Goal: Use online tool/utility

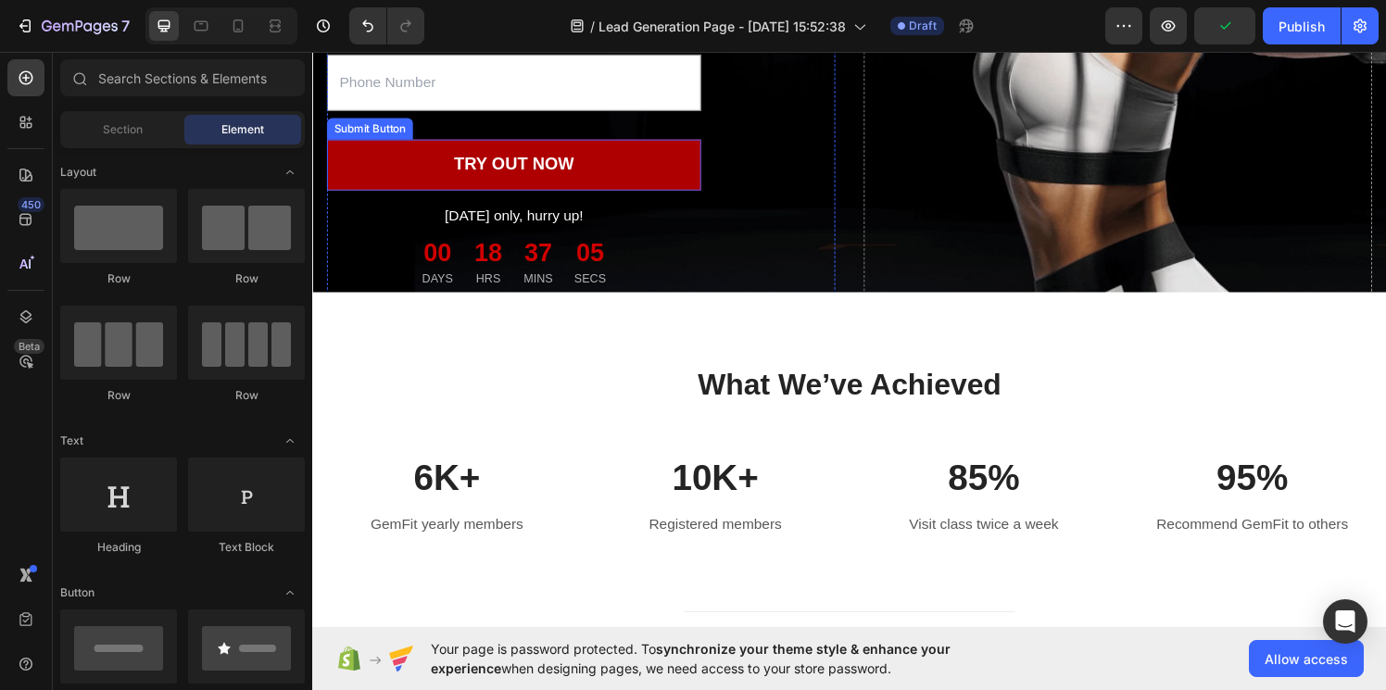
scroll to position [471, 0]
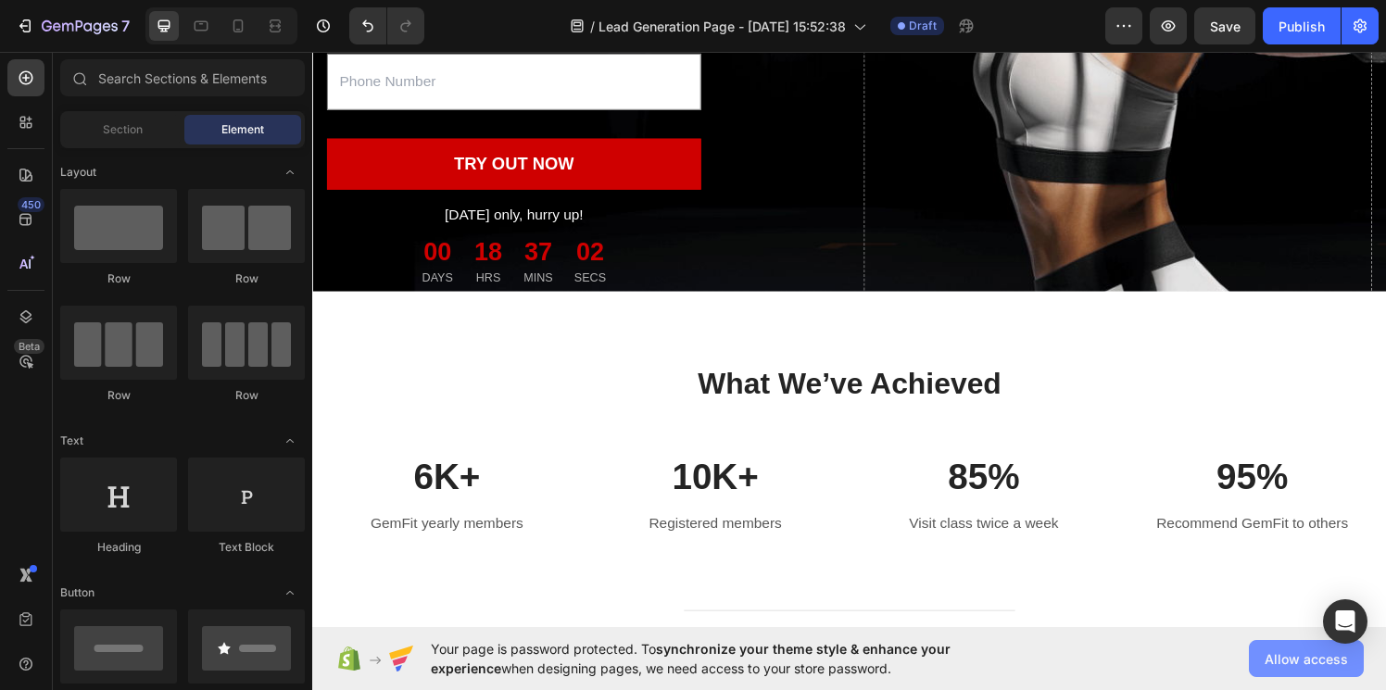
click at [1294, 659] on span "Allow access" at bounding box center [1305, 658] width 83 height 19
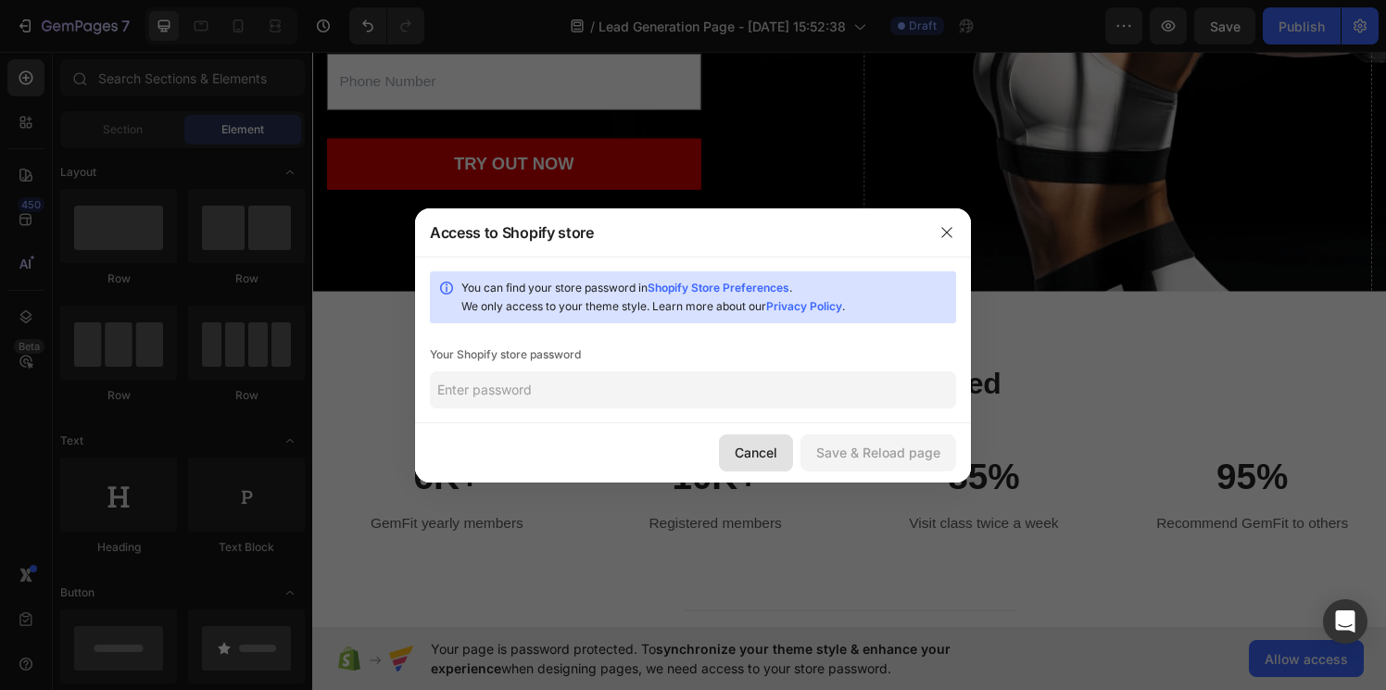
click at [764, 436] on button "Cancel" at bounding box center [756, 452] width 74 height 37
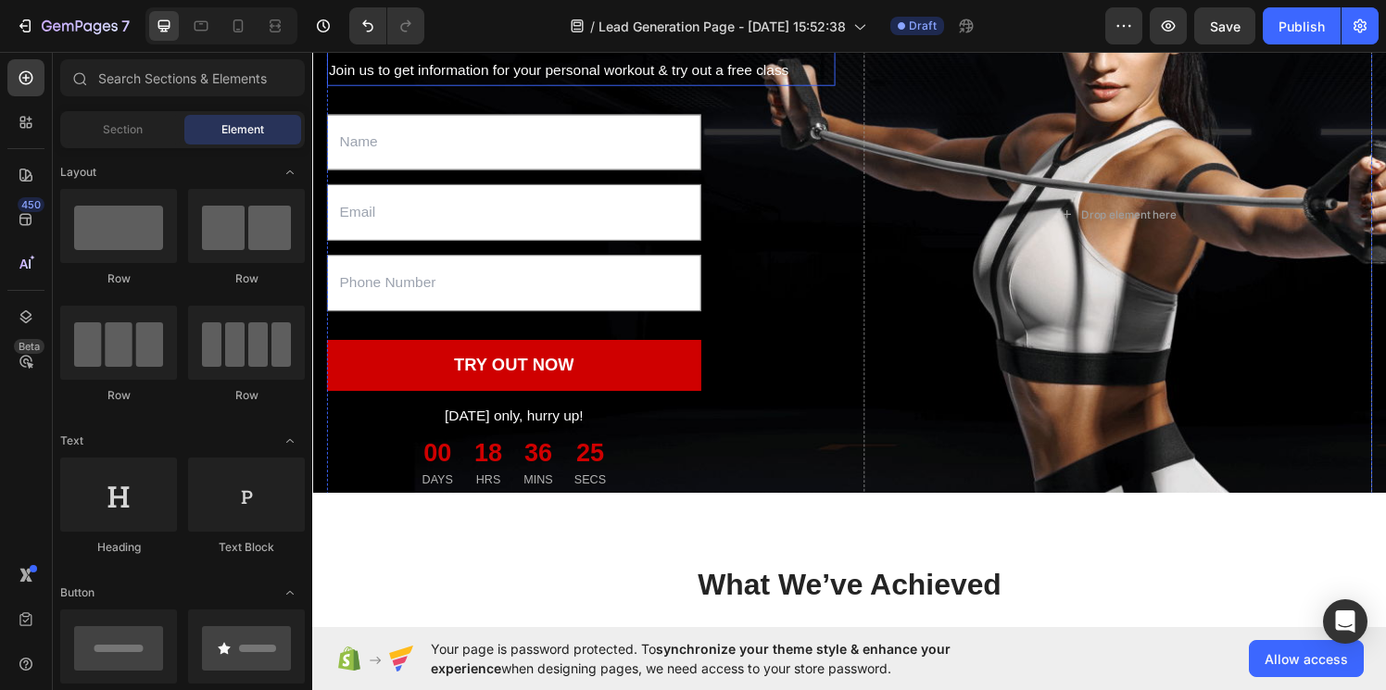
scroll to position [245, 0]
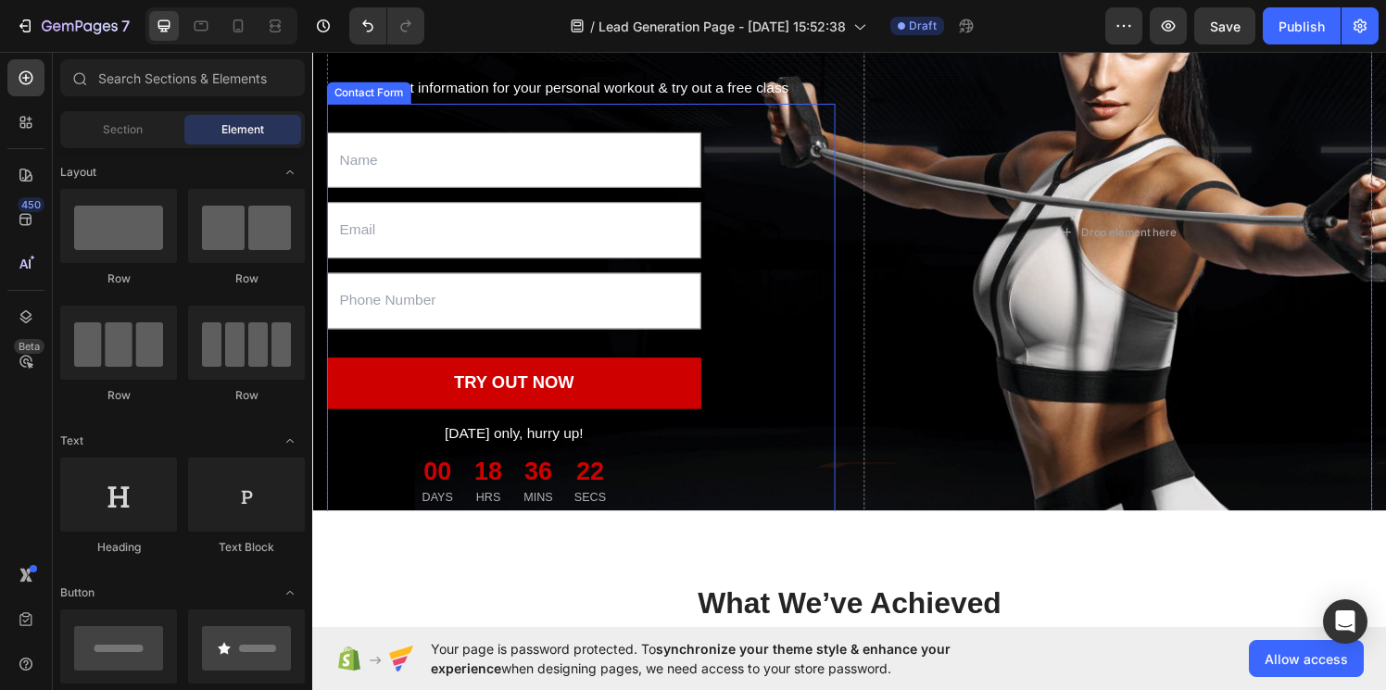
click at [596, 340] on div "Text Field Email Field Text Field TRY OUT NOW Submit Button [DATE] only, hurry …" at bounding box center [590, 317] width 526 height 424
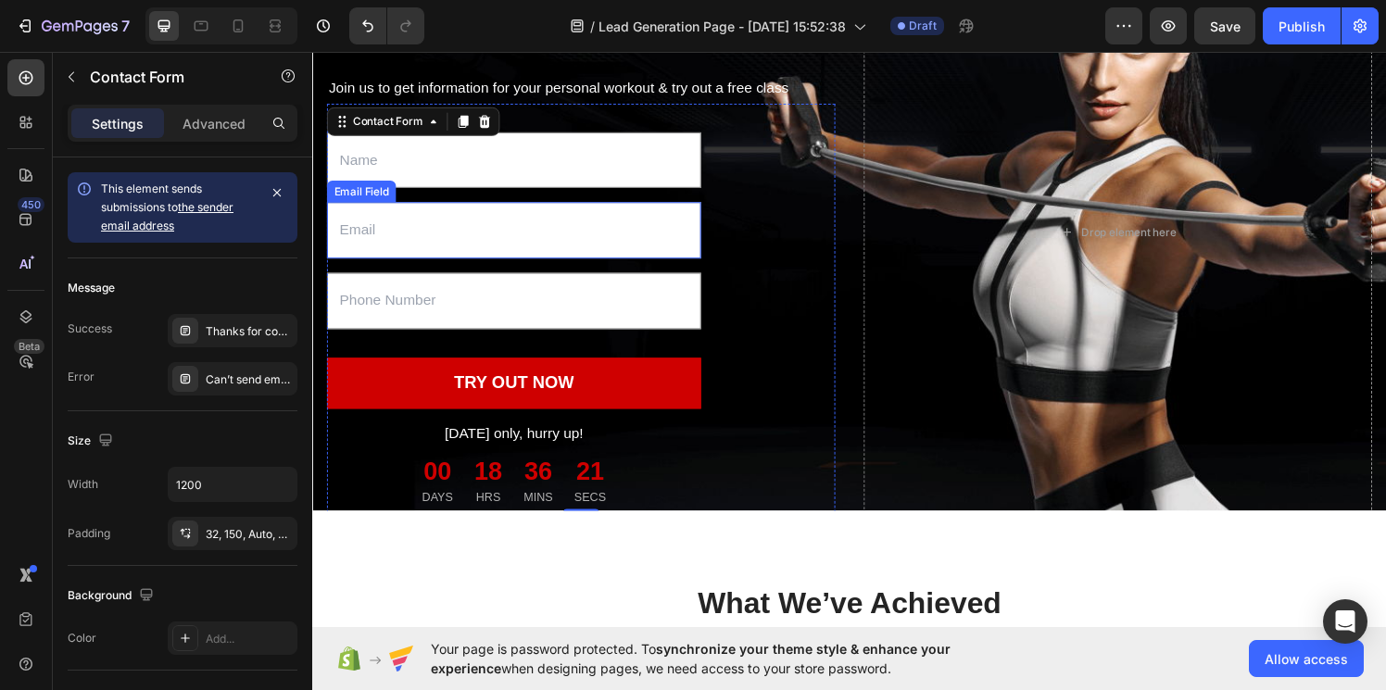
click at [595, 252] on input "email" at bounding box center [520, 236] width 387 height 58
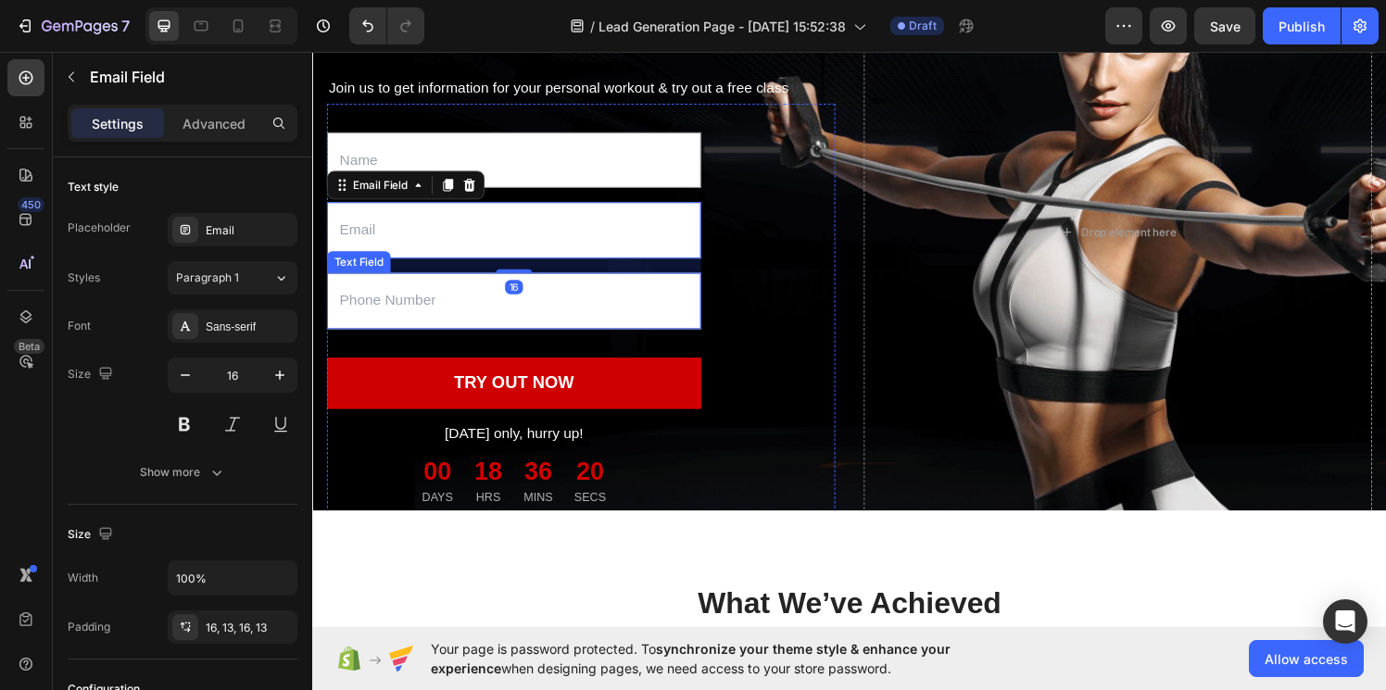
click at [438, 323] on input "text" at bounding box center [520, 309] width 387 height 58
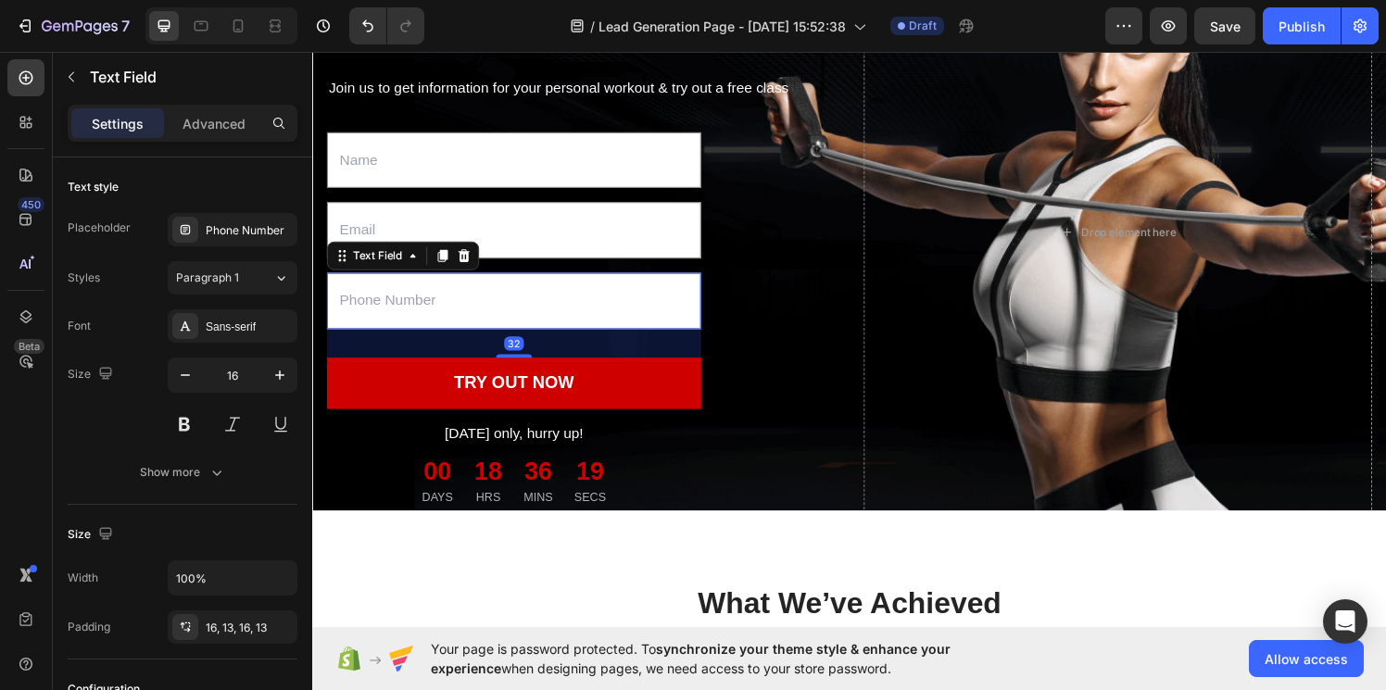
click at [420, 362] on div "32" at bounding box center [520, 353] width 387 height 30
click at [479, 316] on input "text" at bounding box center [520, 309] width 387 height 58
click at [448, 270] on icon at bounding box center [446, 262] width 15 height 15
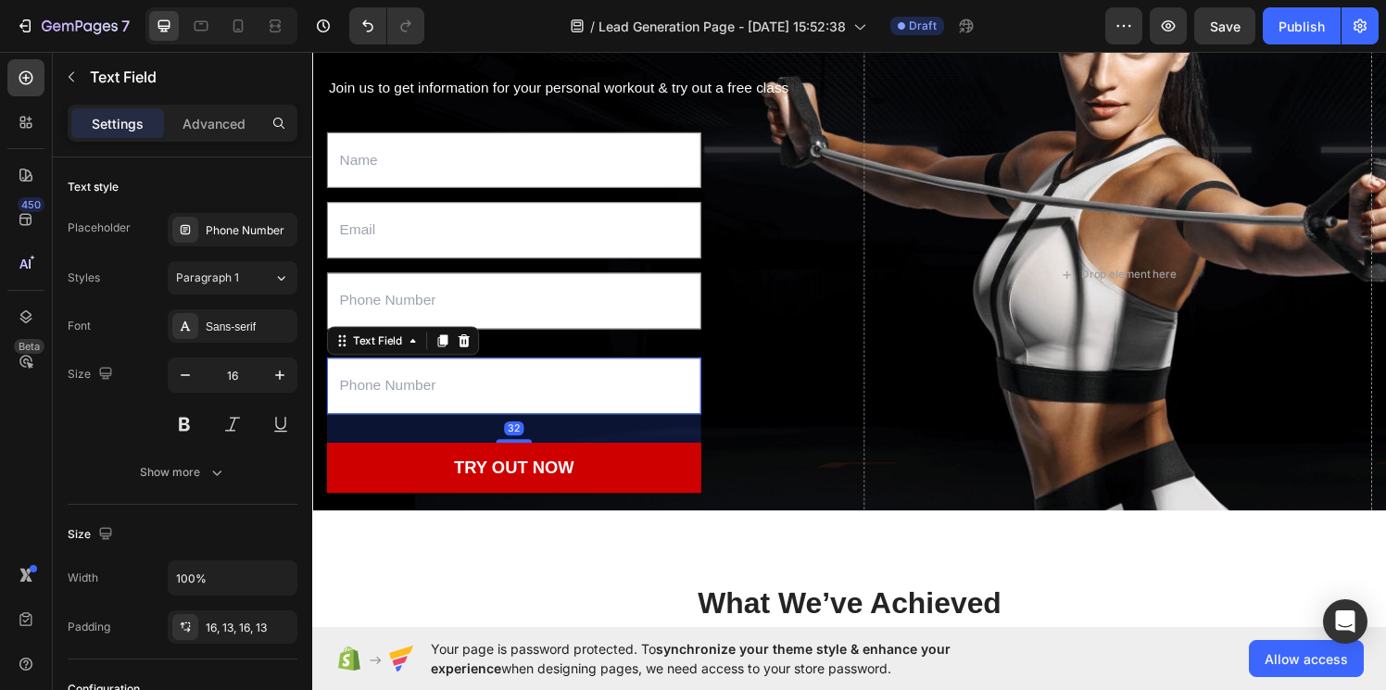
click at [420, 400] on input "text" at bounding box center [520, 397] width 387 height 58
click at [256, 287] on button "Paragraph 1" at bounding box center [233, 277] width 130 height 33
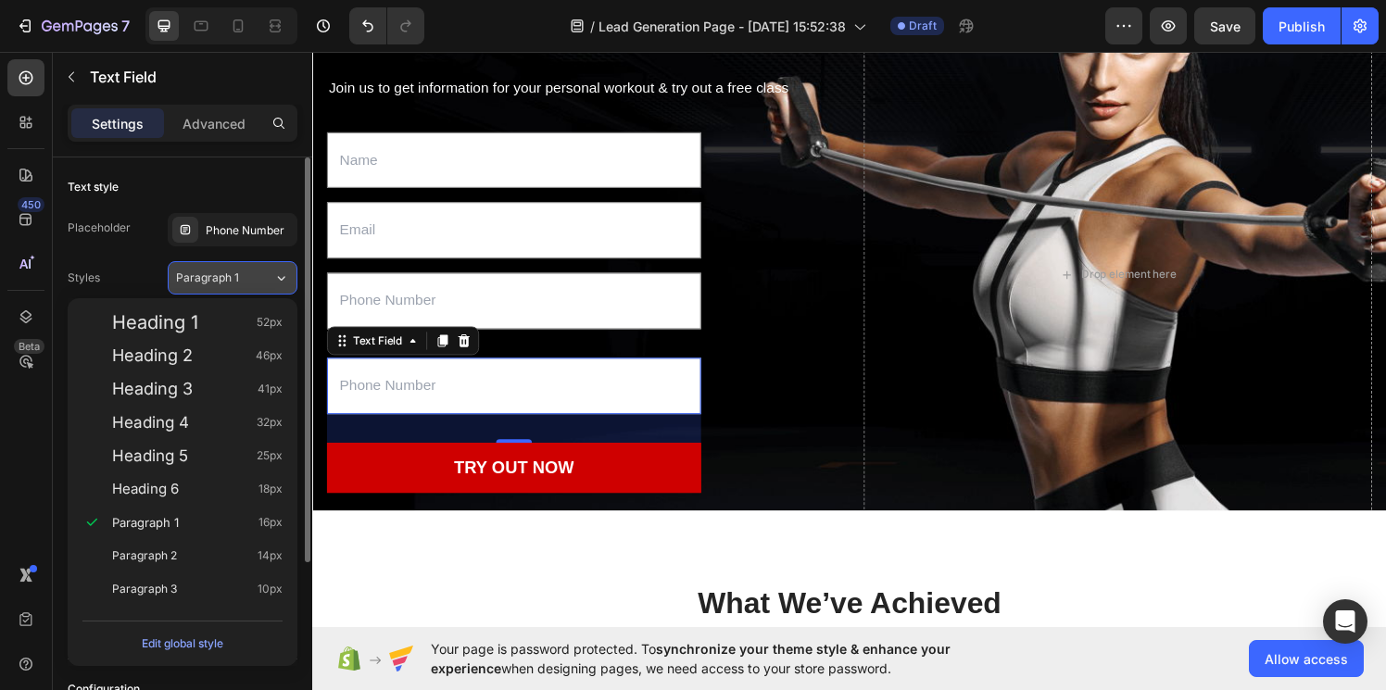
click at [248, 270] on div "Paragraph 1" at bounding box center [213, 278] width 75 height 17
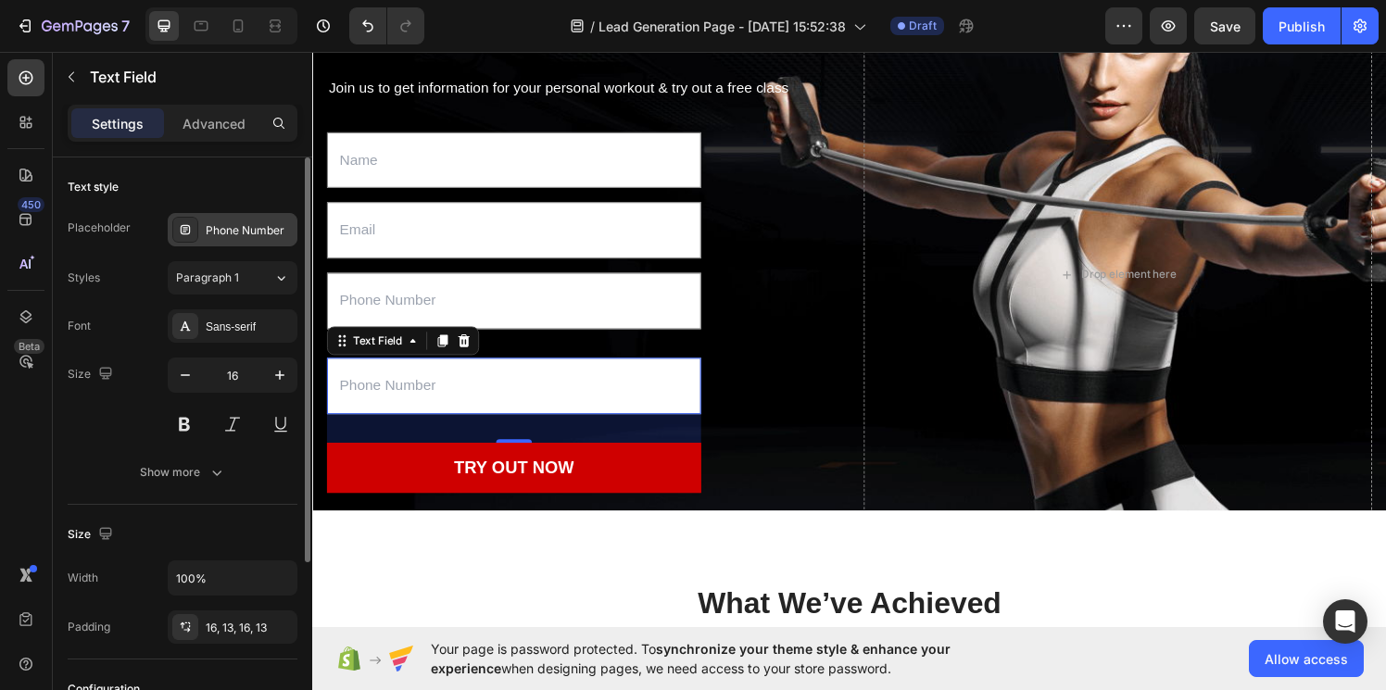
click at [248, 232] on div "Phone Number" at bounding box center [249, 230] width 87 height 17
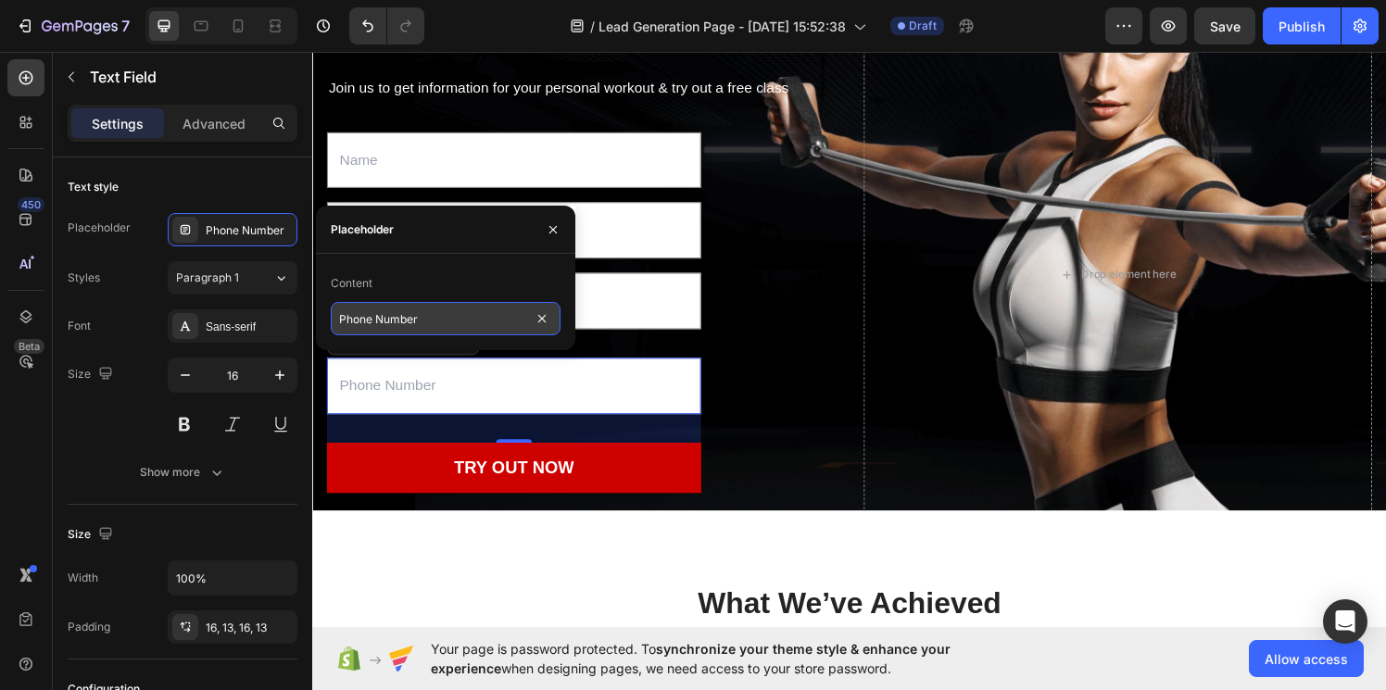
click at [413, 311] on input "Phone Number" at bounding box center [446, 318] width 230 height 33
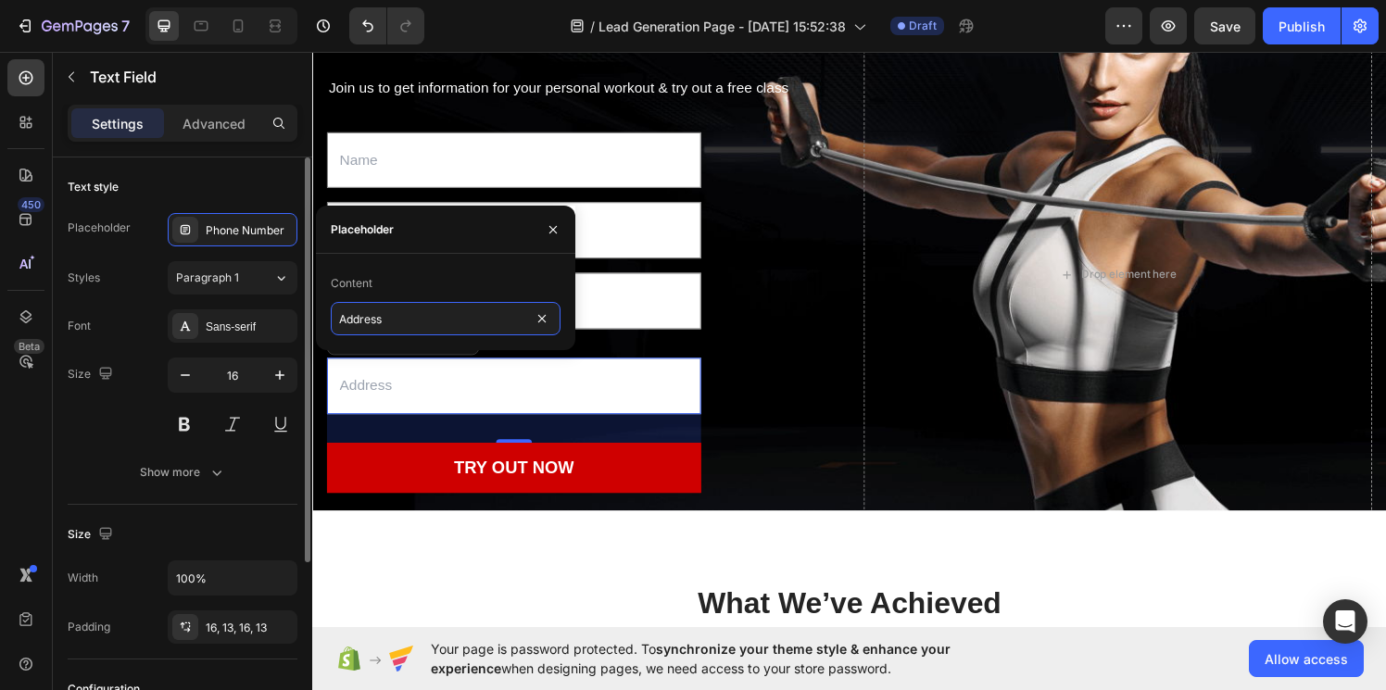
type input "Address"
click at [139, 270] on div "Styles Paragraph 1" at bounding box center [183, 277] width 230 height 33
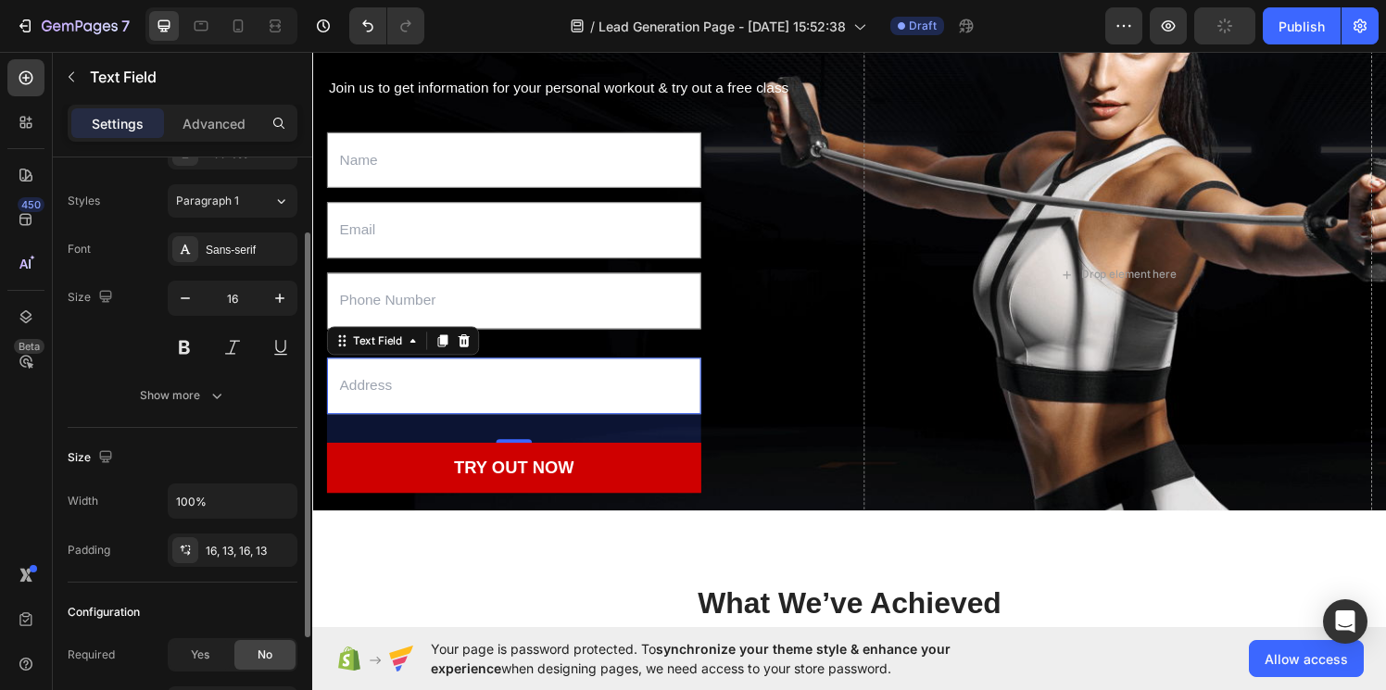
scroll to position [104, 0]
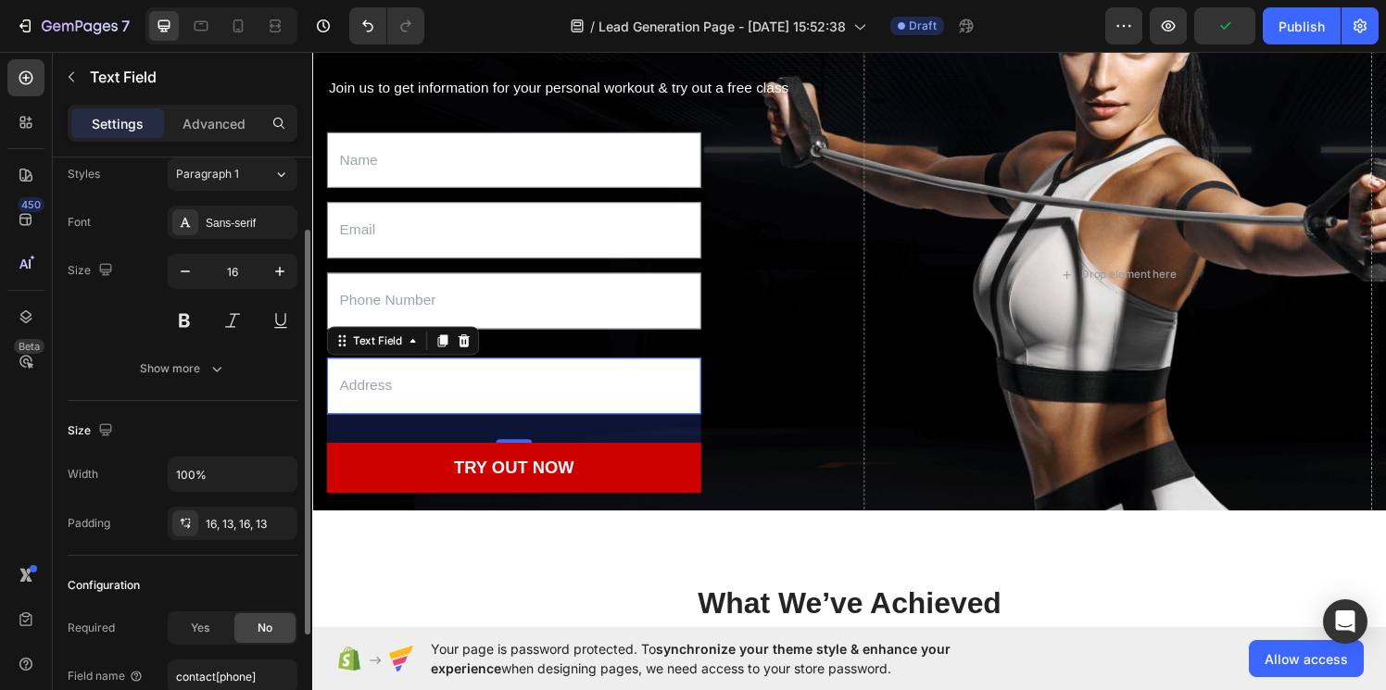
click at [437, 401] on input "text" at bounding box center [520, 397] width 387 height 58
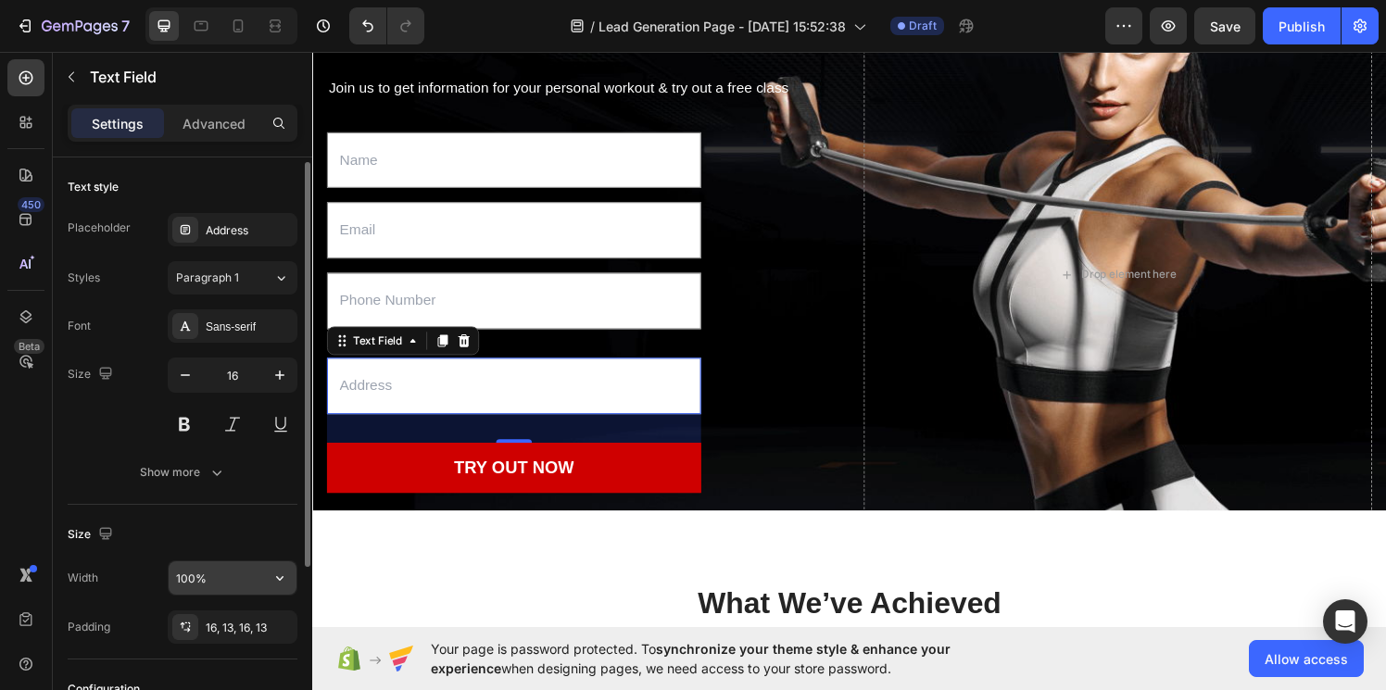
scroll to position [259, 0]
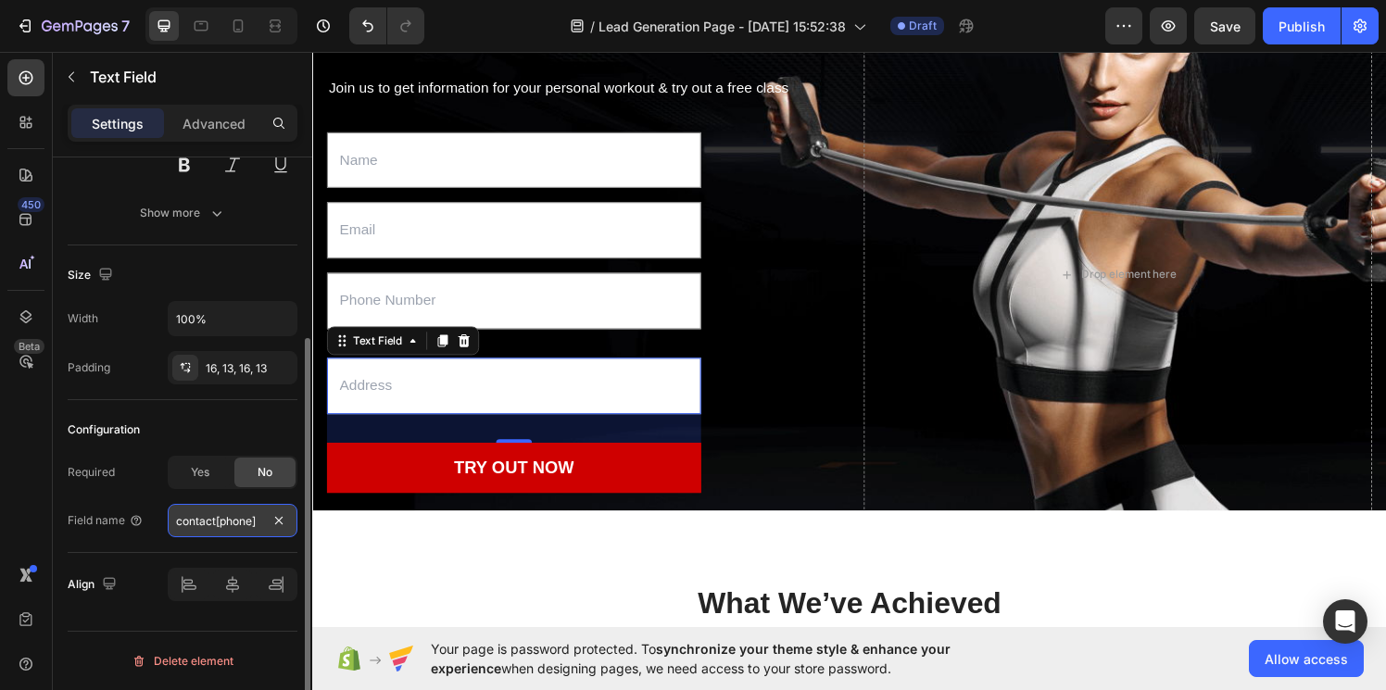
click at [226, 522] on input "contact[phone]" at bounding box center [233, 520] width 130 height 33
click at [249, 525] on input "contact[phone]" at bounding box center [233, 520] width 130 height 33
click at [393, 405] on input "text" at bounding box center [520, 397] width 387 height 58
click at [245, 534] on input "contact[phone]" at bounding box center [233, 520] width 130 height 33
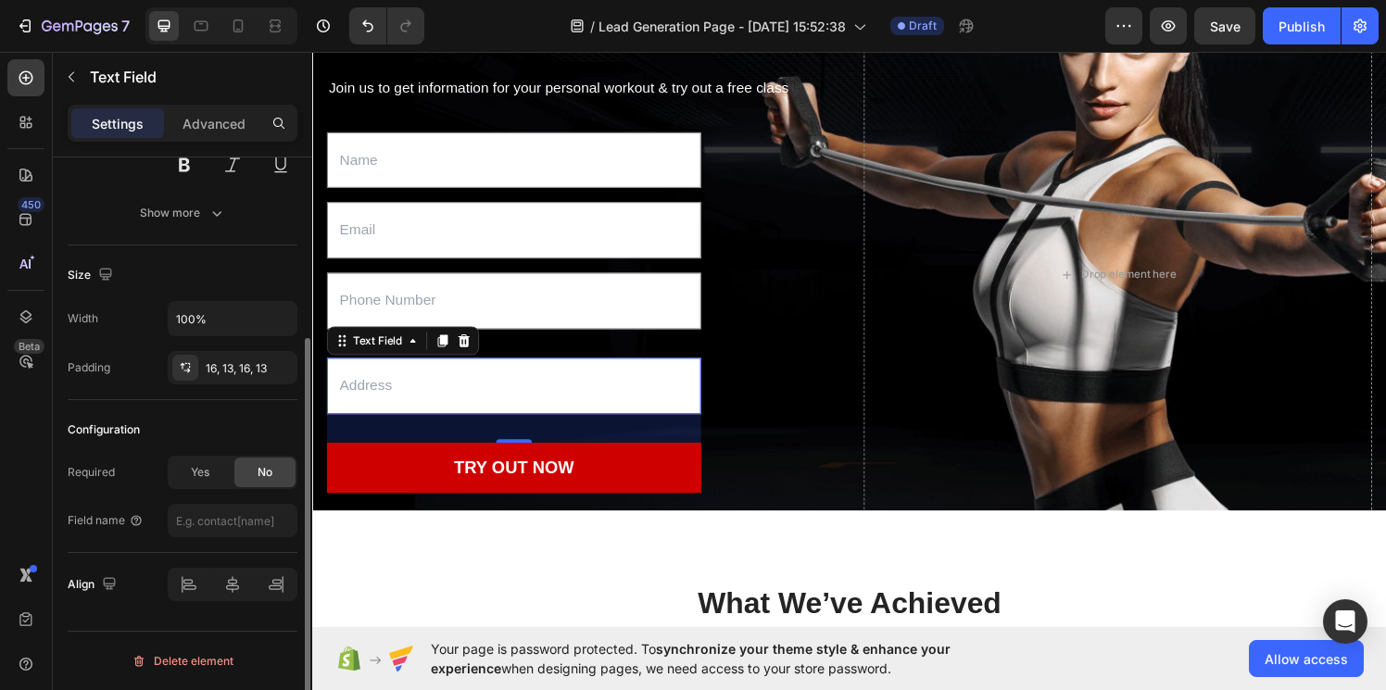
click at [152, 495] on div "Required Yes No Field name" at bounding box center [183, 497] width 230 height 82
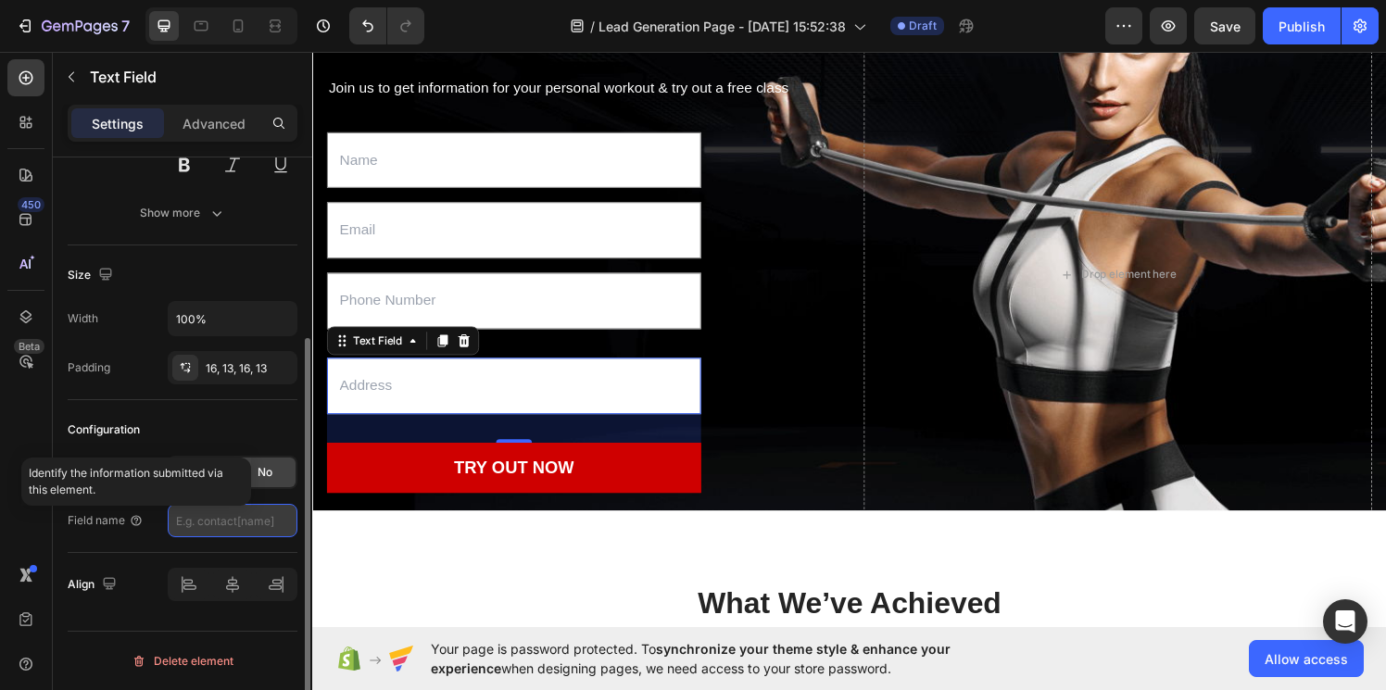
click at [210, 527] on input "text" at bounding box center [233, 520] width 130 height 33
type input "address"
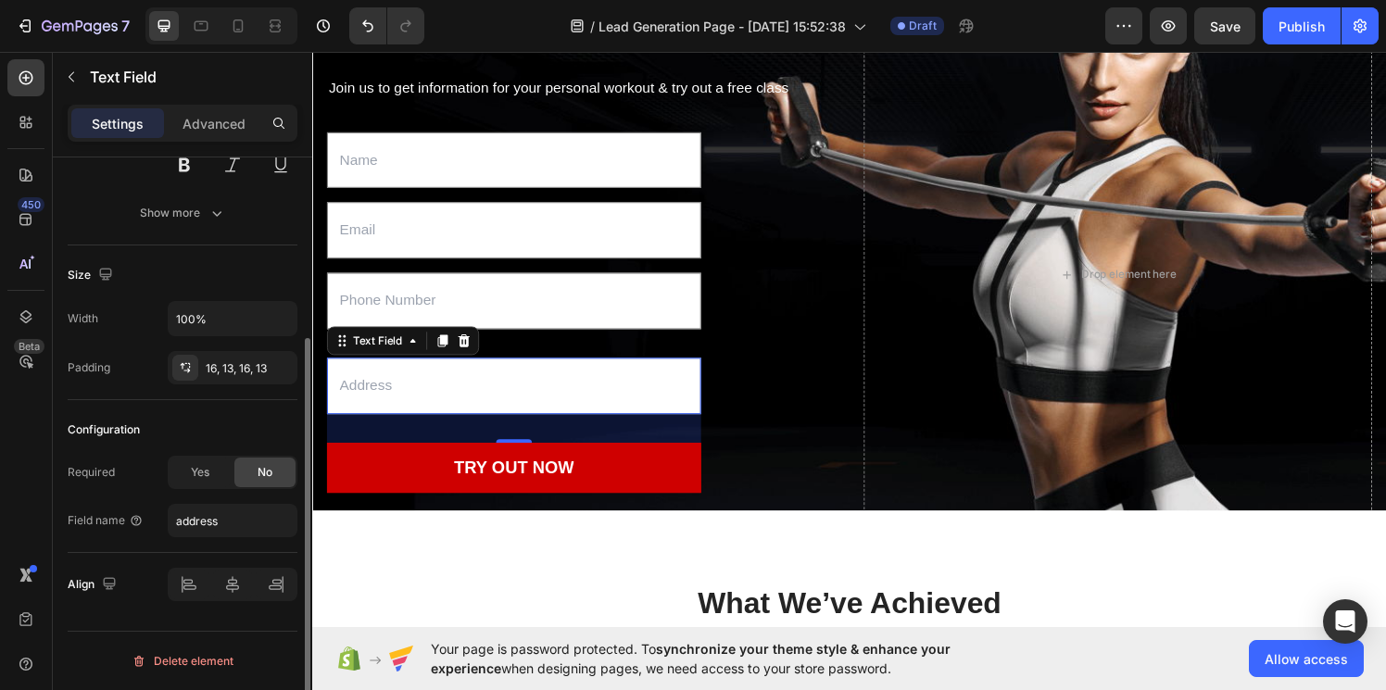
click at [151, 493] on div "Required Yes No Field name address" at bounding box center [183, 497] width 230 height 82
click at [514, 387] on input "text" at bounding box center [520, 397] width 387 height 58
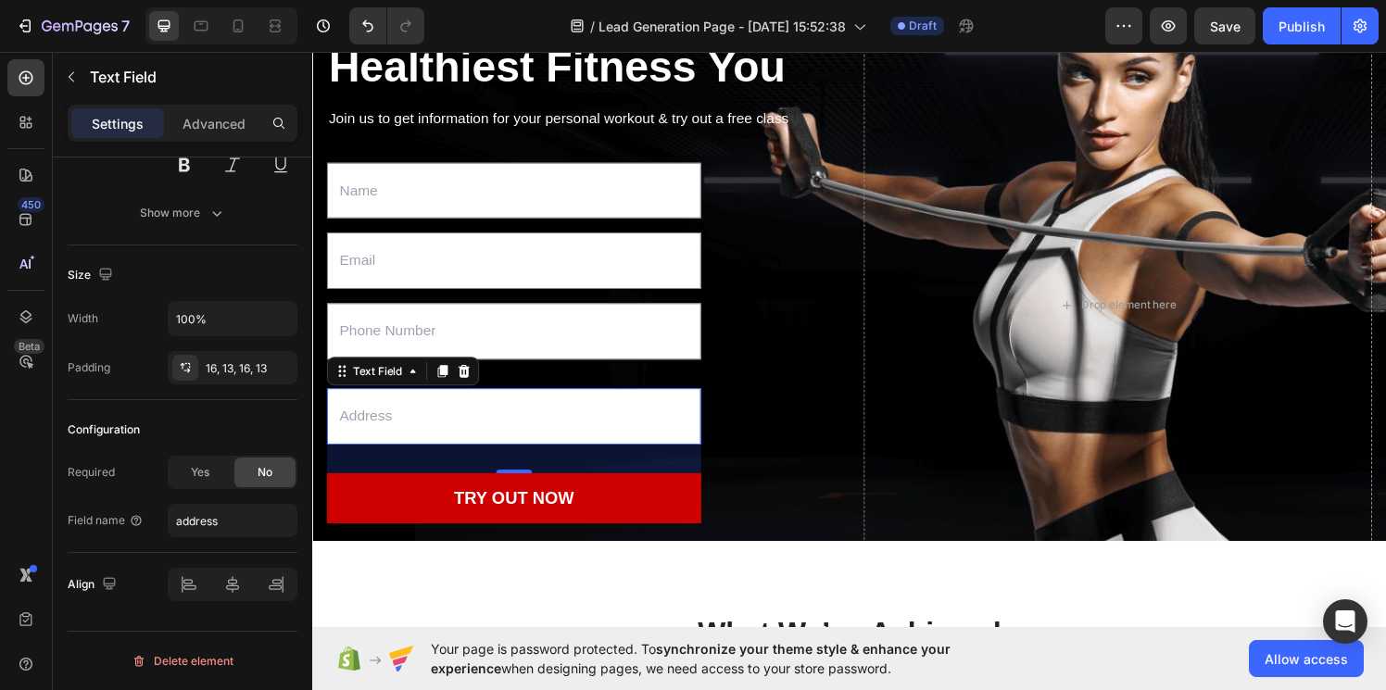
scroll to position [198, 0]
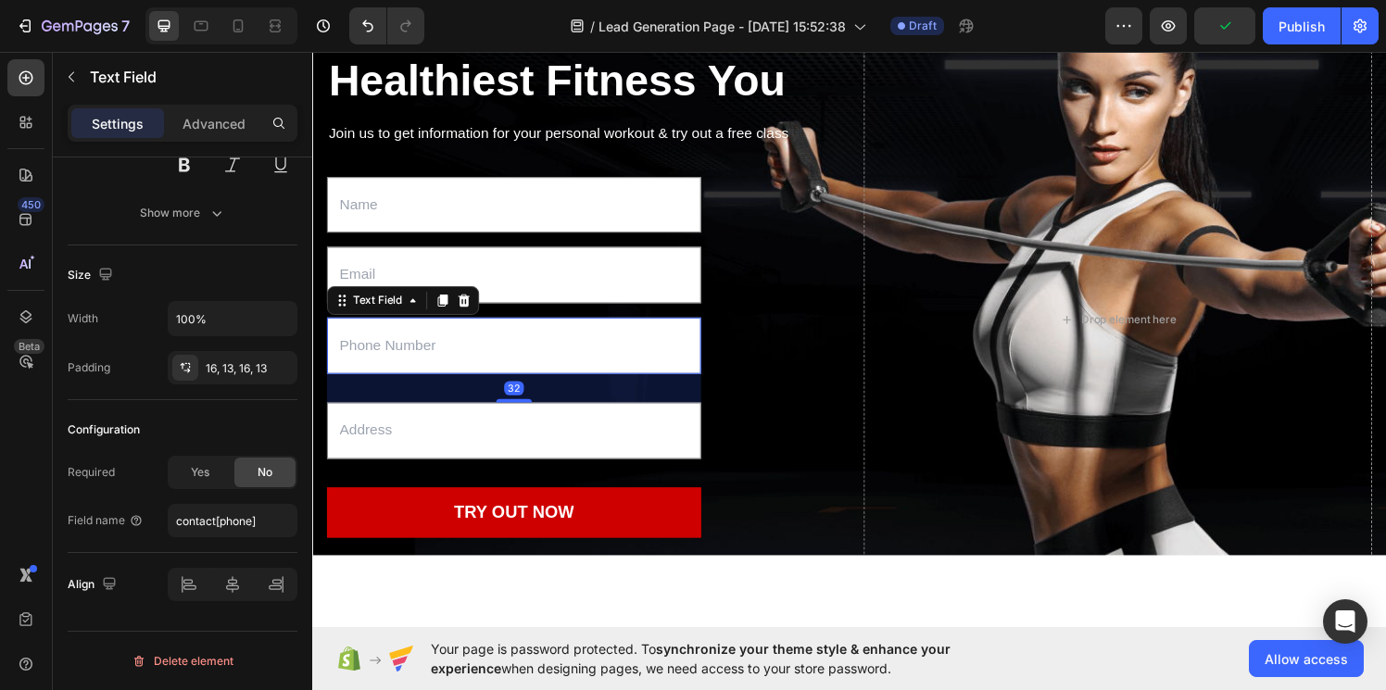
click at [455, 367] on input "text" at bounding box center [520, 355] width 387 height 58
click at [542, 301] on input "email" at bounding box center [520, 282] width 387 height 58
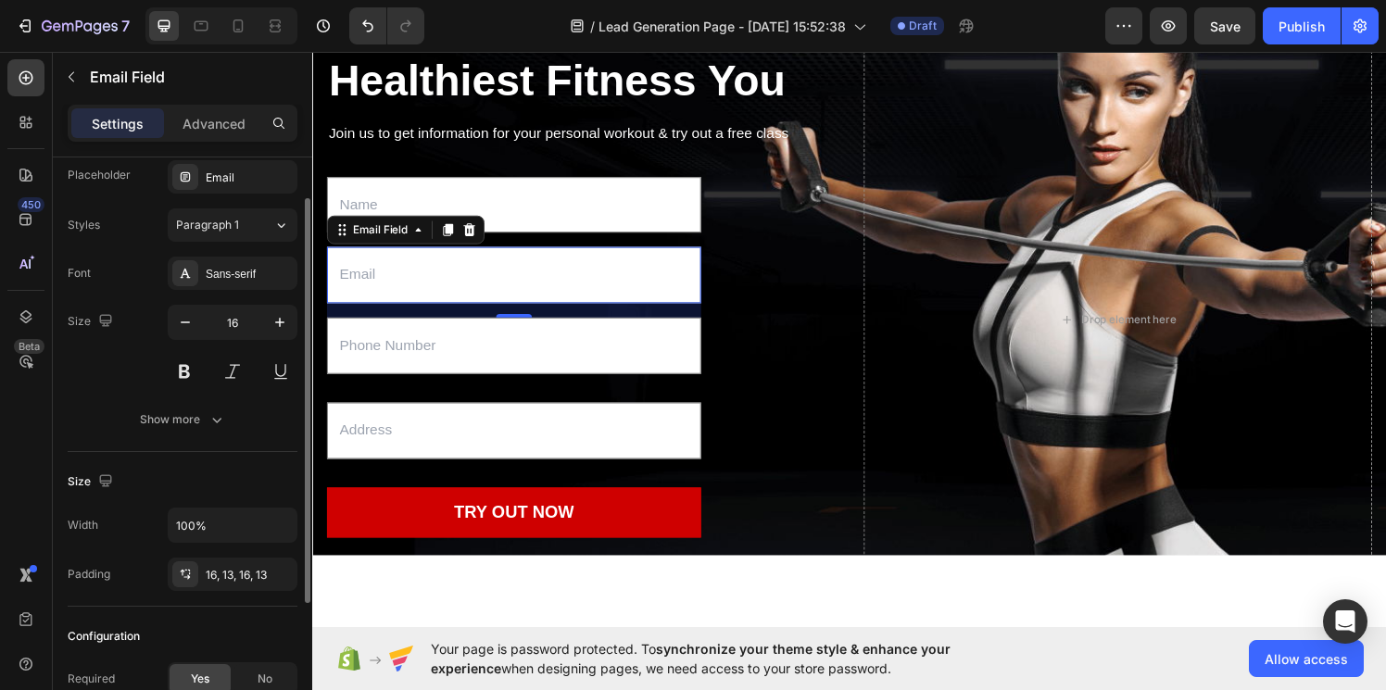
scroll to position [0, 0]
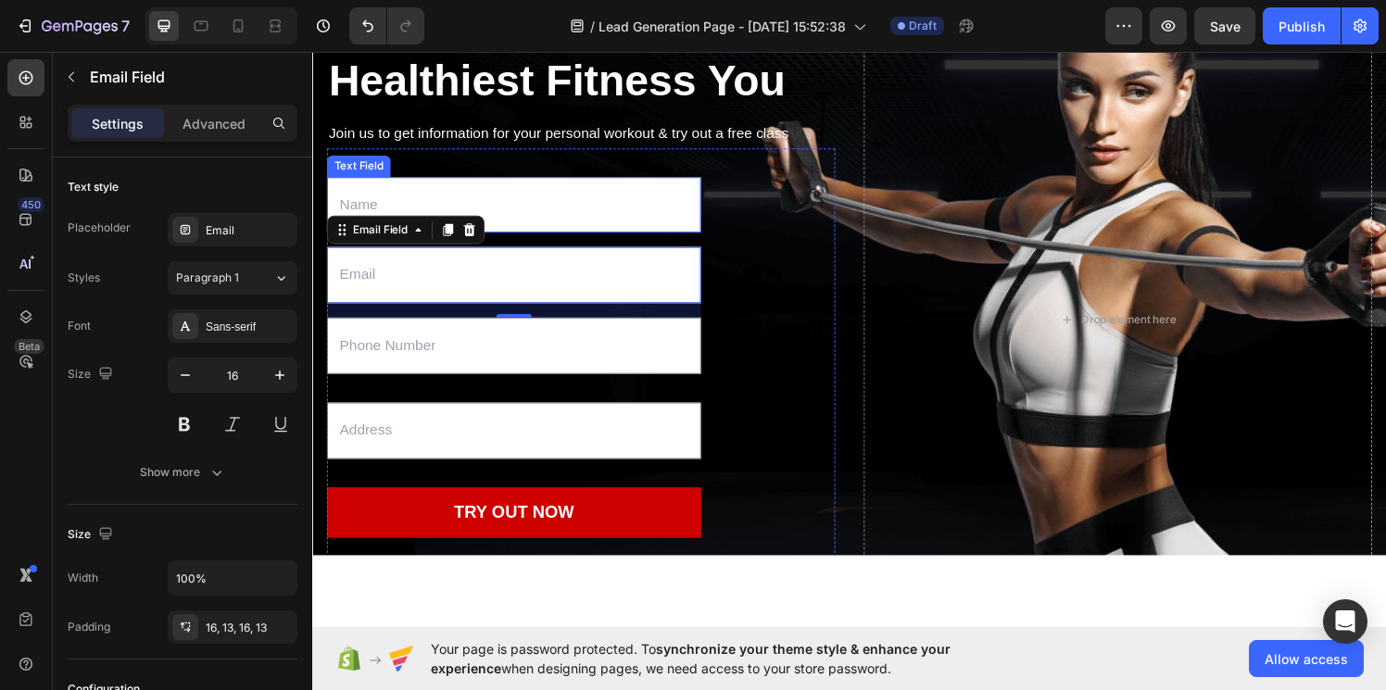
click at [606, 212] on input "text" at bounding box center [520, 210] width 387 height 58
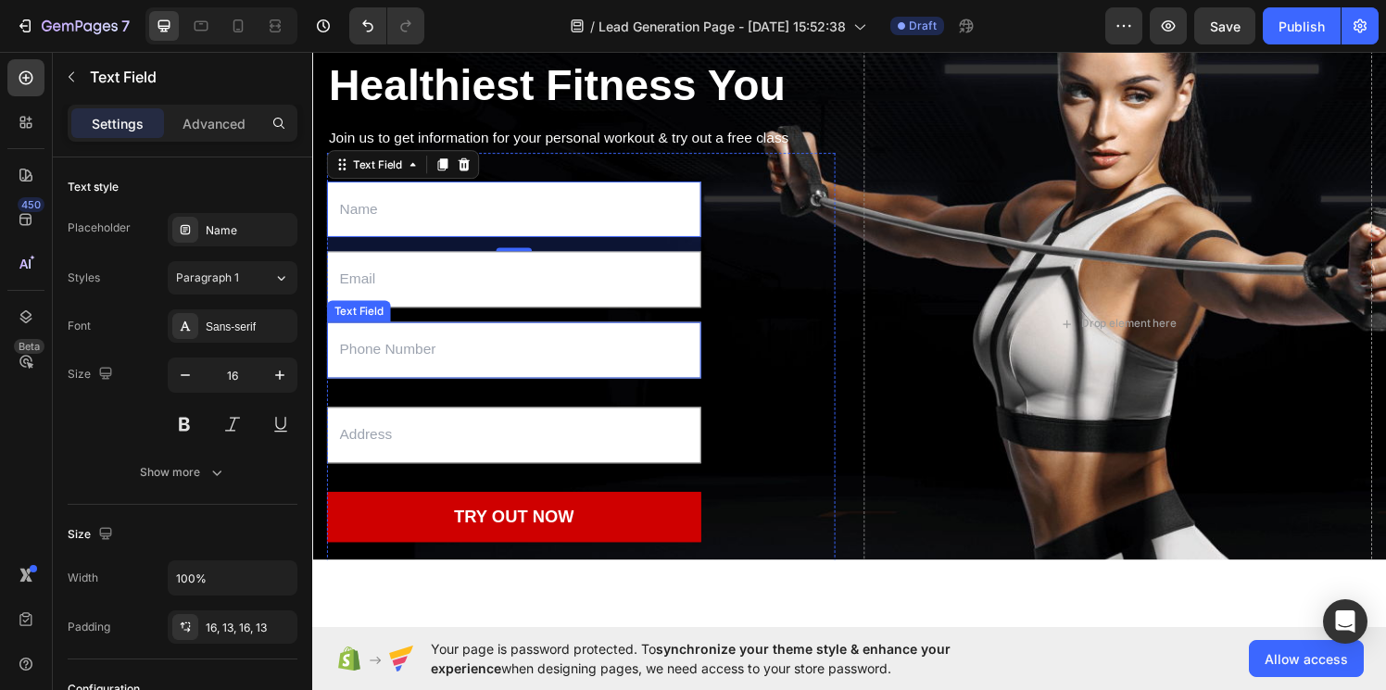
scroll to position [192, 0]
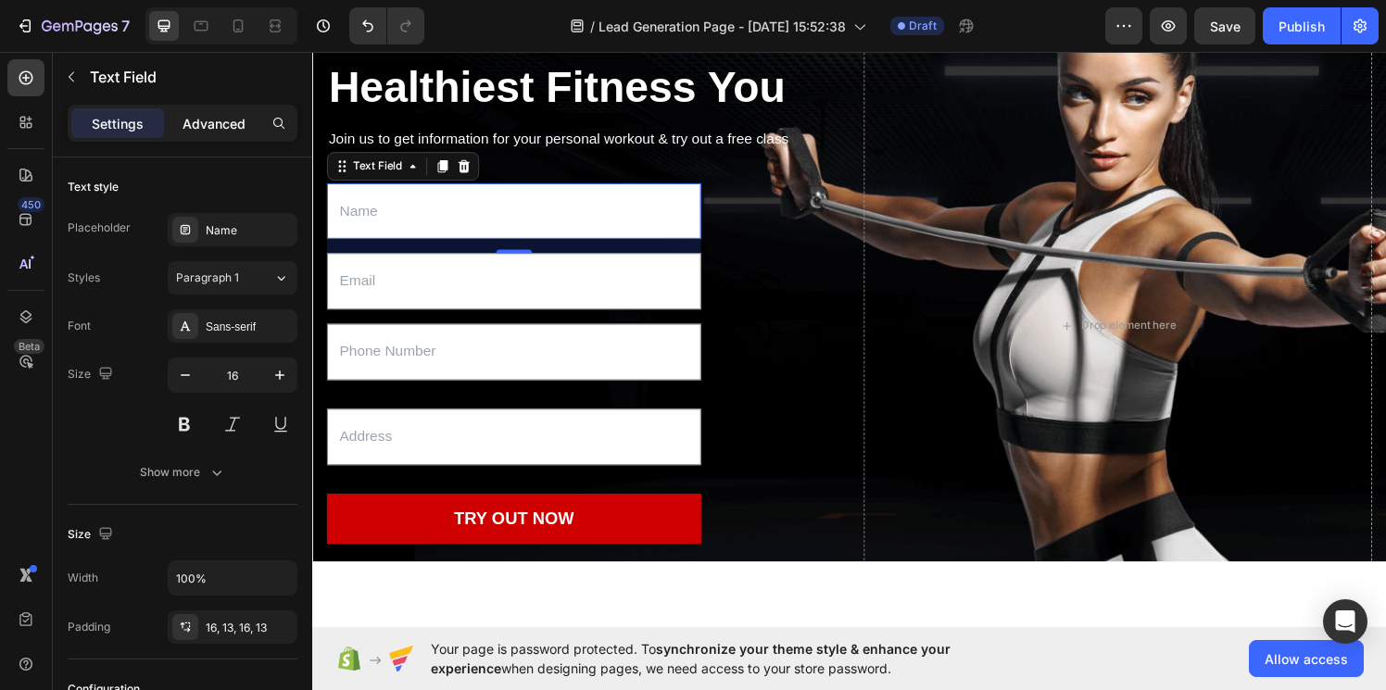
click at [219, 133] on div "Advanced" at bounding box center [214, 123] width 93 height 30
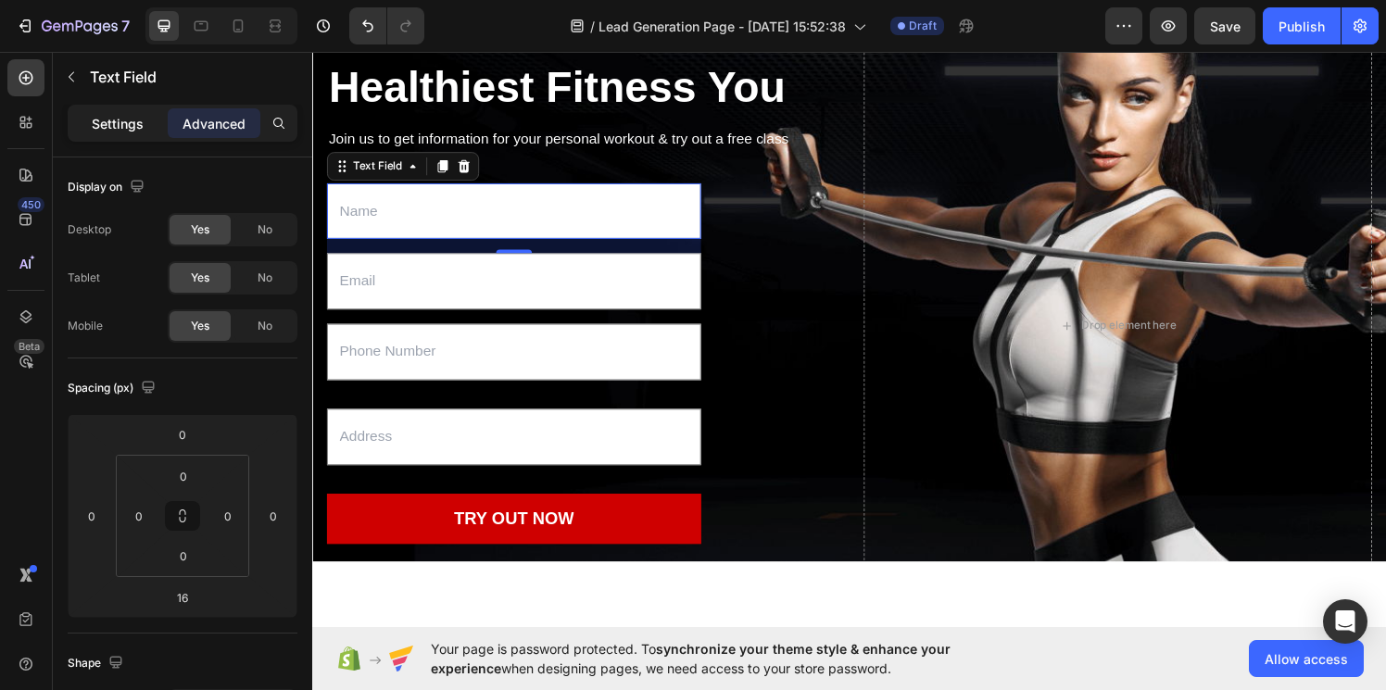
click at [135, 115] on p "Settings" at bounding box center [118, 123] width 52 height 19
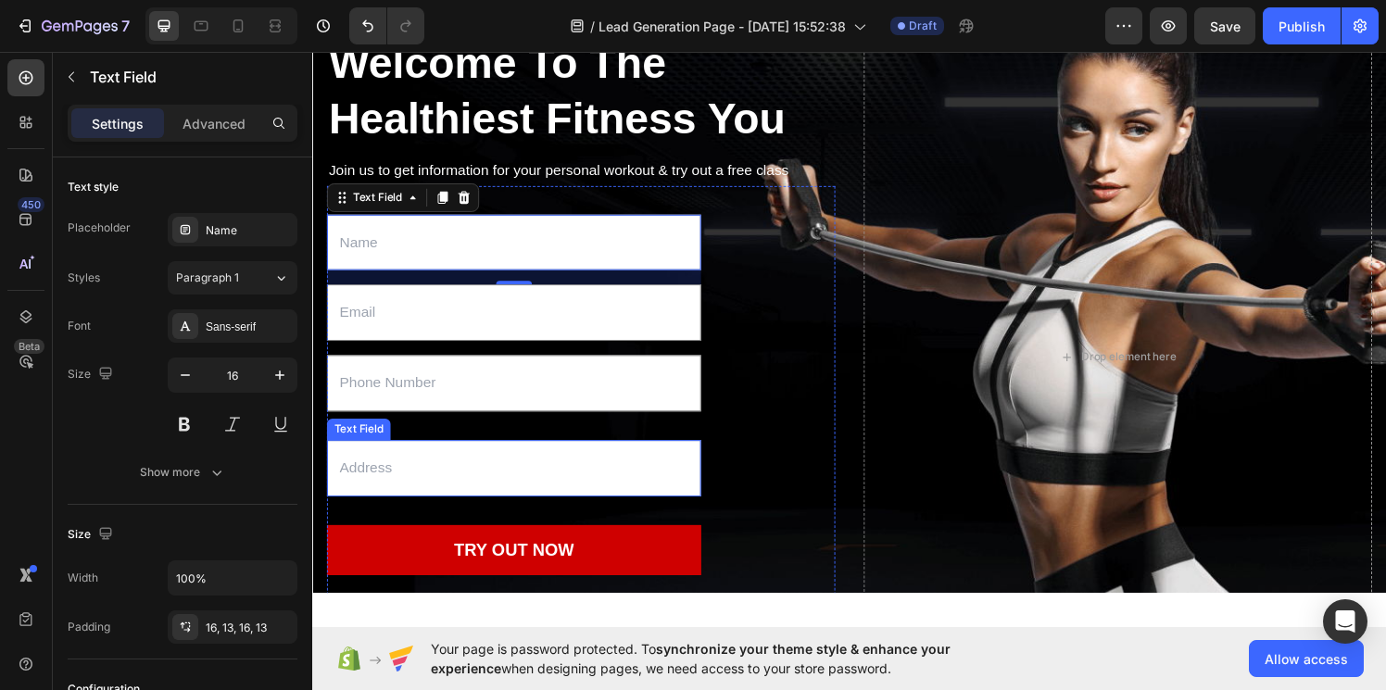
scroll to position [152, 0]
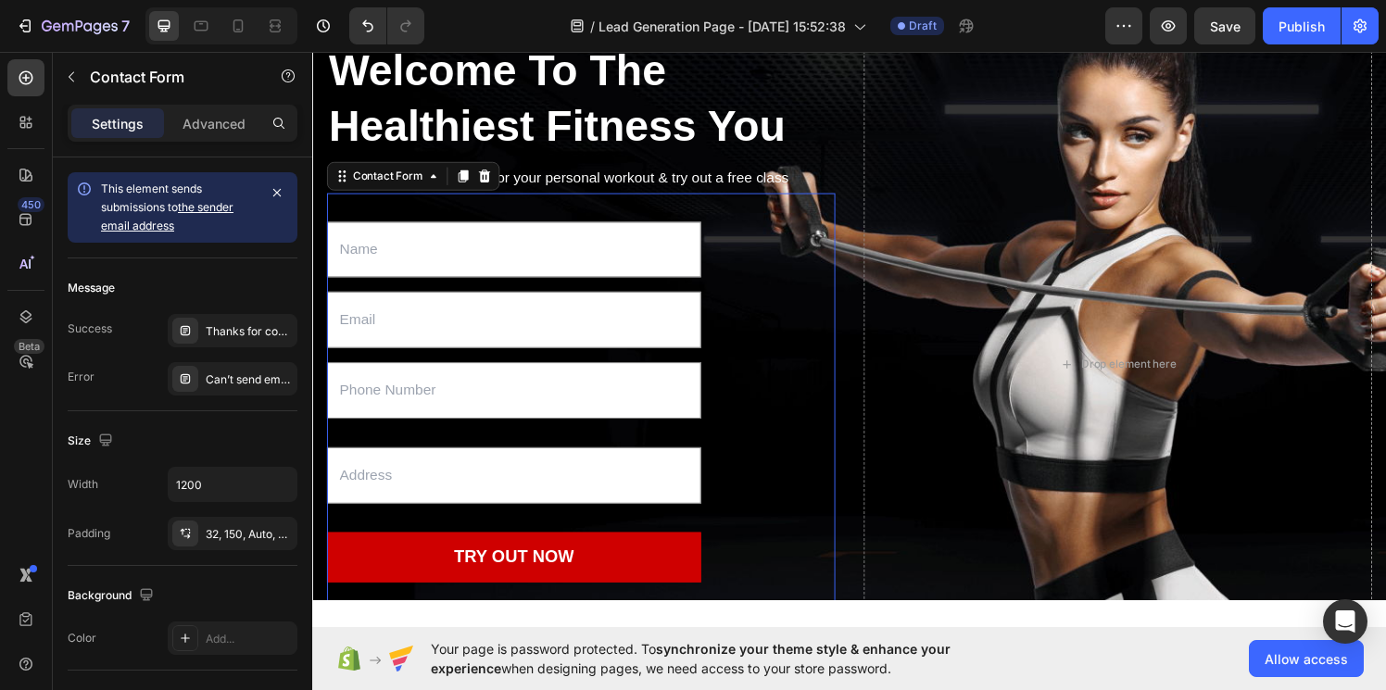
click at [701, 456] on div "Text Field Email Field Text Field Text Field TRY OUT NOW Submit Button [DATE] o…" at bounding box center [590, 452] width 526 height 511
click at [696, 485] on input "text" at bounding box center [520, 489] width 387 height 58
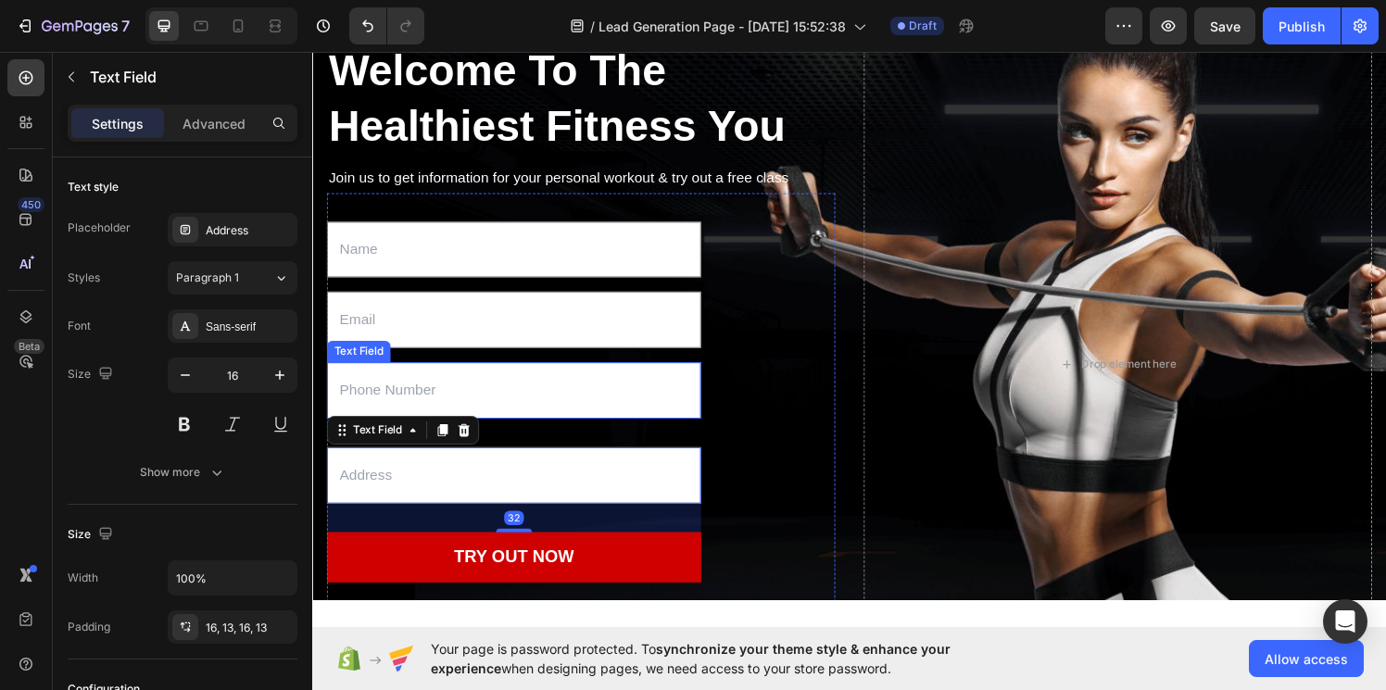
click at [686, 426] on input "text" at bounding box center [520, 401] width 387 height 58
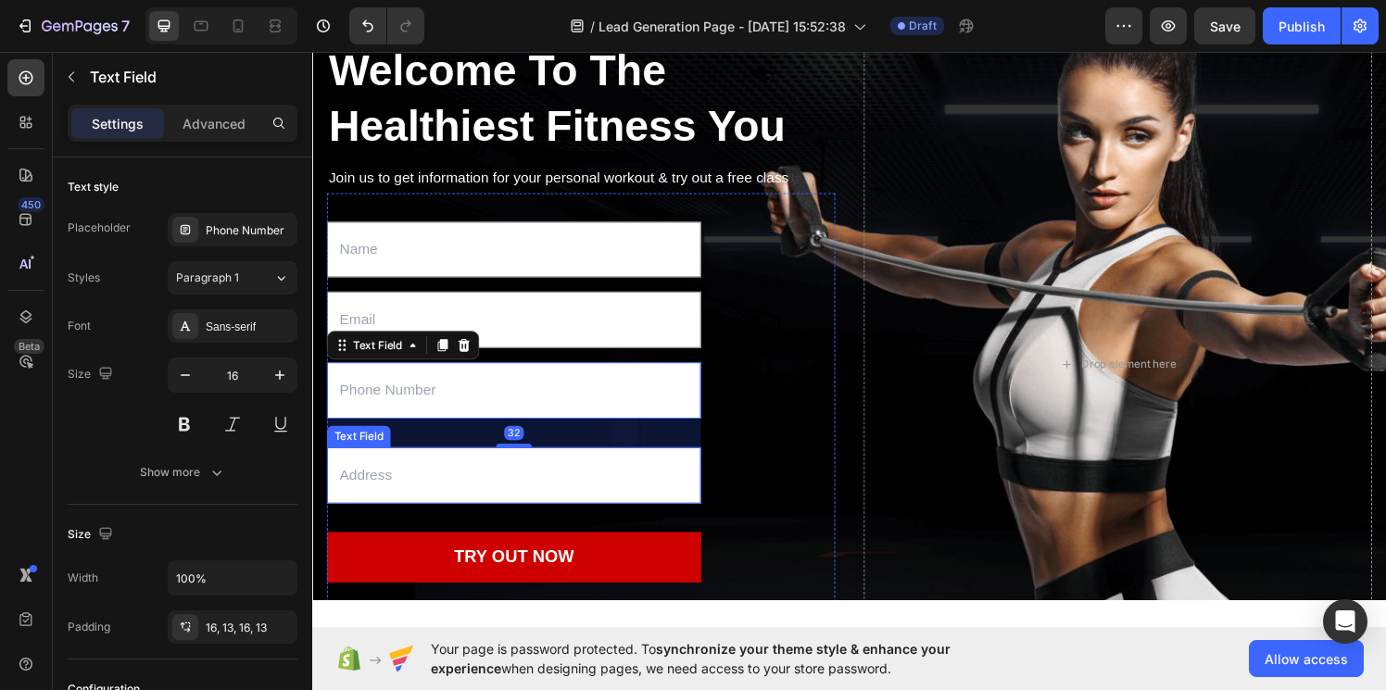
click at [666, 483] on input "text" at bounding box center [520, 489] width 387 height 58
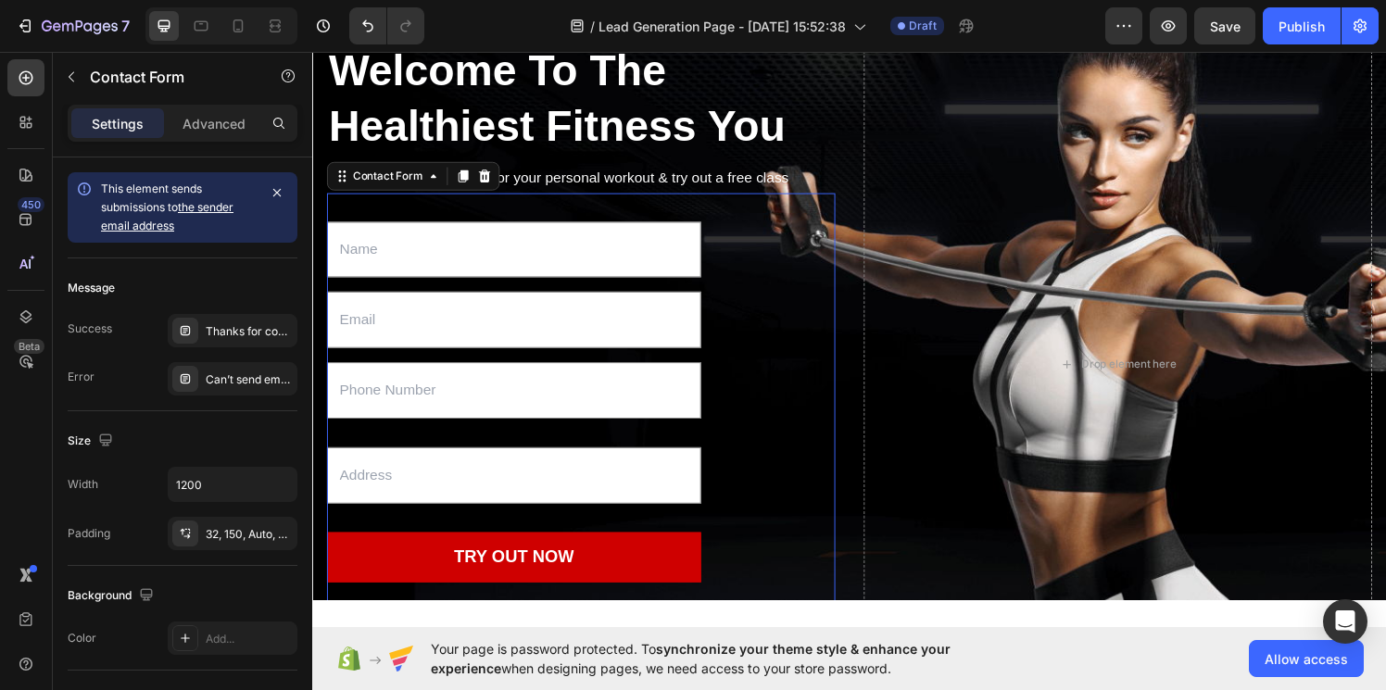
click at [671, 439] on div "Text Field Email Field Text Field Text Field TRY OUT NOW Submit Button [DATE] o…" at bounding box center [590, 452] width 526 height 511
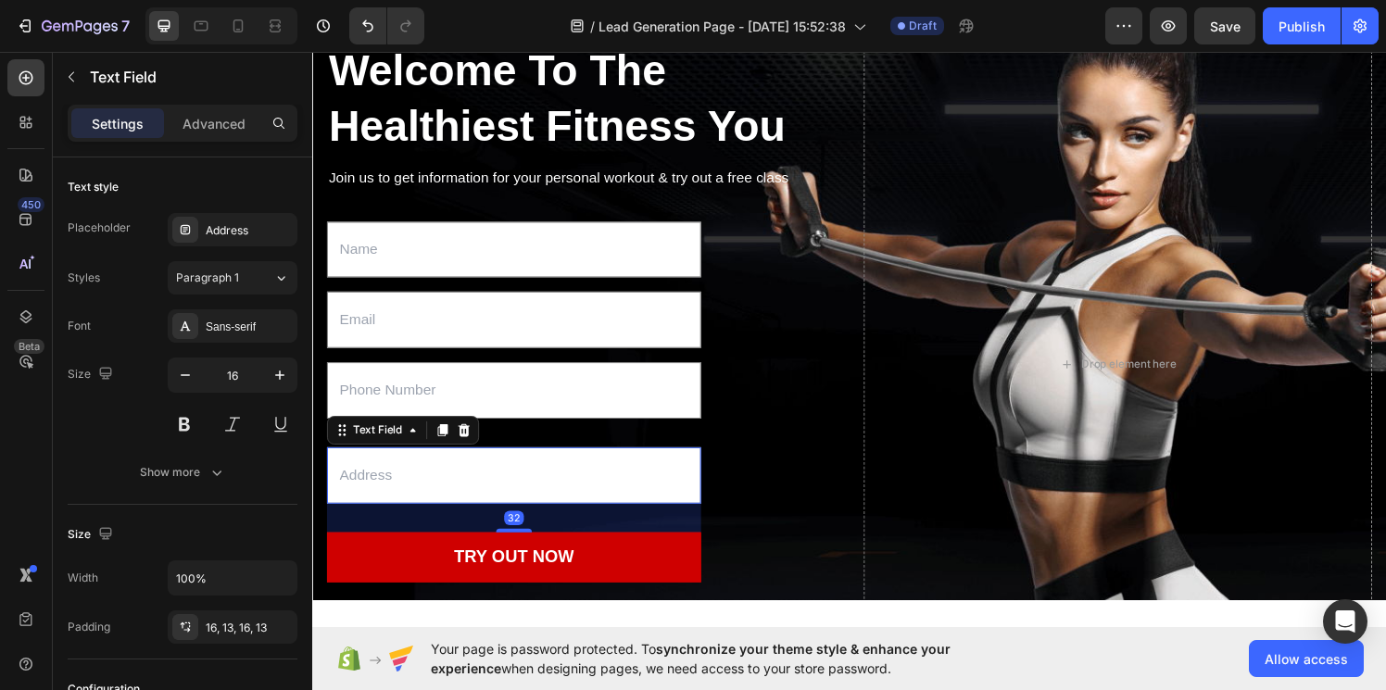
click at [660, 502] on input "text" at bounding box center [520, 489] width 387 height 58
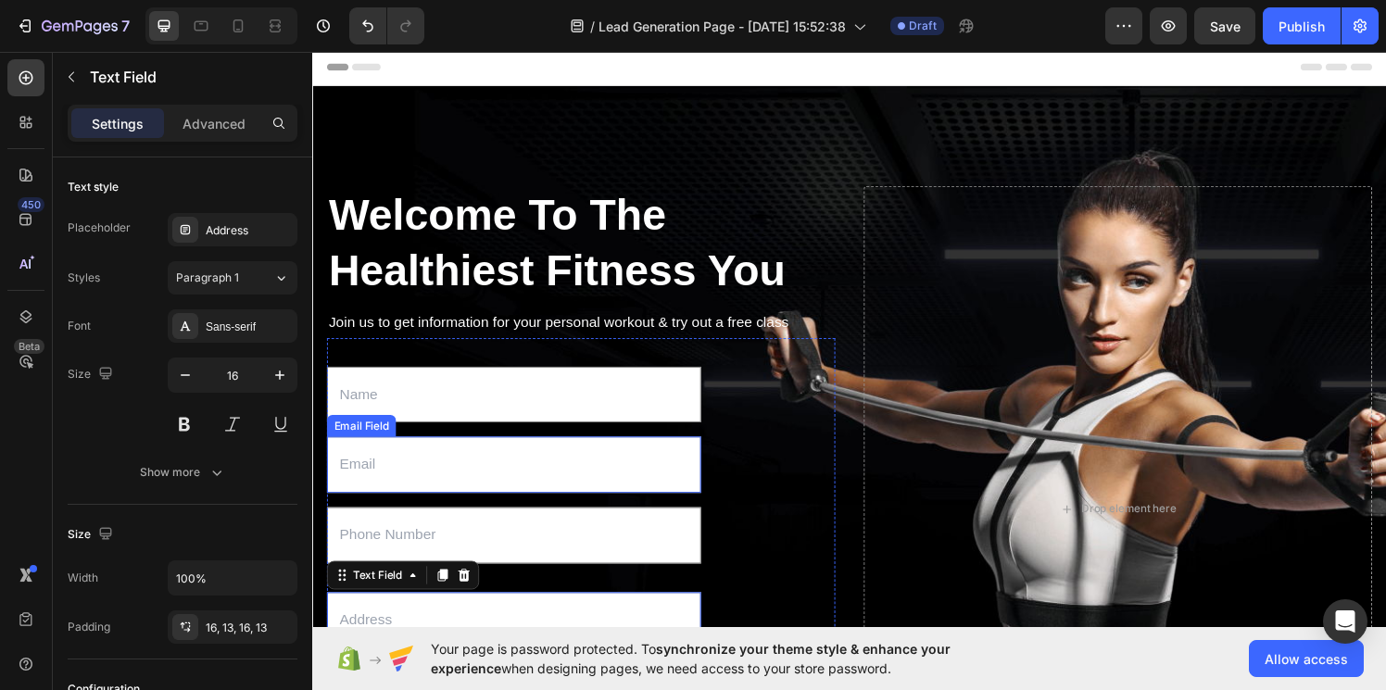
scroll to position [0, 0]
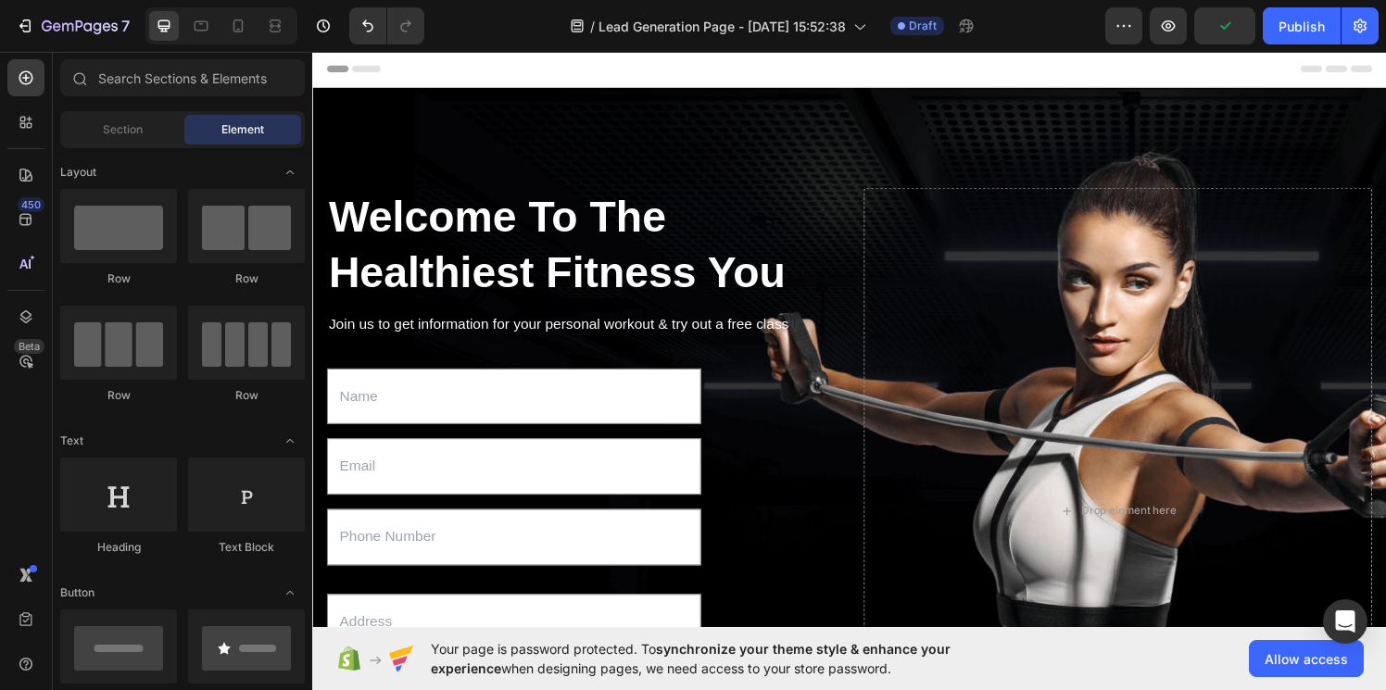
click at [376, 77] on span "Header" at bounding box center [367, 68] width 41 height 19
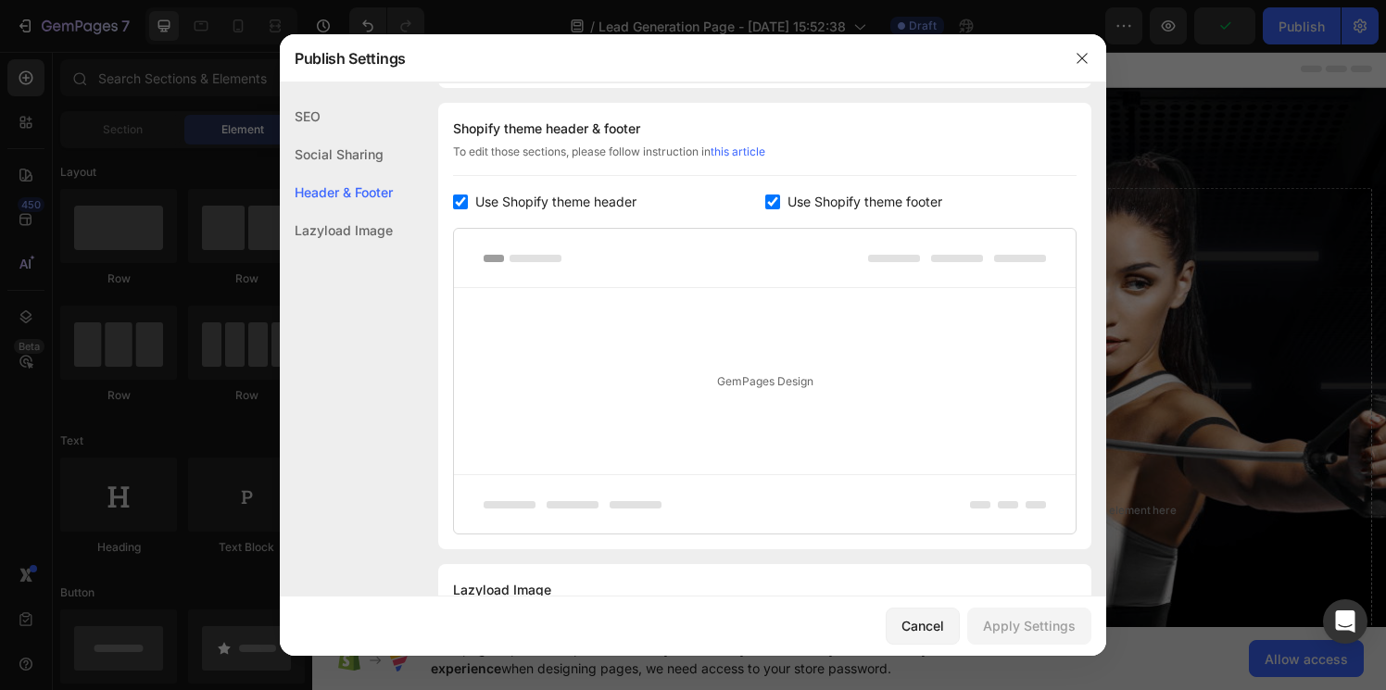
scroll to position [868, 0]
click at [924, 634] on div "Cancel" at bounding box center [922, 625] width 43 height 19
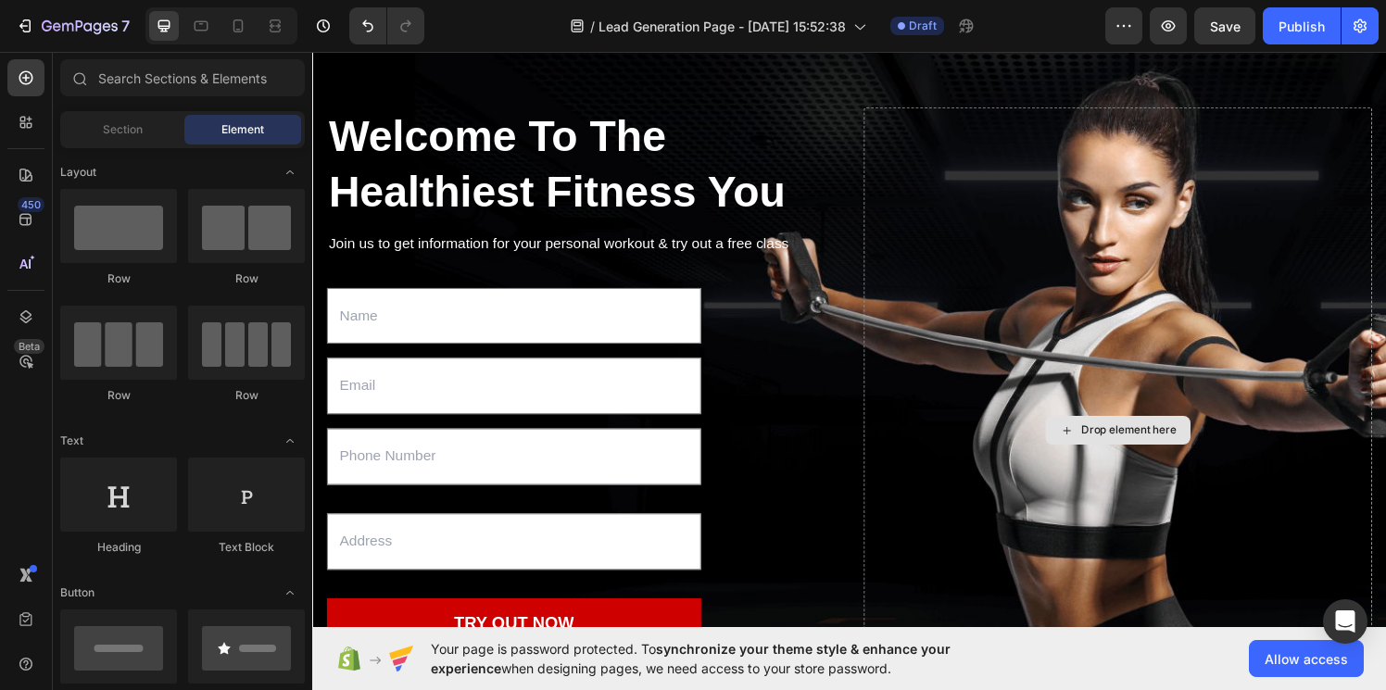
scroll to position [0, 0]
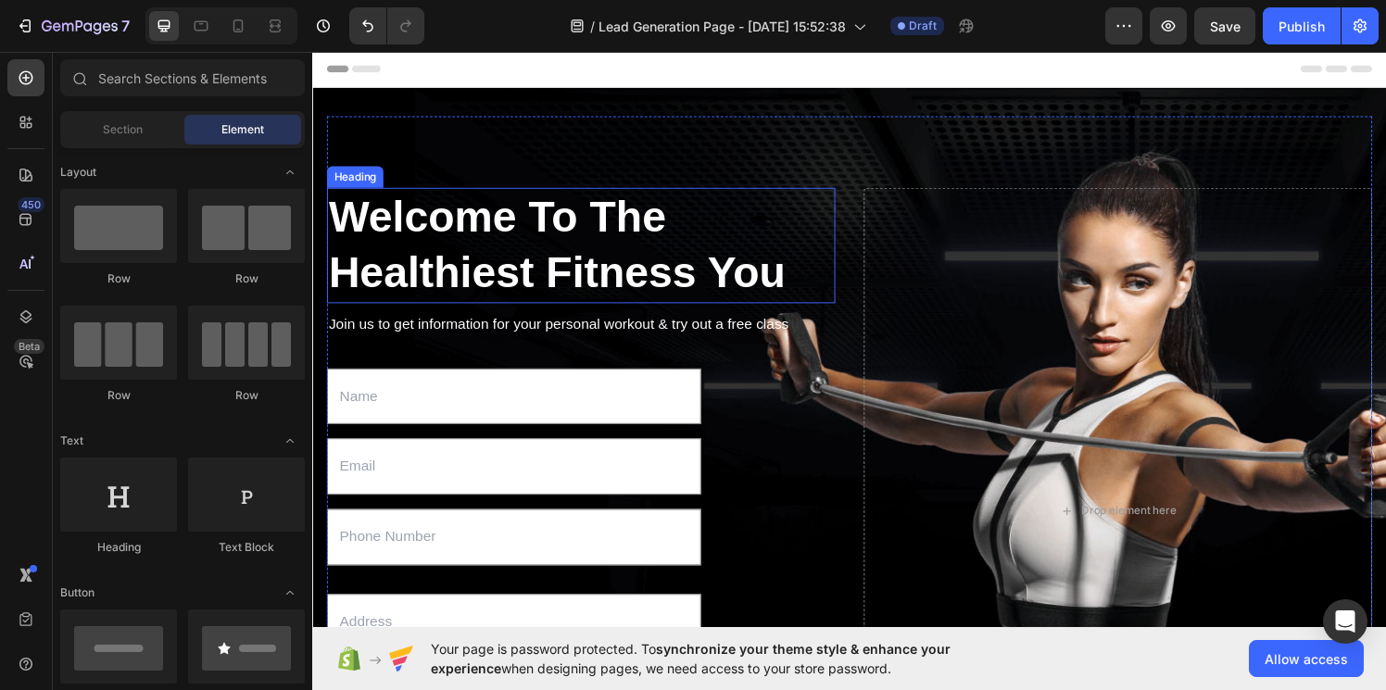
click at [536, 238] on p "Welcome To The Healthiest Fitness You" at bounding box center [590, 252] width 522 height 116
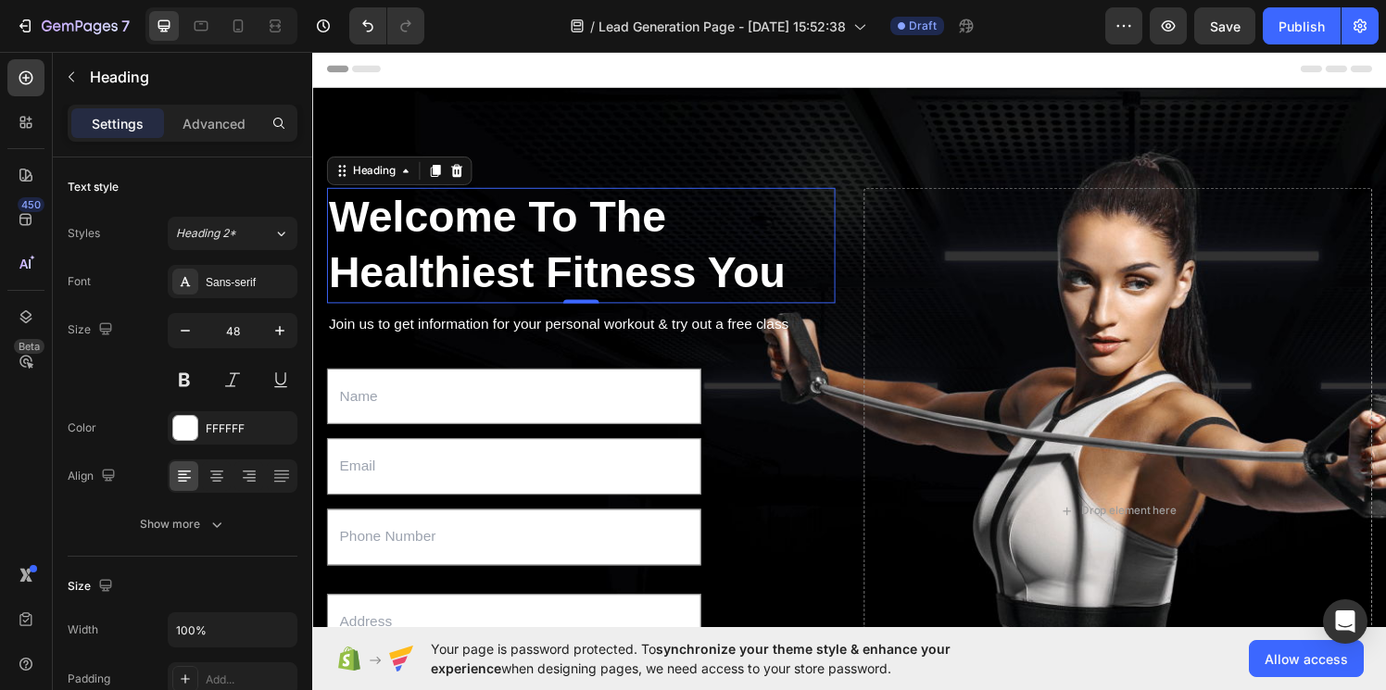
click at [523, 236] on p "Welcome To The Healthiest Fitness You" at bounding box center [590, 252] width 522 height 116
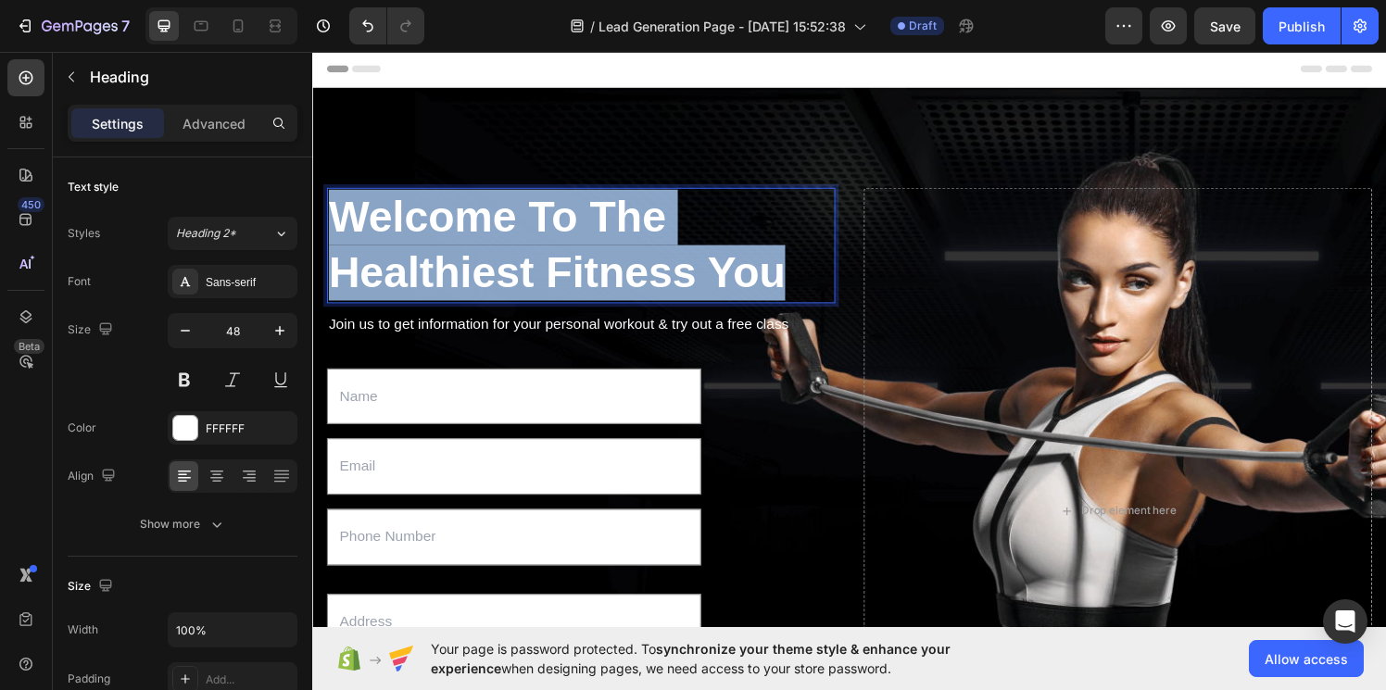
click at [523, 236] on p "Welcome To The Healthiest Fitness You" at bounding box center [590, 252] width 522 height 116
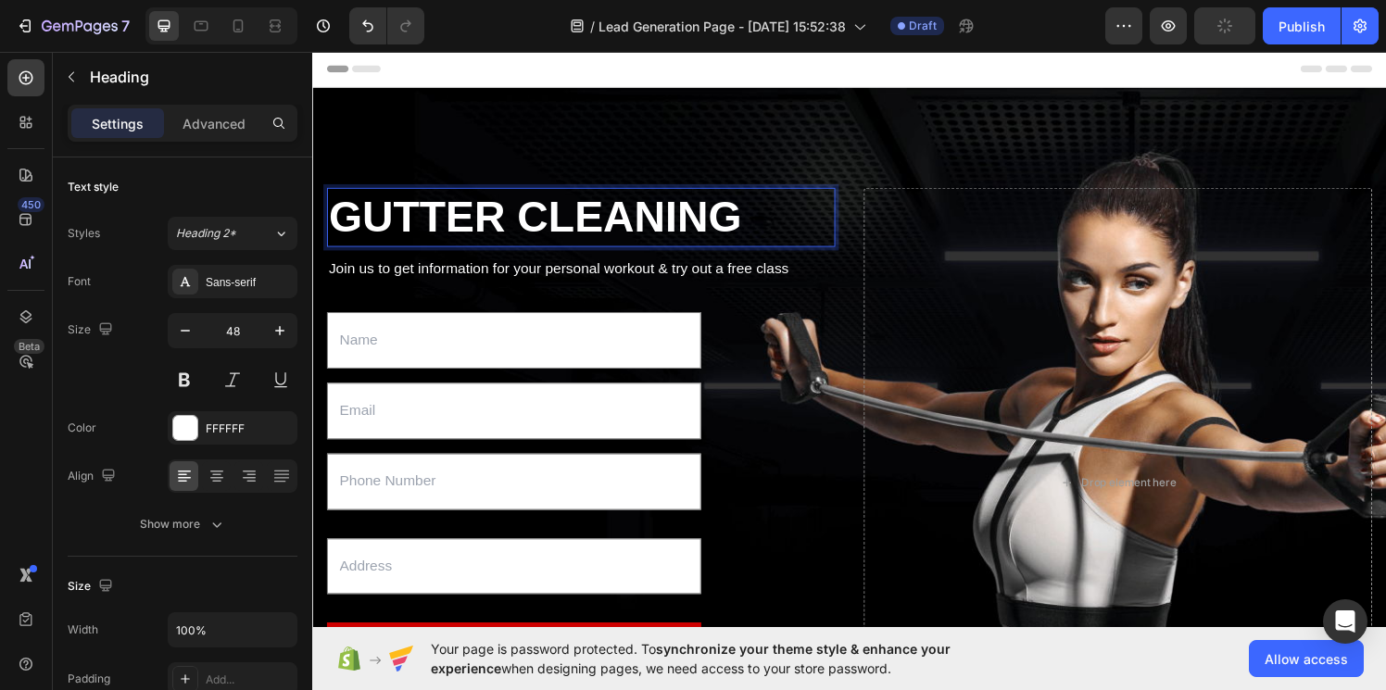
click at [343, 227] on p "GUTTER CLEANING" at bounding box center [590, 222] width 522 height 57
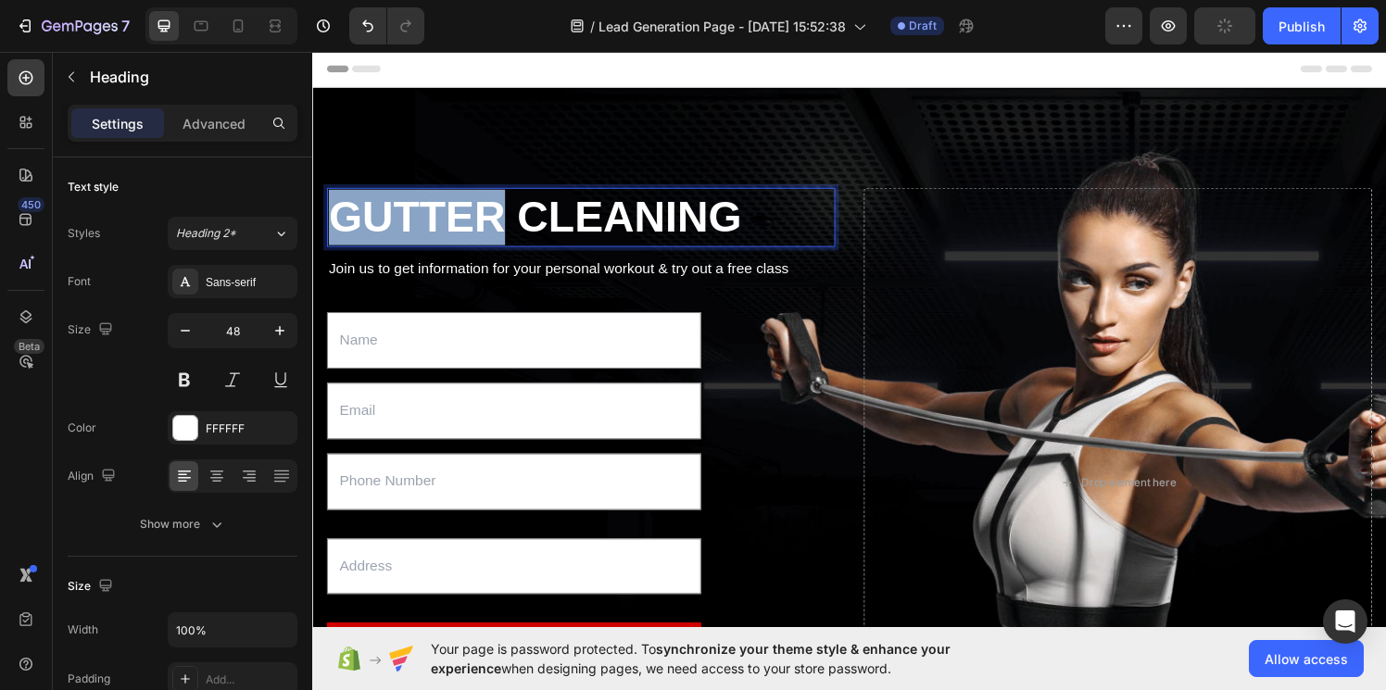
click at [343, 227] on p "GUTTER CLEANING" at bounding box center [590, 222] width 522 height 57
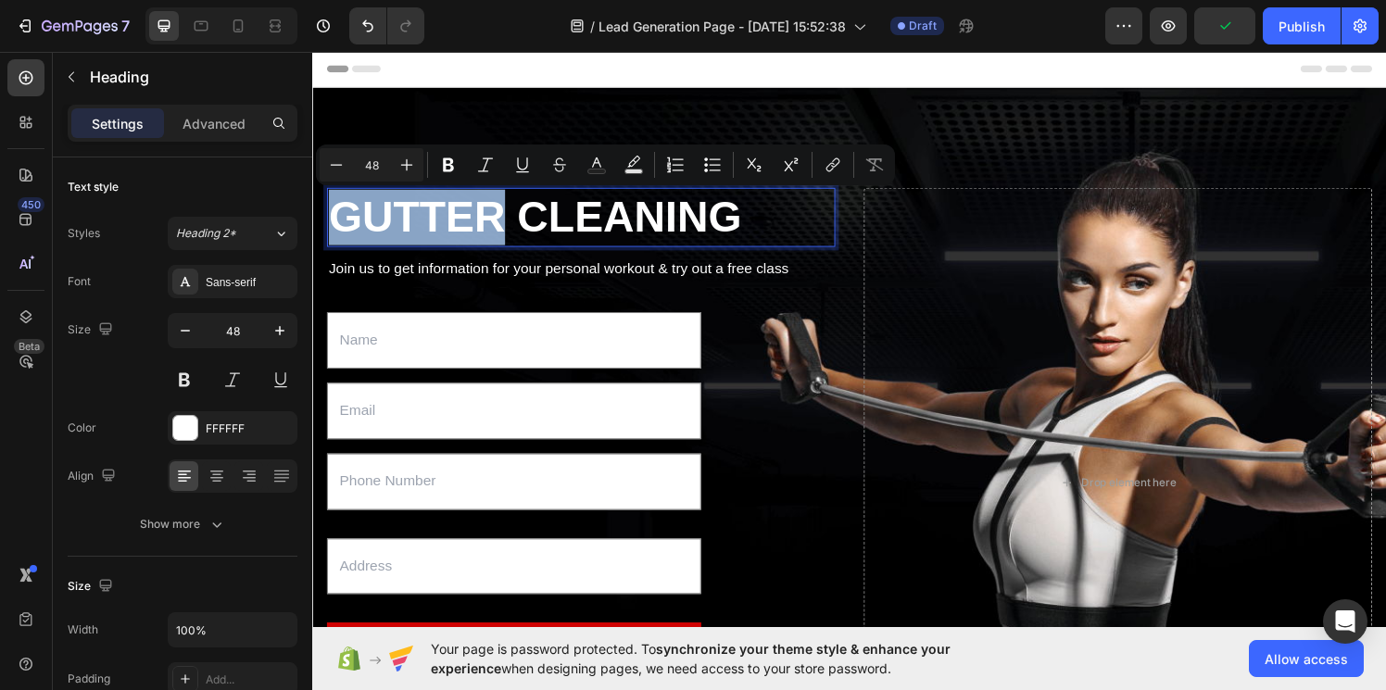
click at [337, 223] on p "GUTTER CLEANING" at bounding box center [590, 222] width 522 height 57
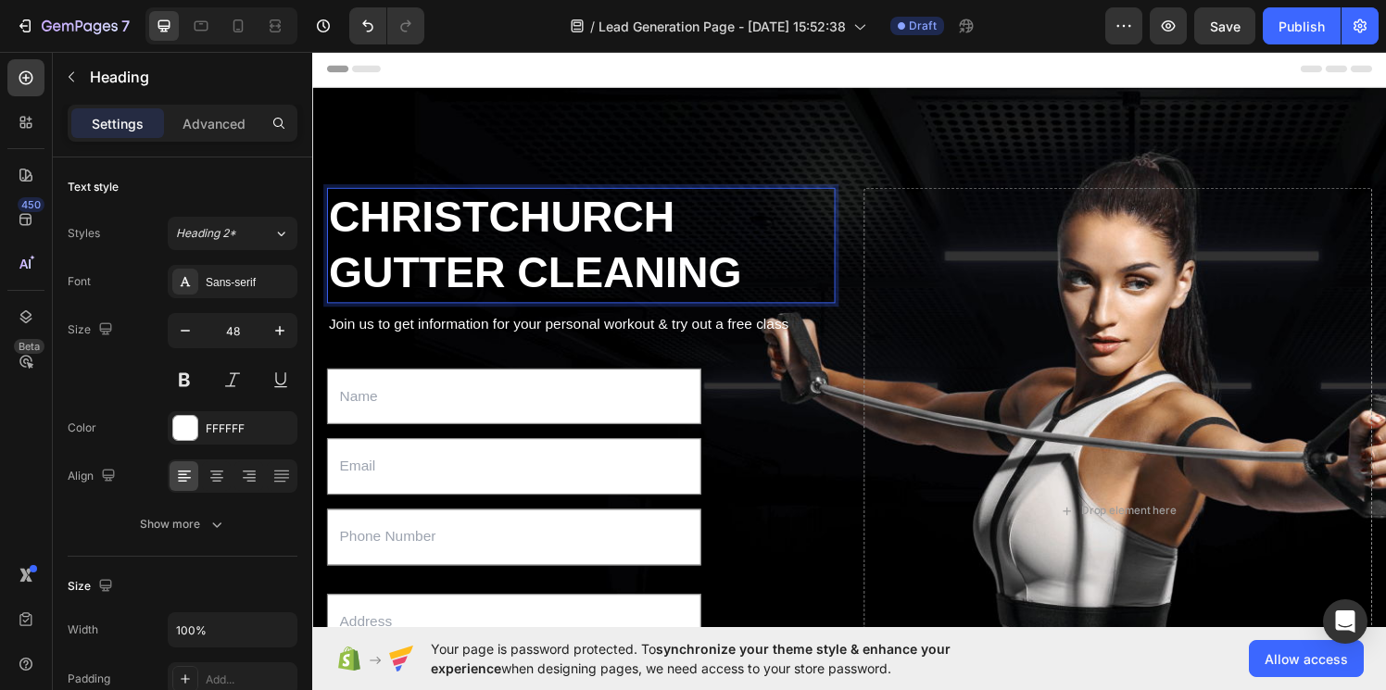
click at [772, 257] on p "CHRISTCHURCH GUTTER CLEANING" at bounding box center [590, 252] width 522 height 116
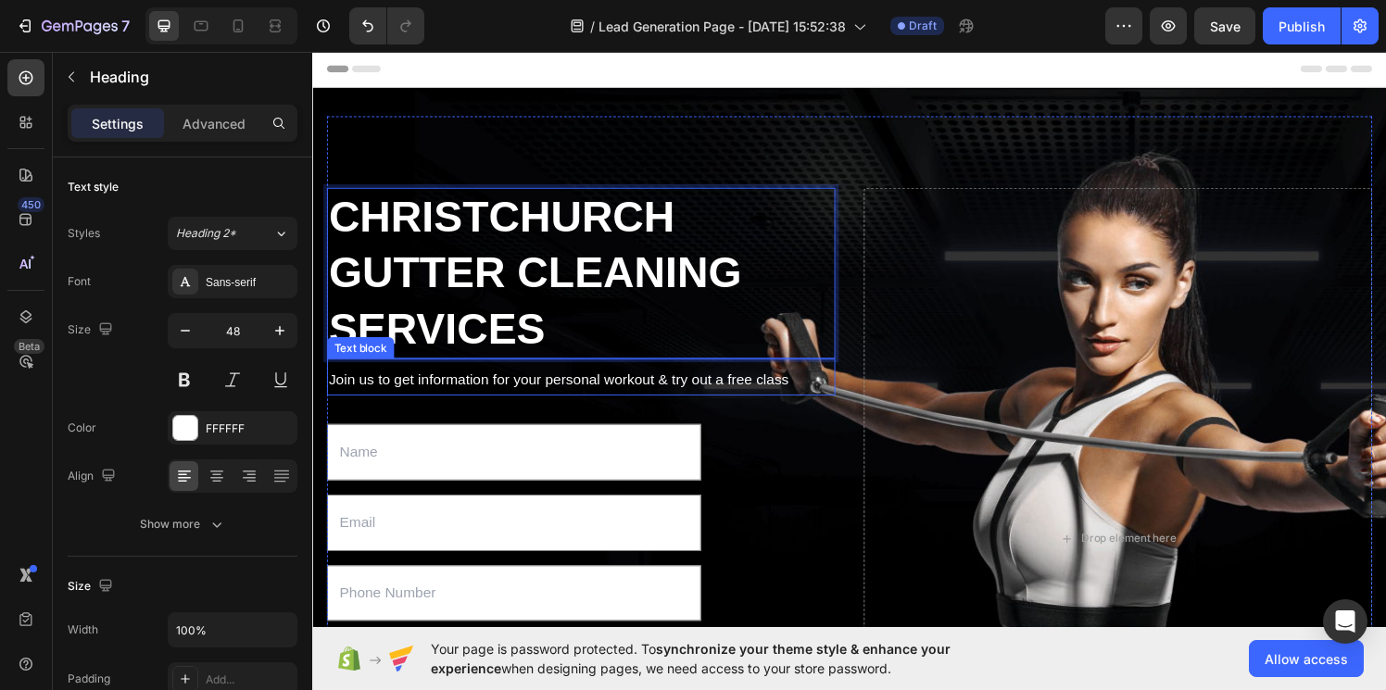
click at [581, 394] on p "Join us to get information for your personal workout & try out a free class" at bounding box center [590, 391] width 522 height 27
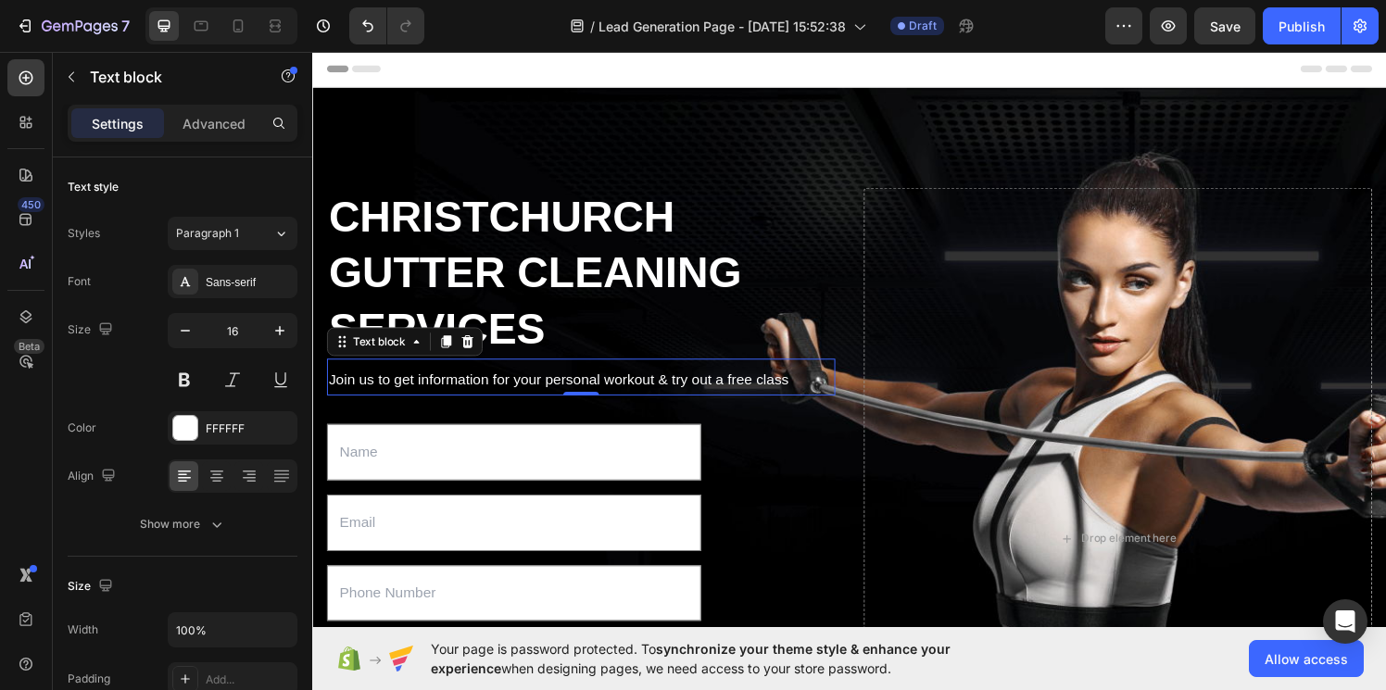
click at [570, 393] on p "Join us to get information for your personal workout & try out a free class" at bounding box center [590, 391] width 522 height 27
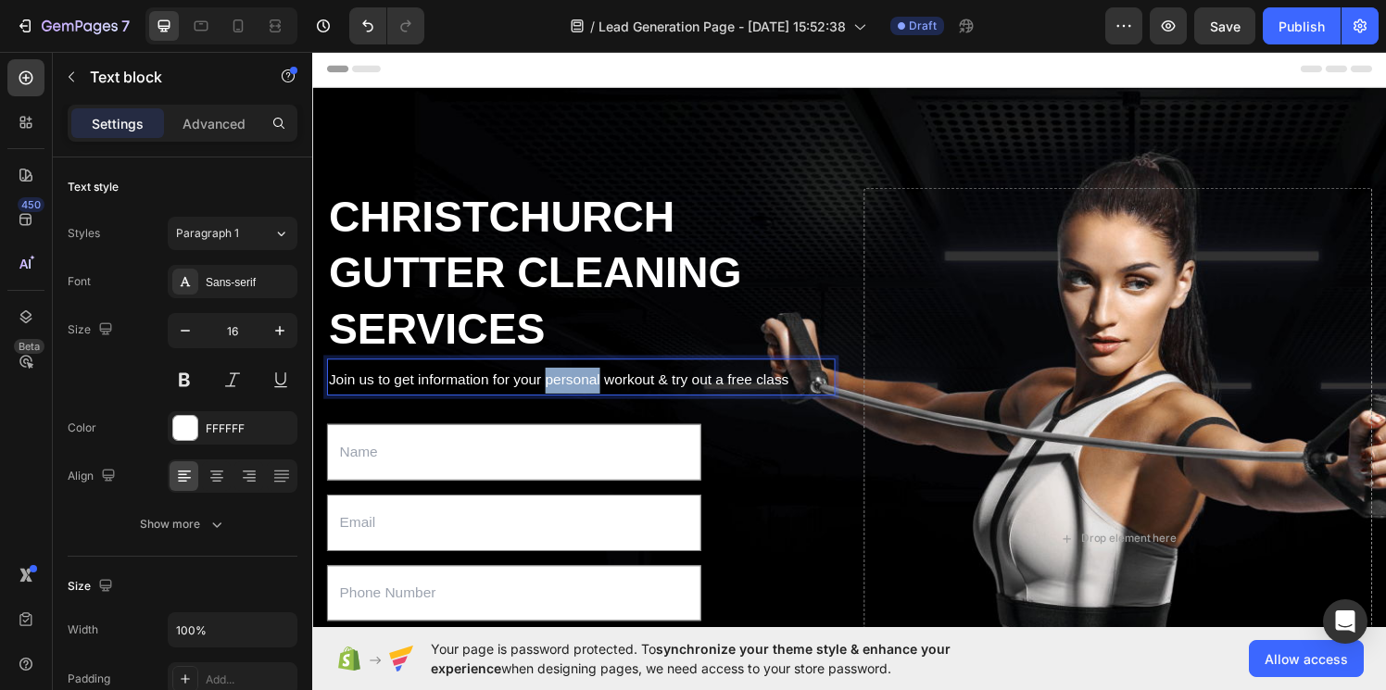
click at [570, 393] on p "Join us to get information for your personal workout & try out a free class" at bounding box center [590, 391] width 522 height 27
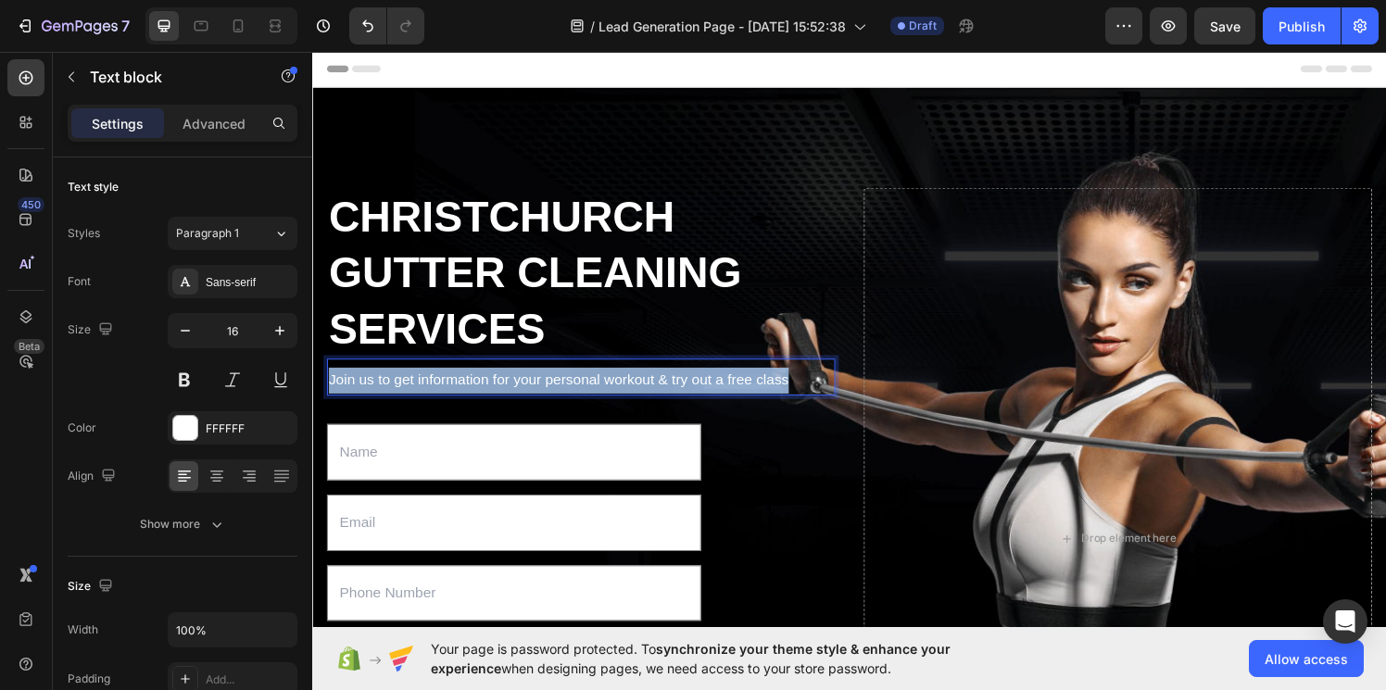
click at [570, 393] on p "Join us to get information for your personal workout & try out a free class" at bounding box center [590, 391] width 522 height 27
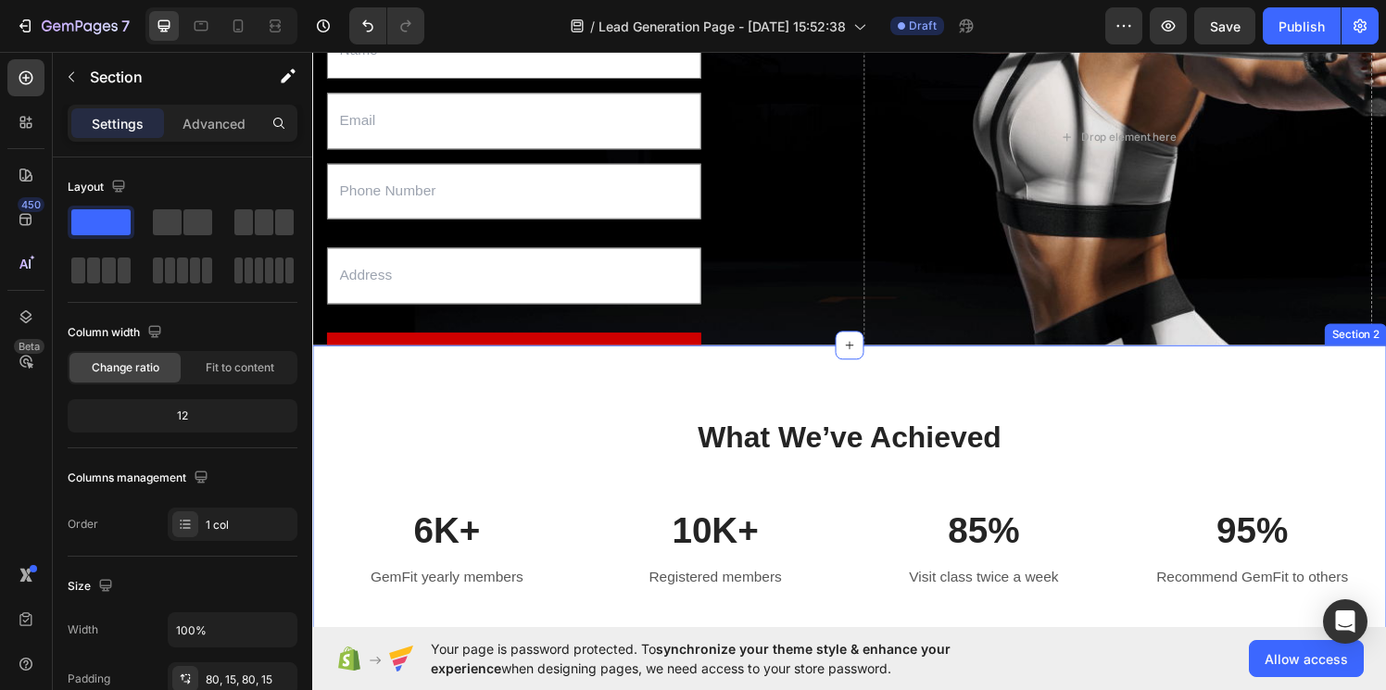
click at [836, 404] on div "What We’ve Achieved Heading Row 6K+ Text block GemFit yearly members Text block…" at bounding box center [867, 520] width 1111 height 330
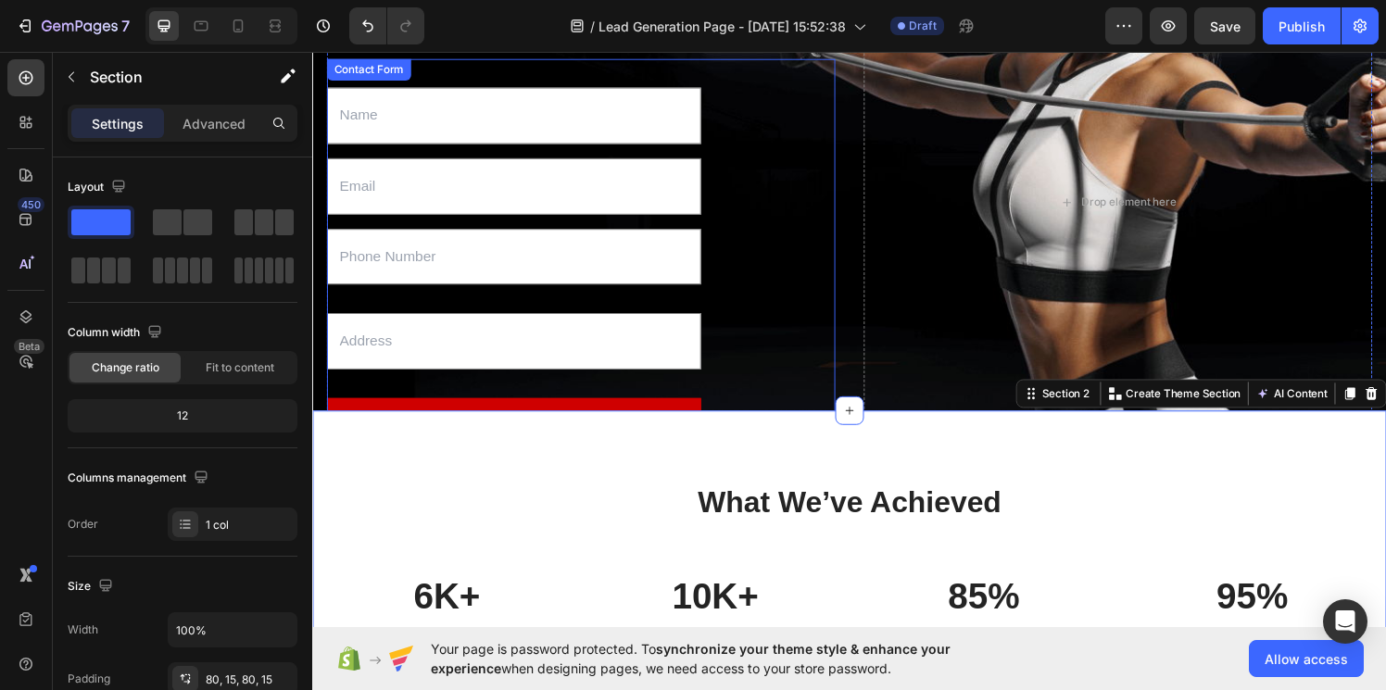
scroll to position [334, 0]
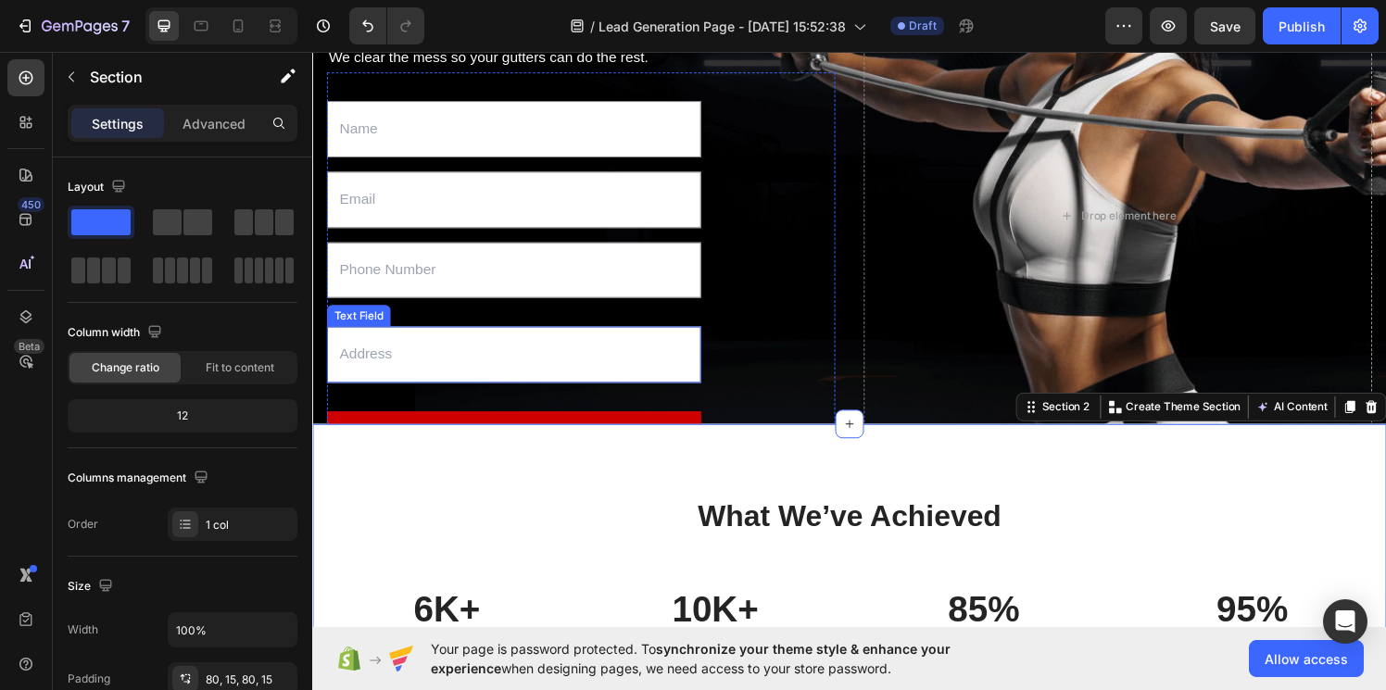
click at [684, 359] on input "text" at bounding box center [520, 364] width 387 height 58
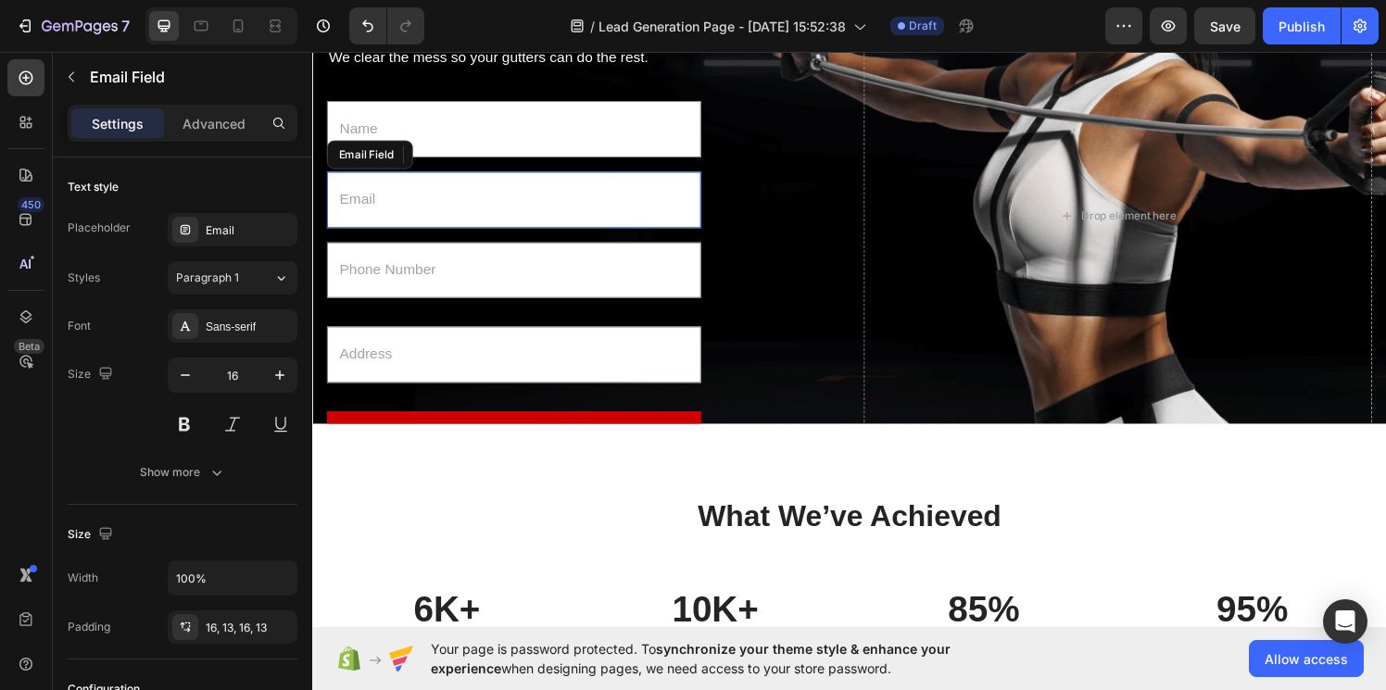
click at [565, 215] on input "email" at bounding box center [520, 204] width 387 height 58
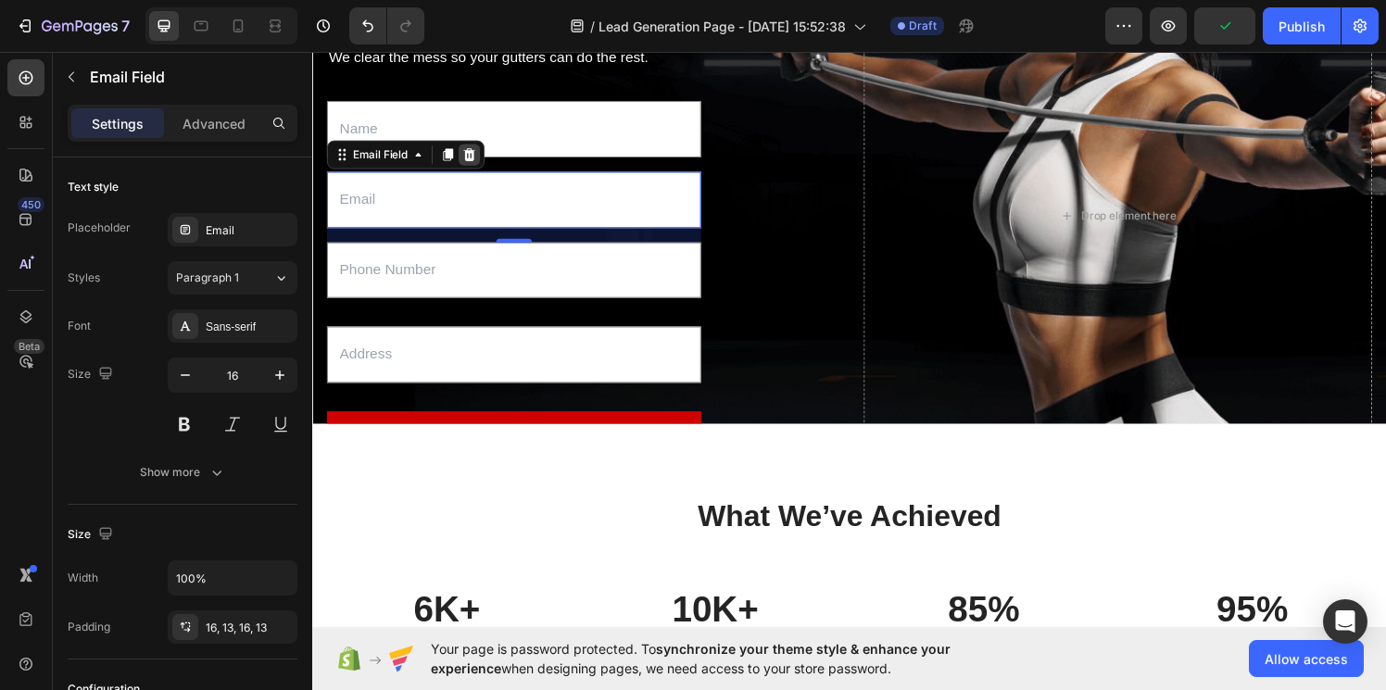
click at [477, 160] on icon at bounding box center [475, 157] width 12 height 13
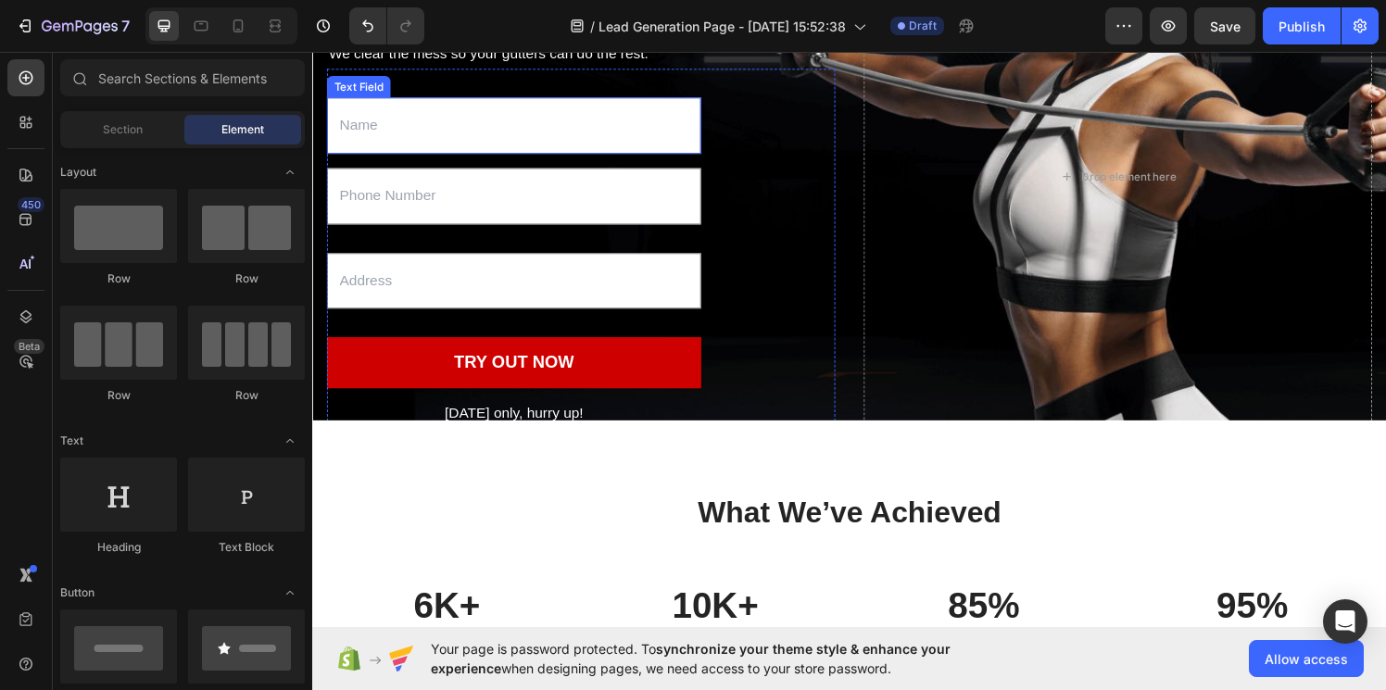
scroll to position [355, 0]
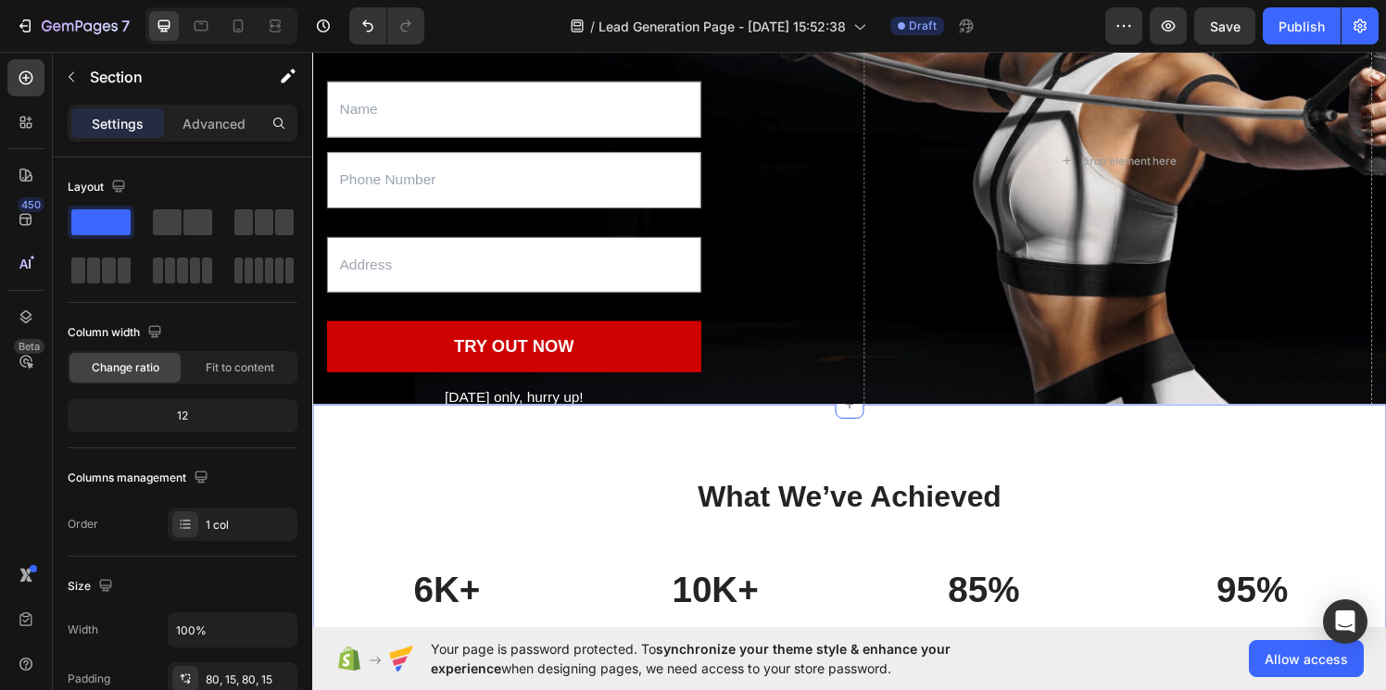
click at [717, 431] on div "What We’ve Achieved Heading Row 6K+ Text block GemFit yearly members Text block…" at bounding box center [867, 581] width 1111 height 330
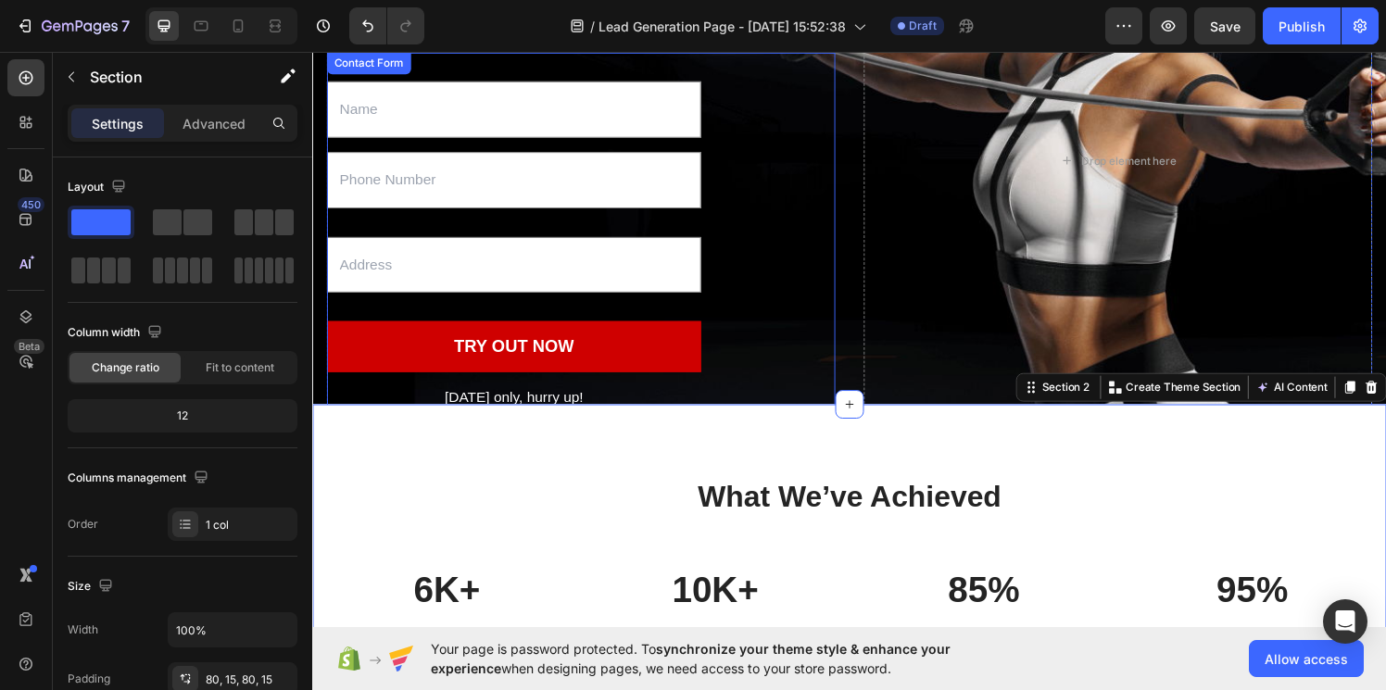
click at [825, 333] on div "Text Field Text Field Text Field TRY OUT NOW Submit Button [DATE] only, hurry u…" at bounding box center [590, 271] width 526 height 439
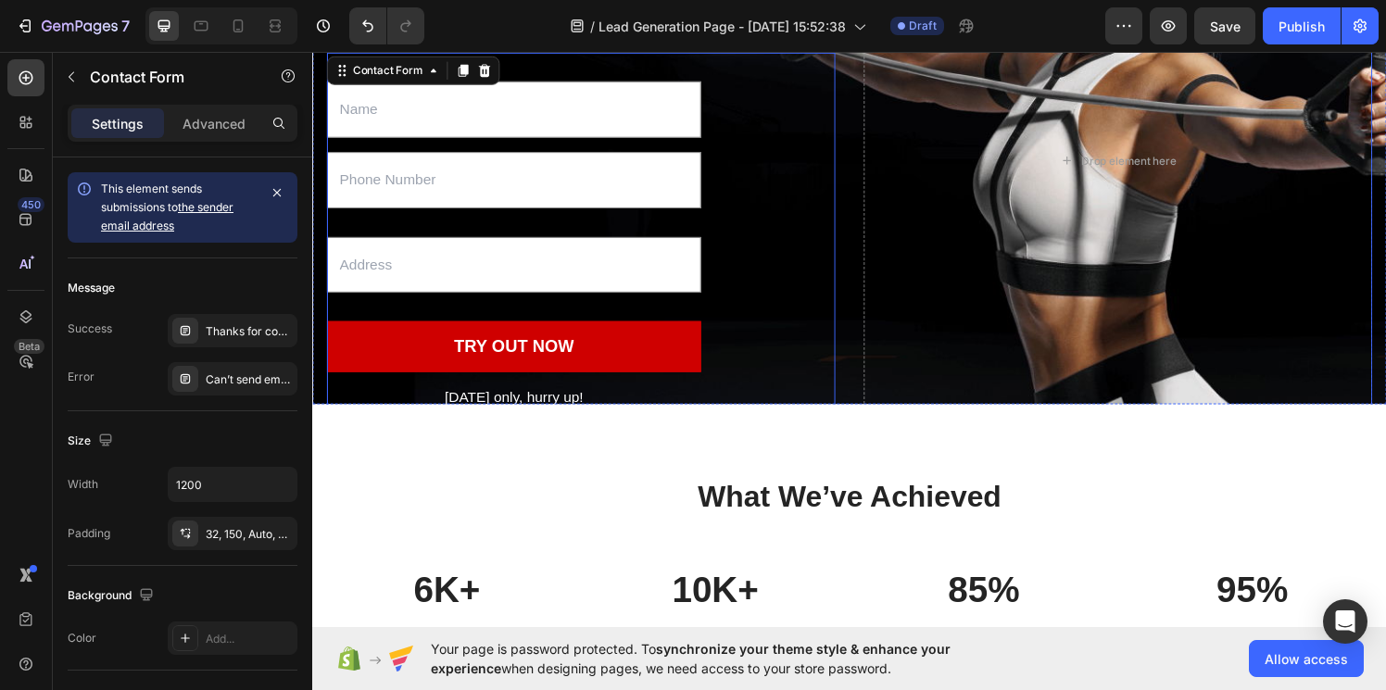
click at [868, 367] on div "CHRISTCHURCH GUTTER CLEANING SERVICES Heading We clear the mess so your gutters…" at bounding box center [868, 164] width 1082 height 802
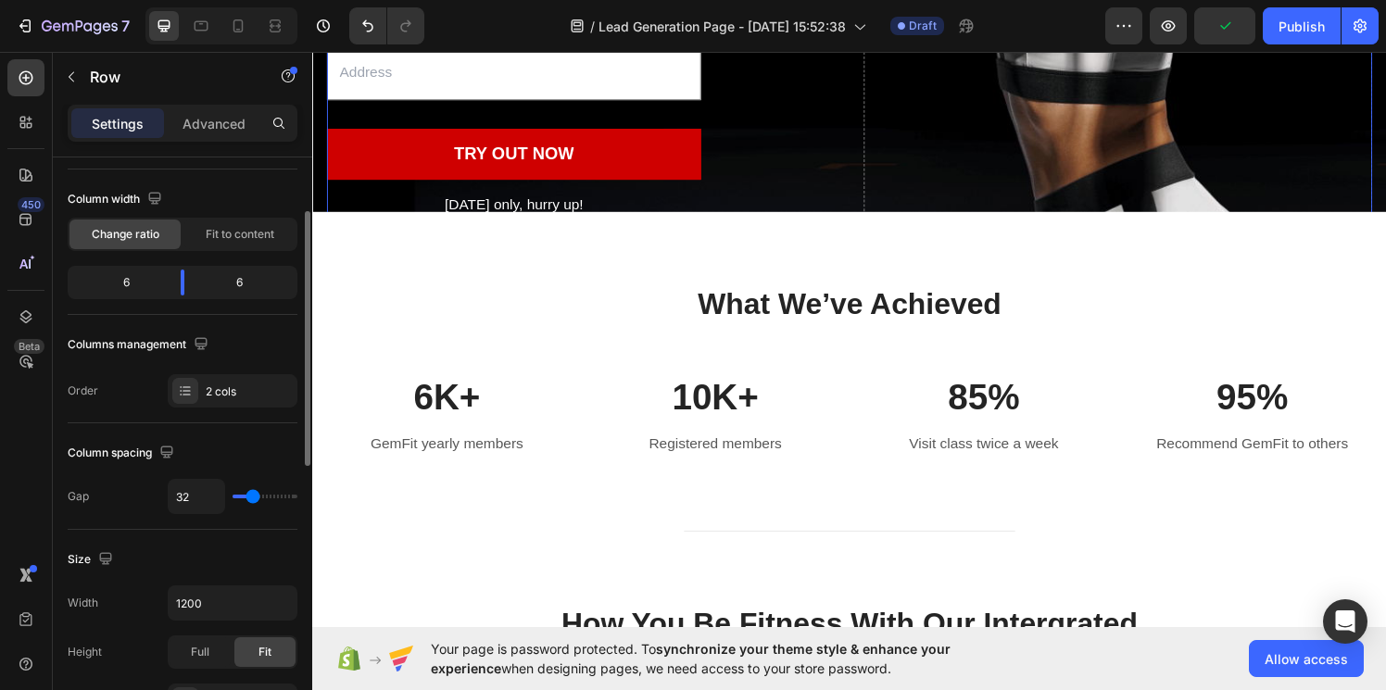
scroll to position [154, 0]
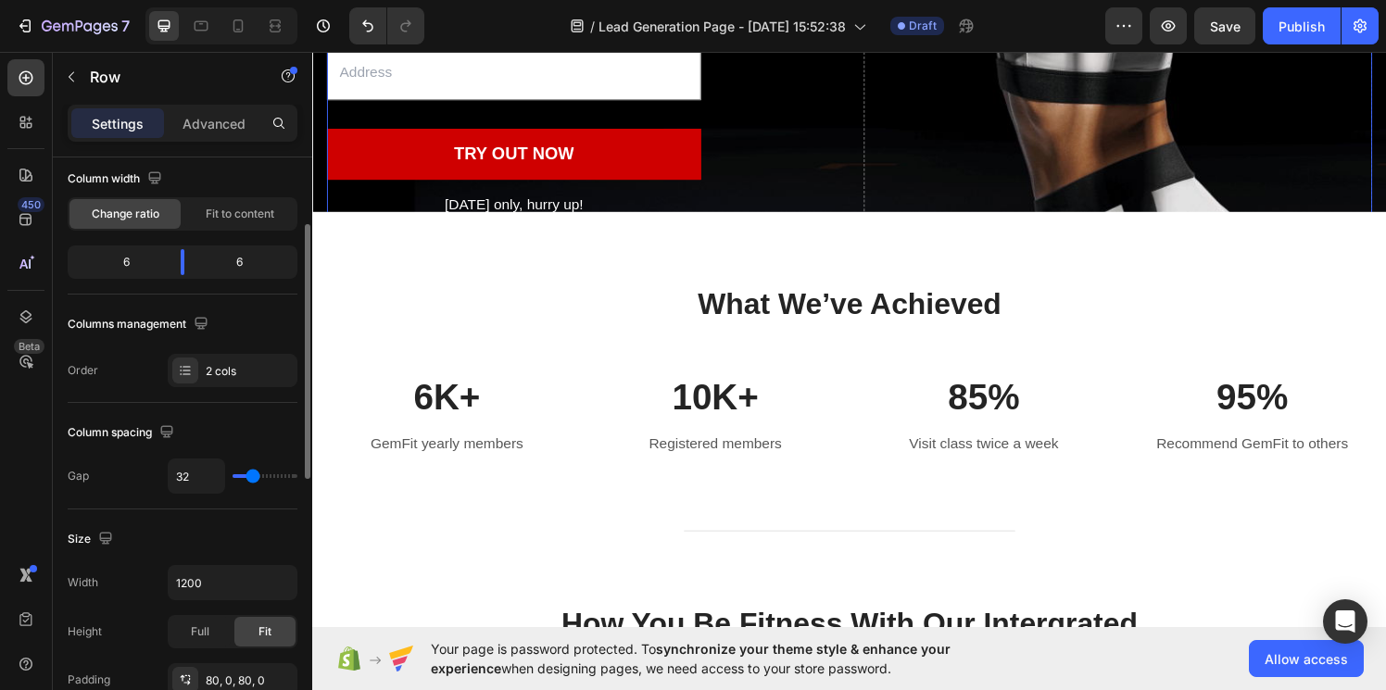
drag, startPoint x: 245, startPoint y: 481, endPoint x: 228, endPoint y: 481, distance: 17.6
click at [228, 481] on div "32" at bounding box center [233, 475] width 130 height 35
type input "23"
type input "21"
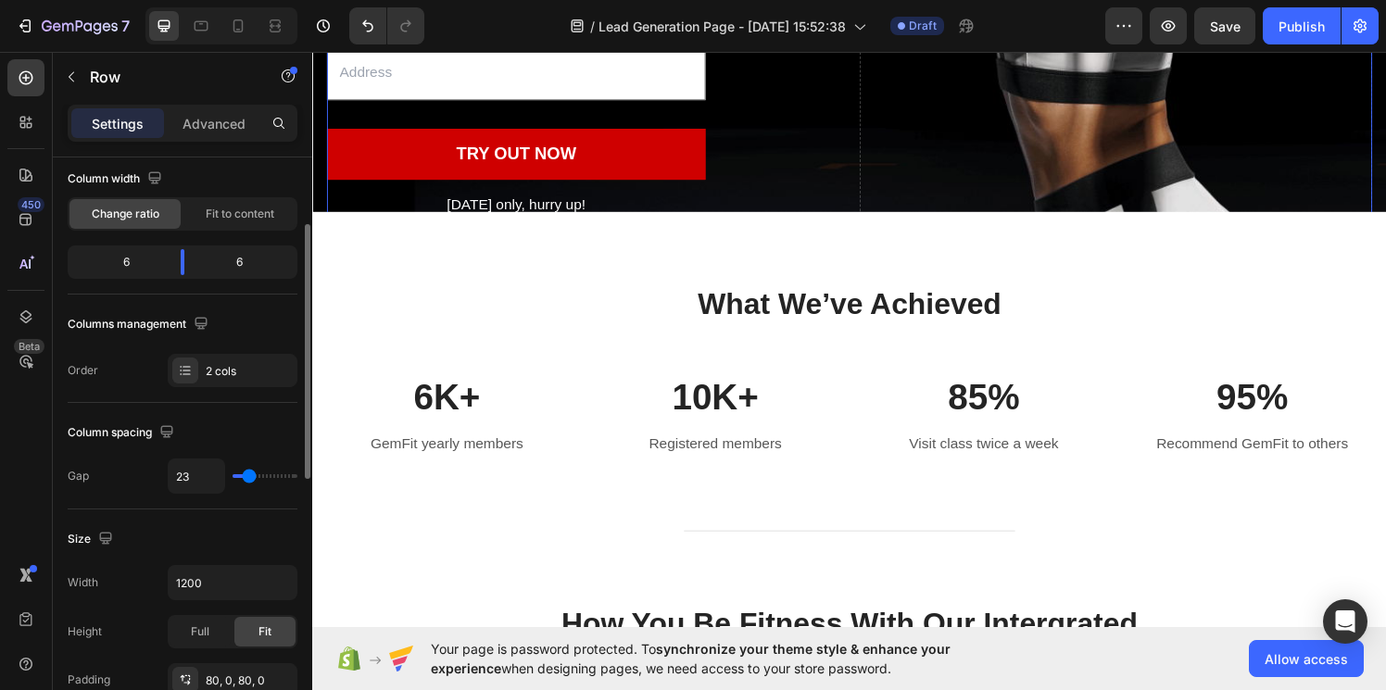
type input "21"
type input "19"
type input "17"
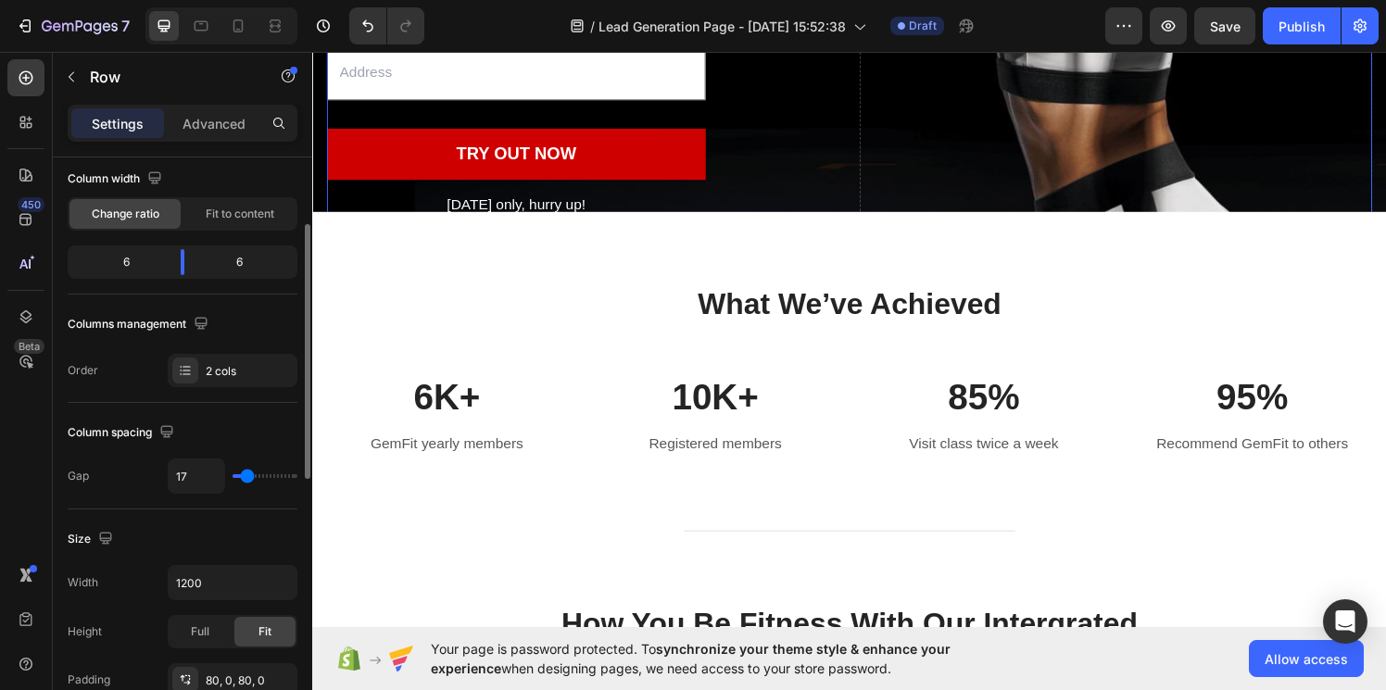
type input "16"
type input "15"
type input "14"
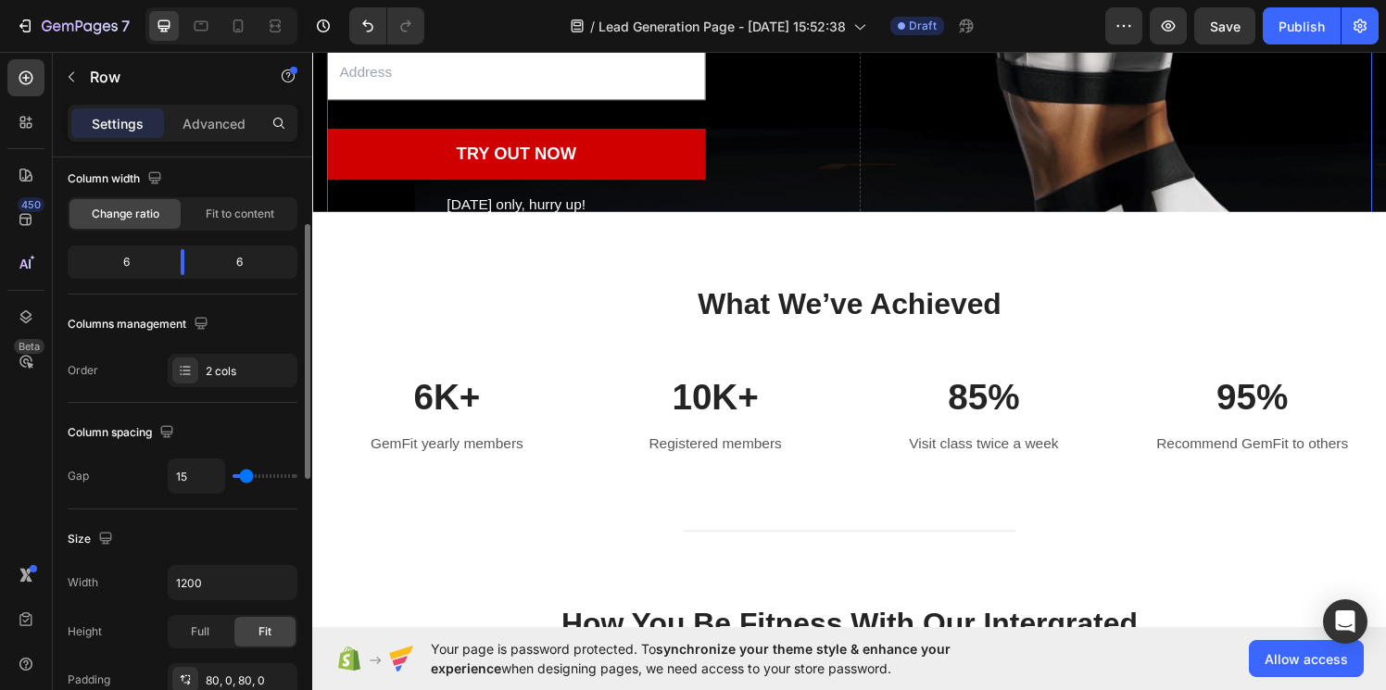
type input "14"
type input "11"
type input "10"
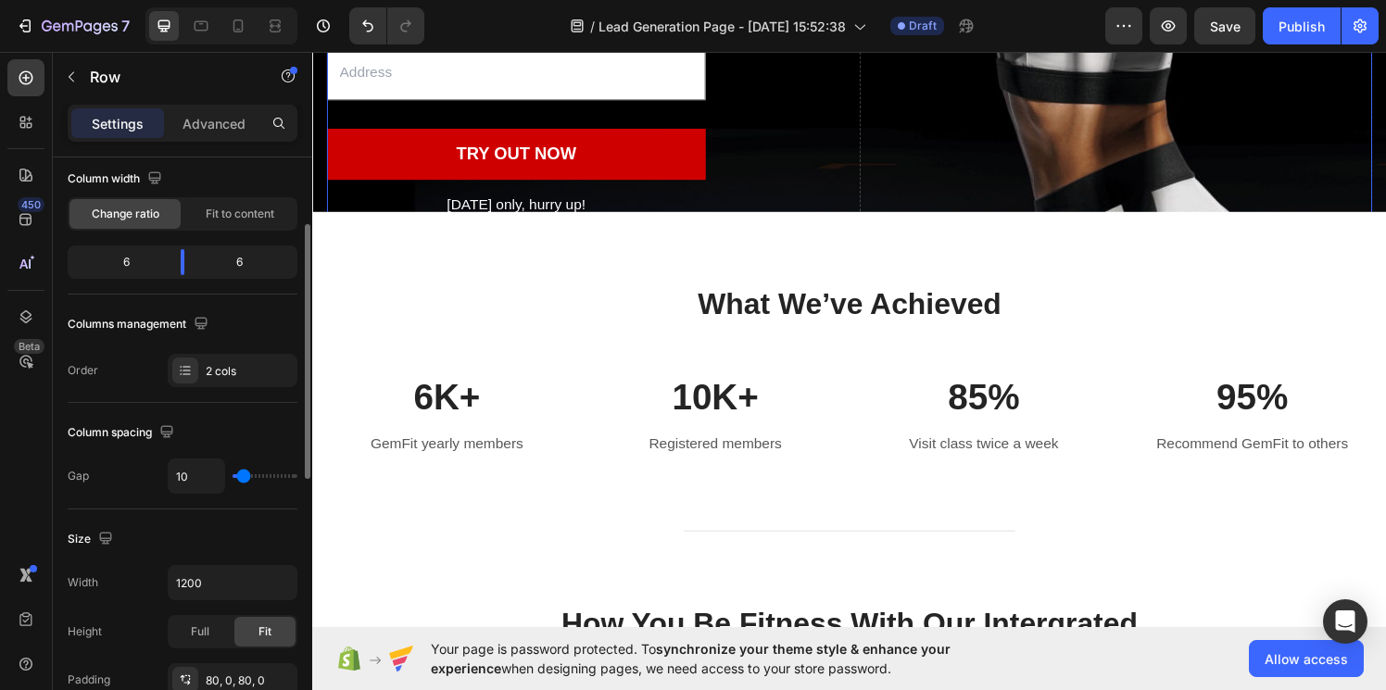
type input "9"
type input "8"
type input "7"
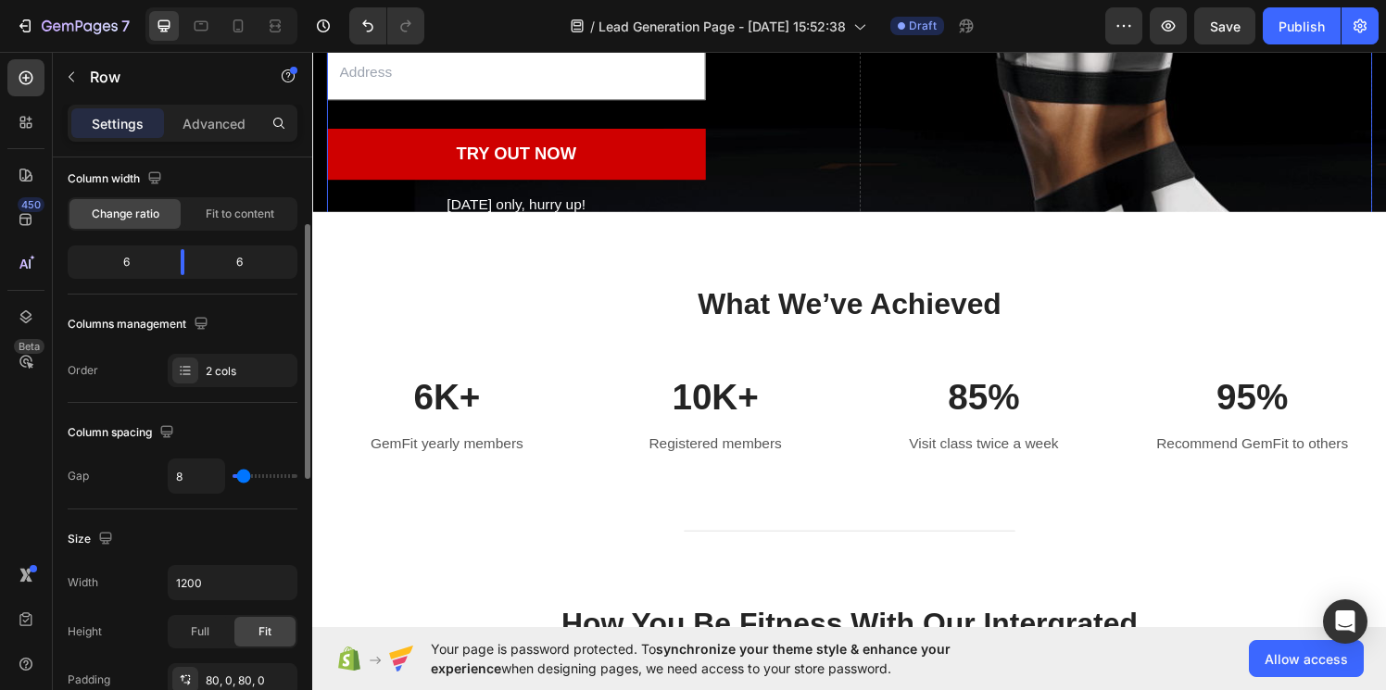
type input "7"
type input "6"
type input "5"
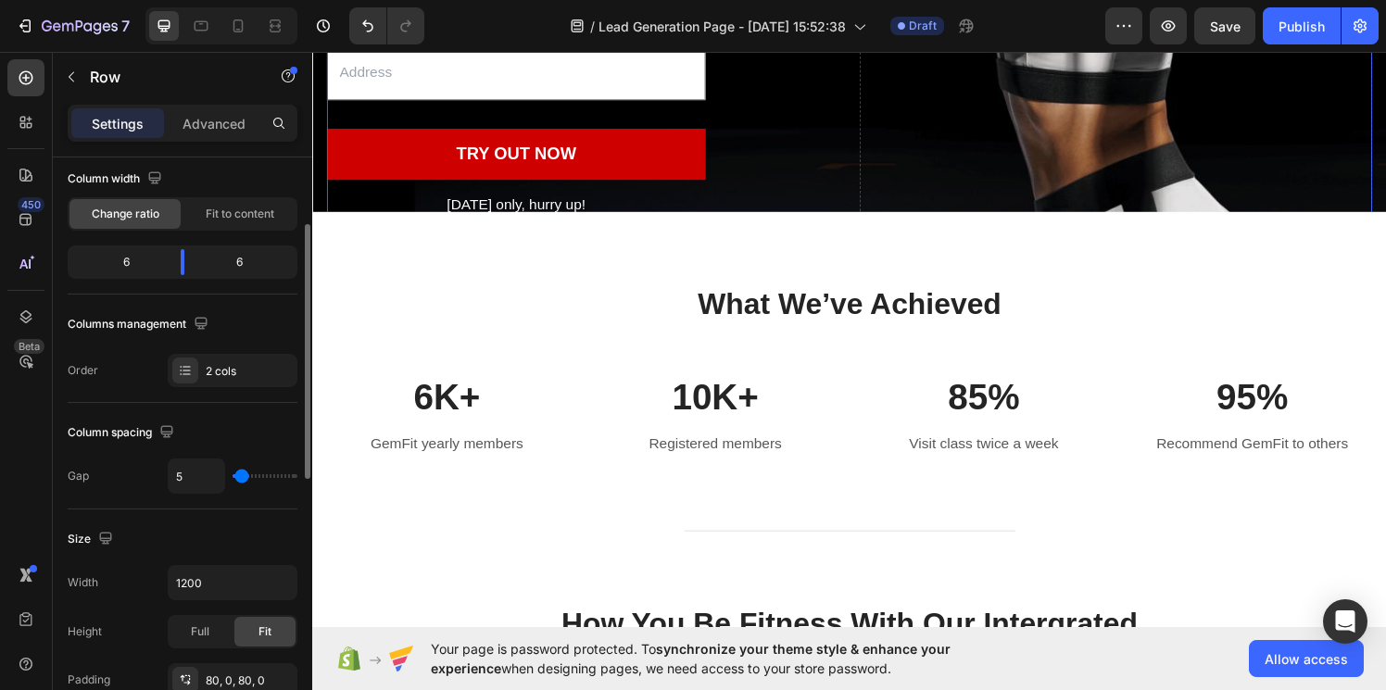
type input "4"
type input "3"
type input "1"
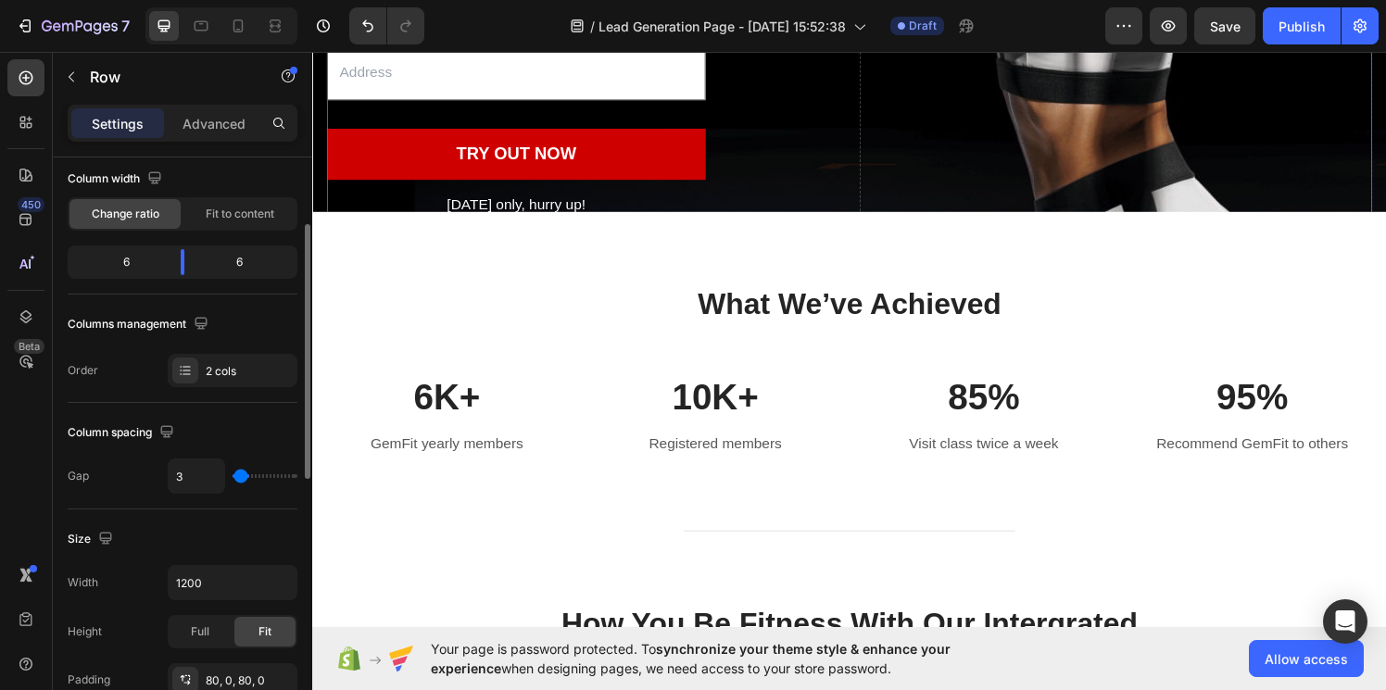
type input "1"
type input "0"
drag, startPoint x: 252, startPoint y: 475, endPoint x: 220, endPoint y: 475, distance: 32.4
type input "0"
click at [232, 475] on input "range" at bounding box center [264, 476] width 65 height 4
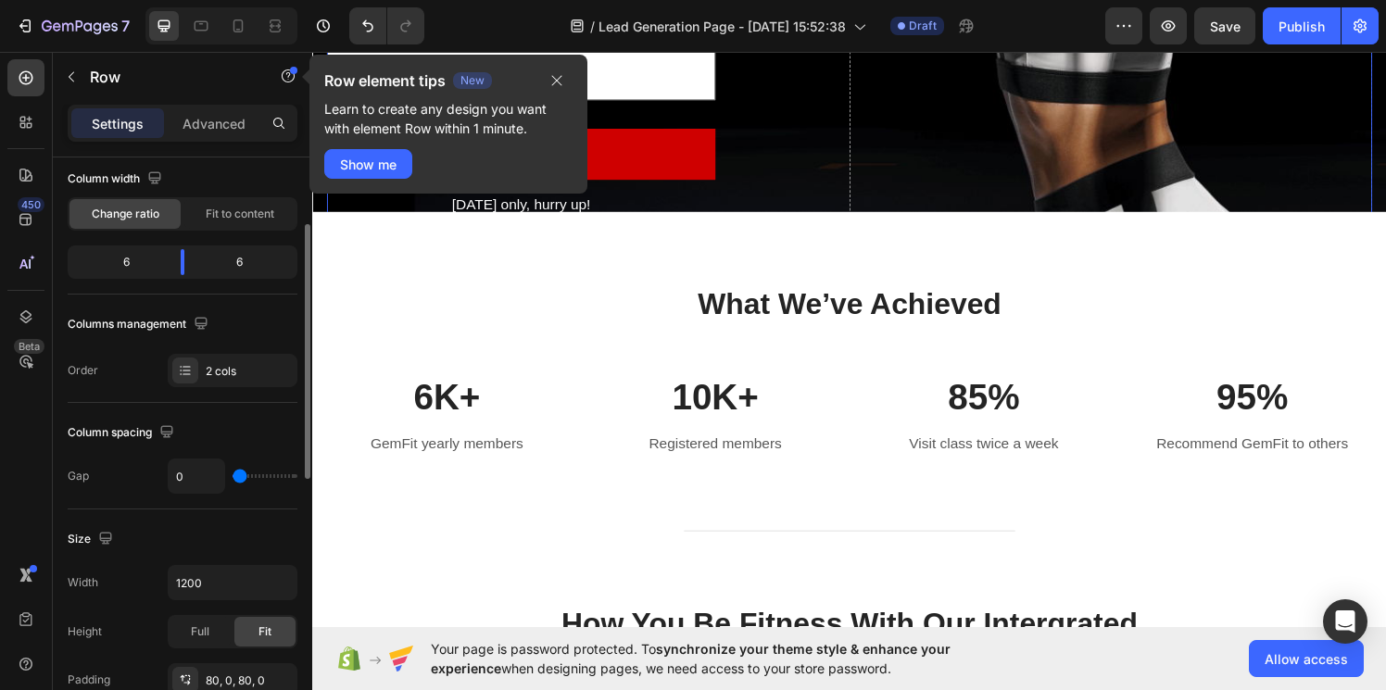
type input "32"
click at [249, 423] on div "Column spacing" at bounding box center [183, 433] width 230 height 30
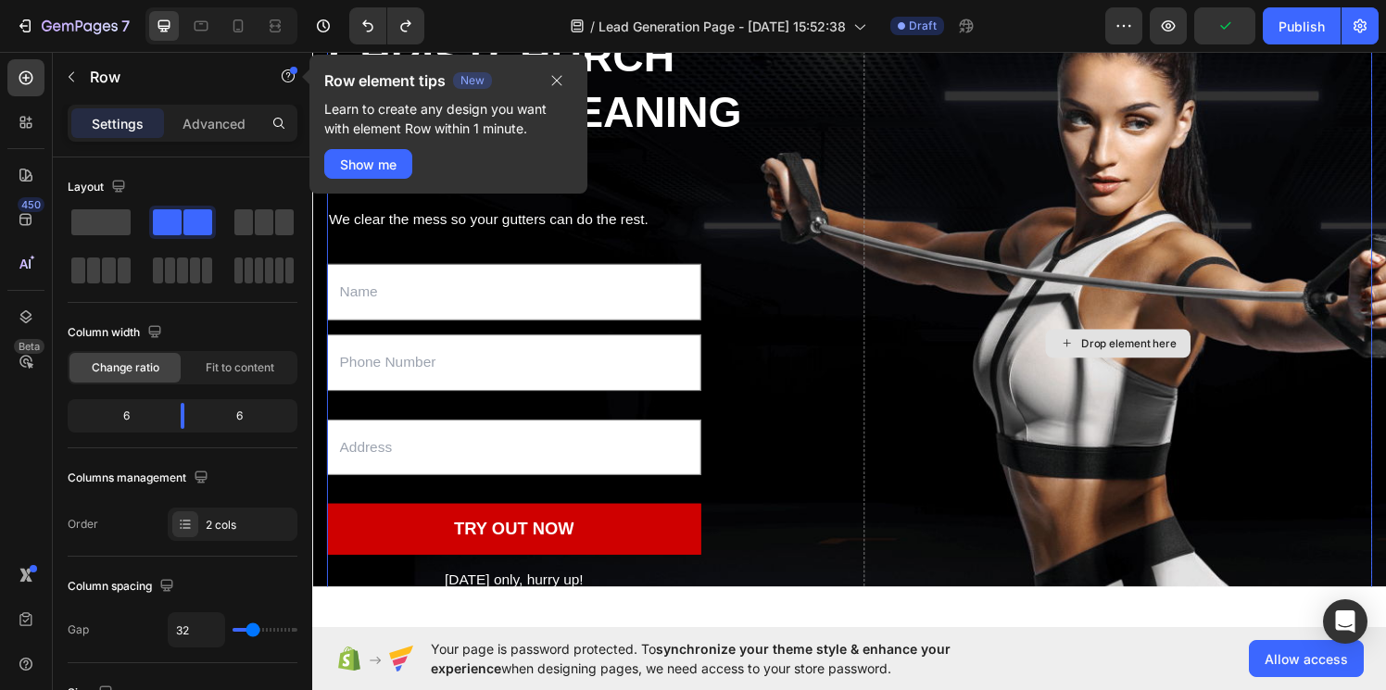
scroll to position [302, 0]
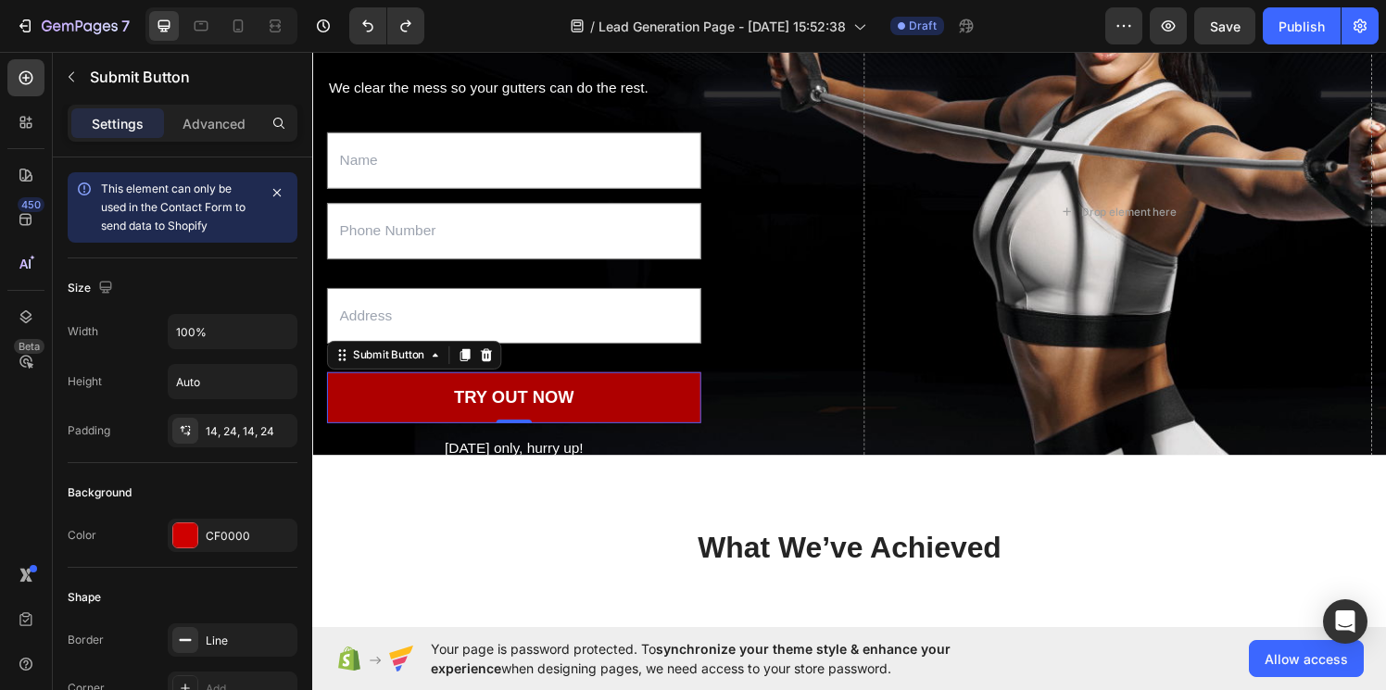
click at [703, 408] on button "TRY OUT NOW" at bounding box center [520, 409] width 387 height 53
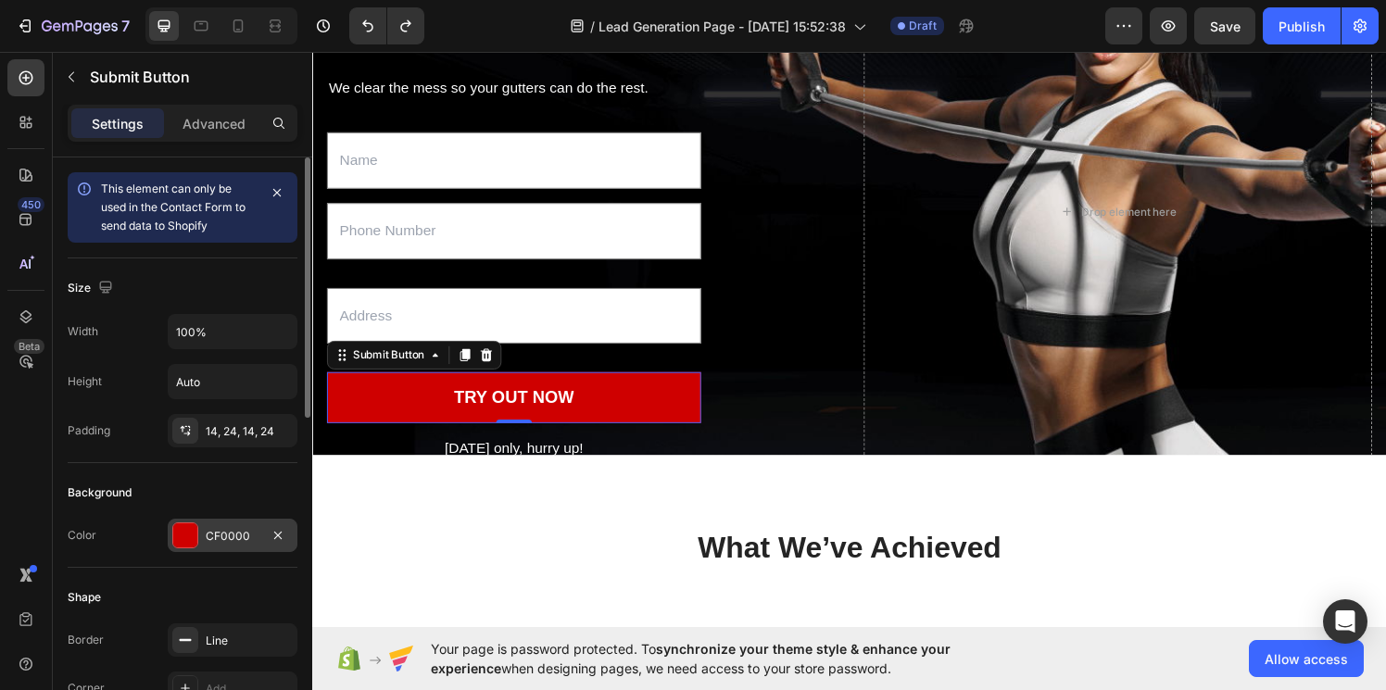
click at [179, 538] on div at bounding box center [185, 535] width 24 height 24
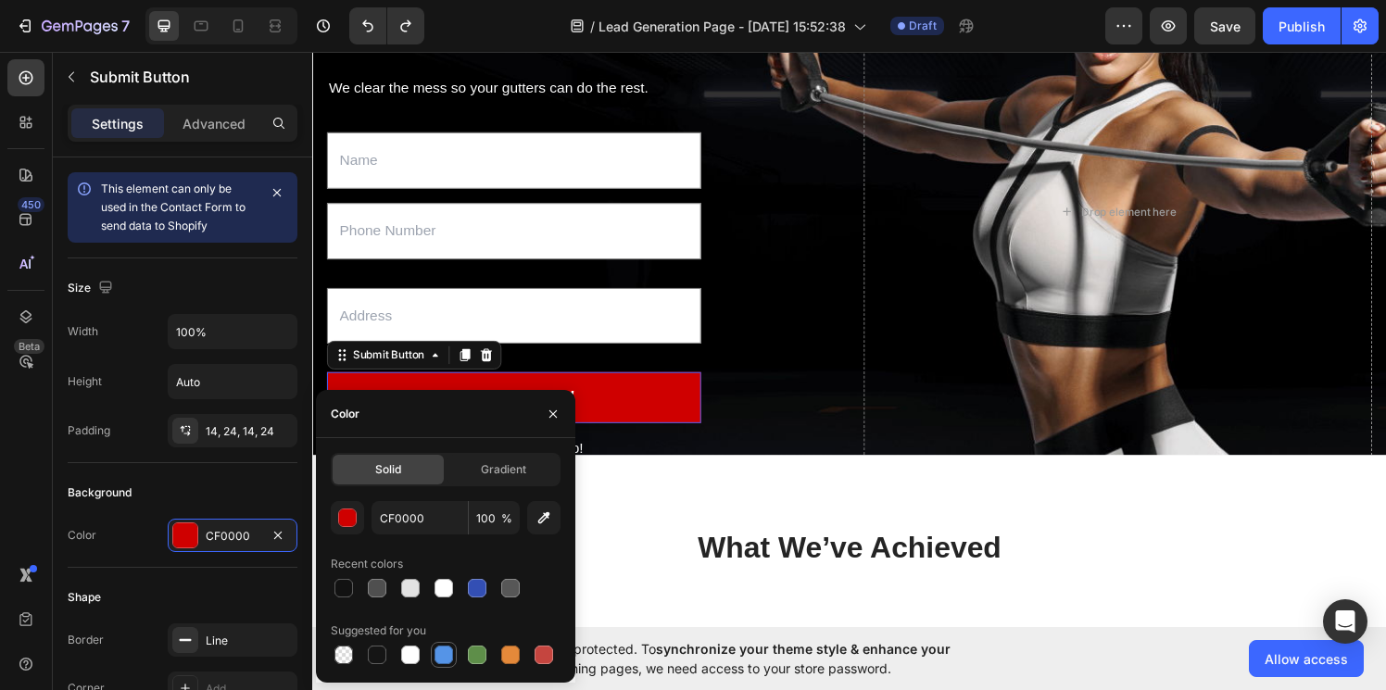
click at [444, 658] on div at bounding box center [443, 655] width 19 height 19
type input "5594E7"
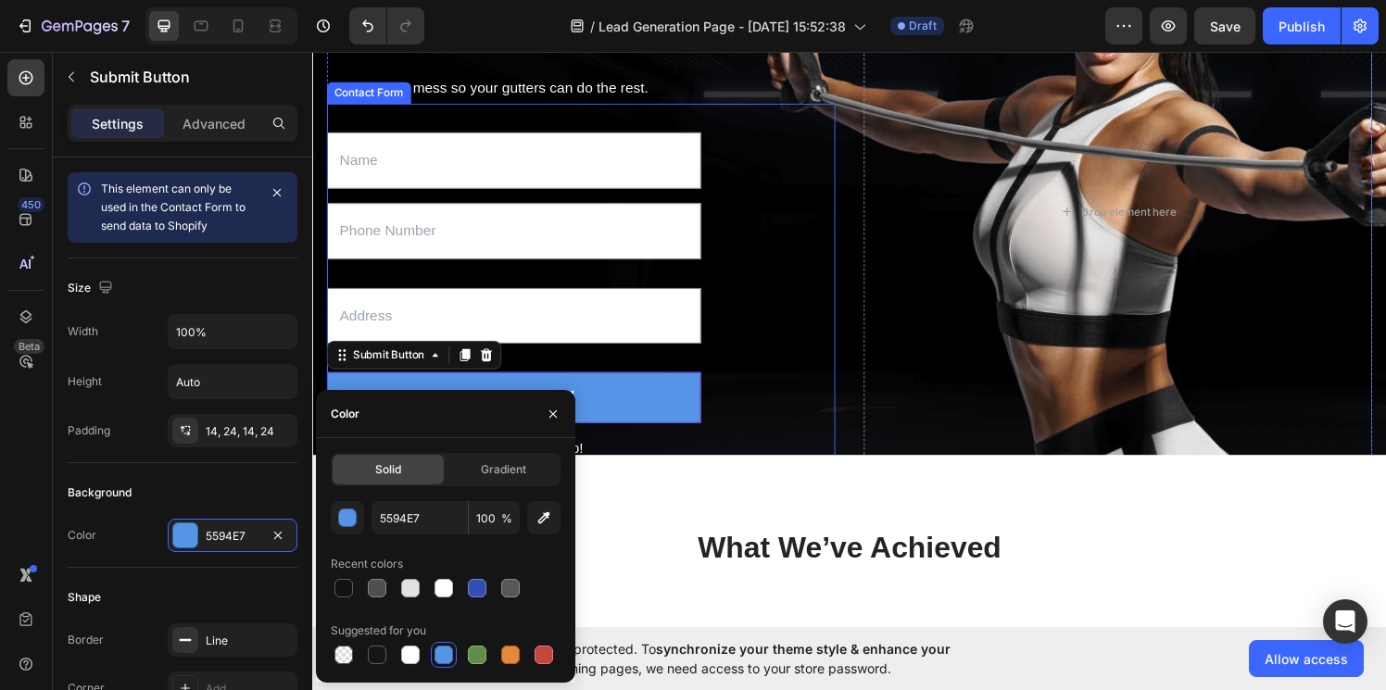
click at [793, 160] on div "Text Field Text Field Text Field TRY OUT NOW Submit Button 0 [DATE] only, hurry…" at bounding box center [590, 324] width 526 height 439
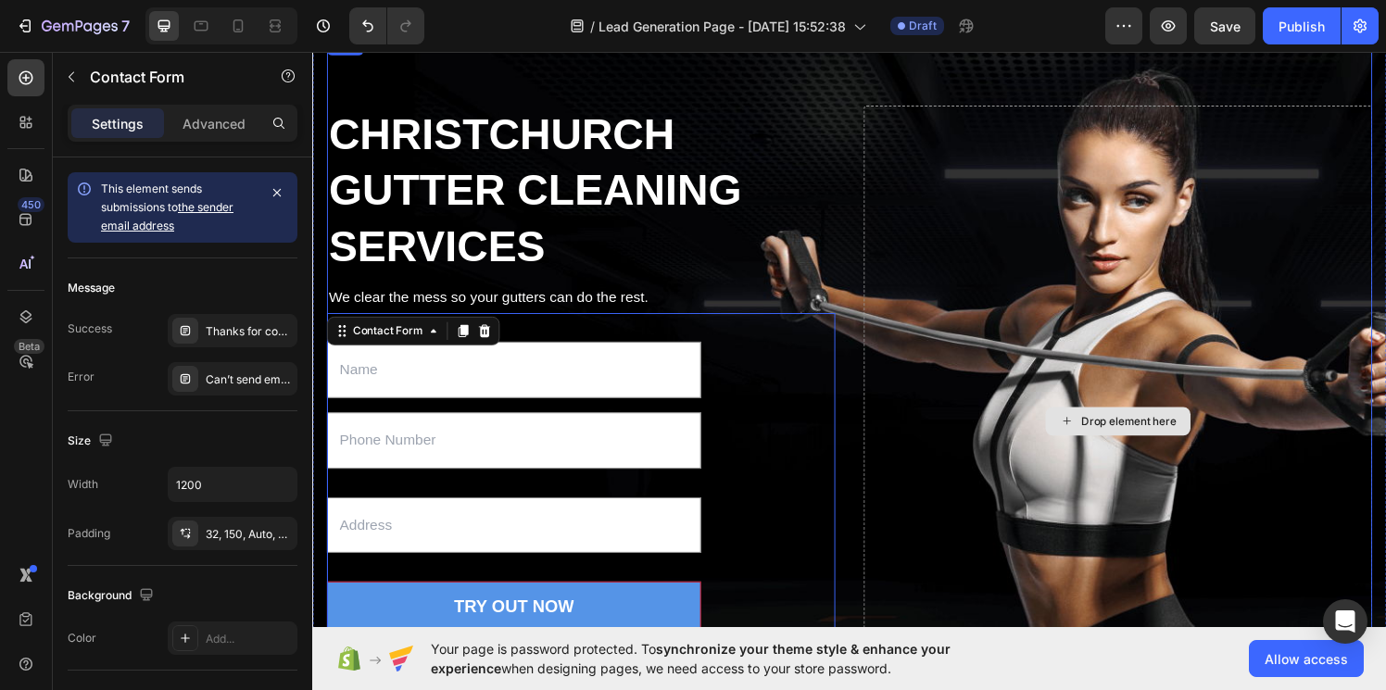
scroll to position [163, 0]
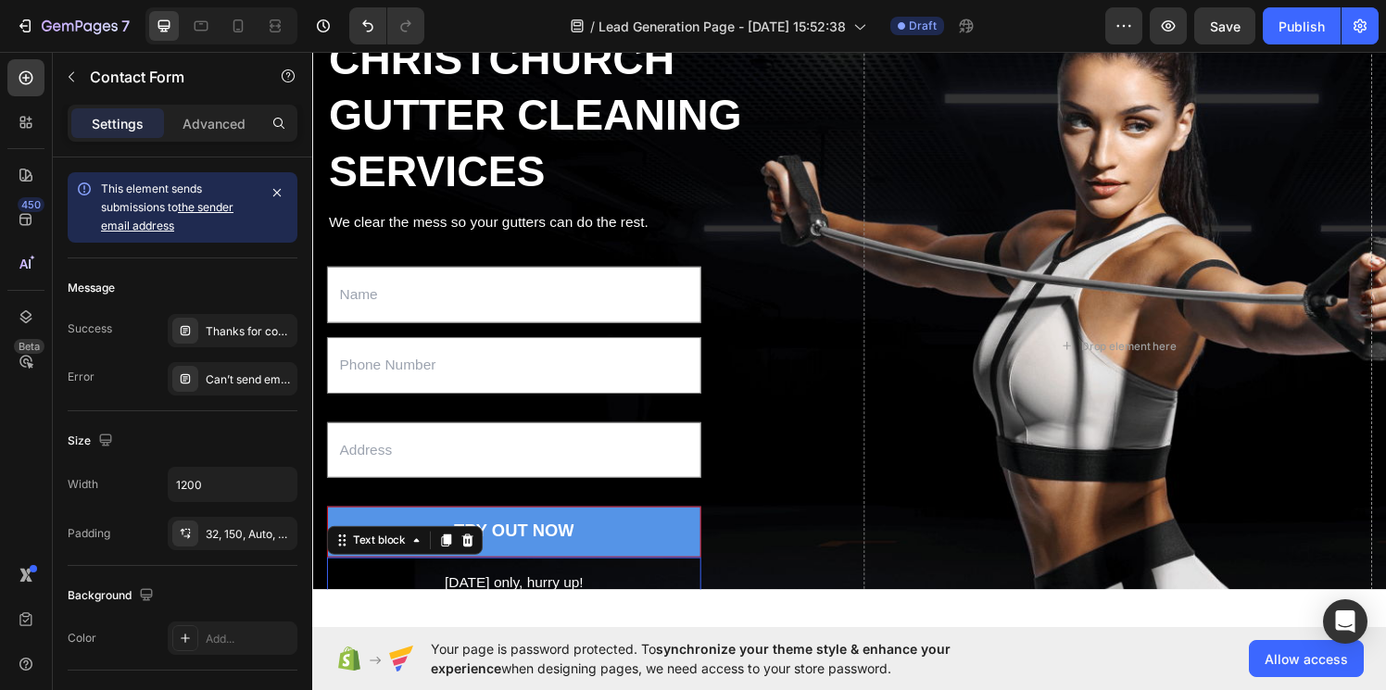
click at [569, 598] on p "[DATE] only, hurry up!" at bounding box center [520, 600] width 383 height 27
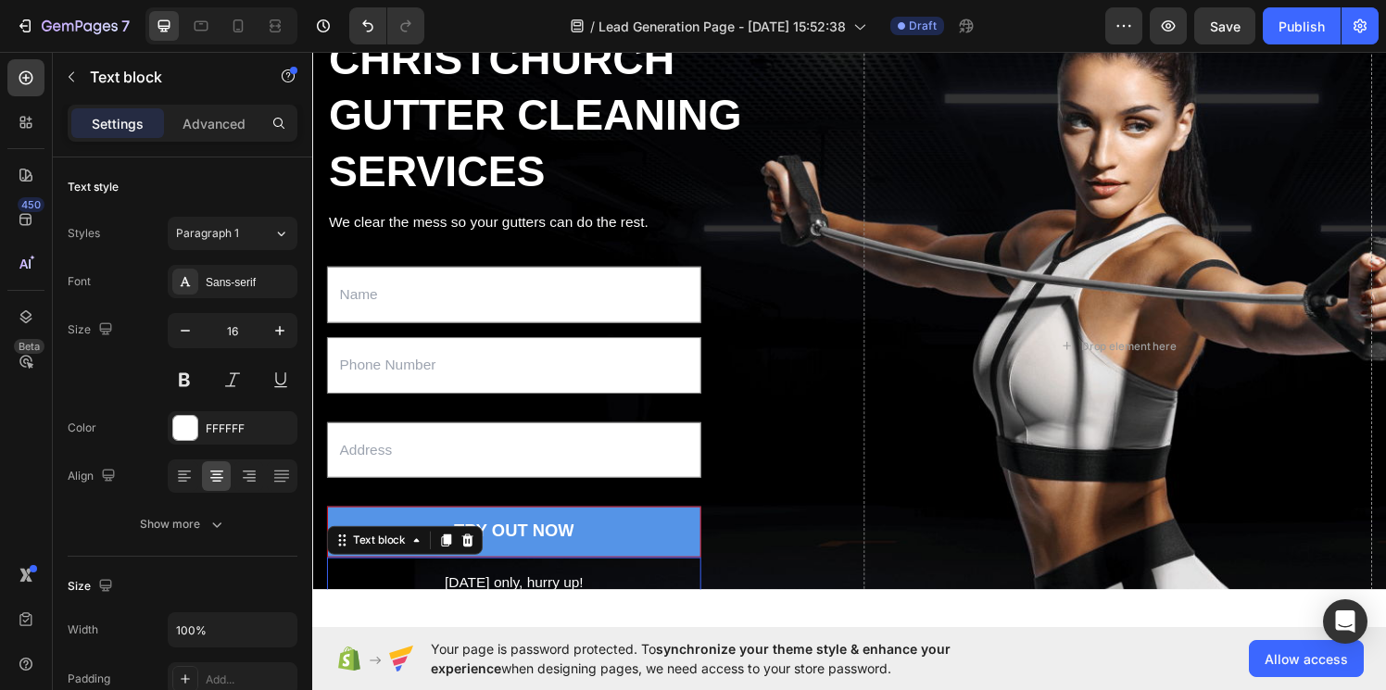
click at [569, 598] on p "[DATE] only, hurry up!" at bounding box center [520, 600] width 383 height 27
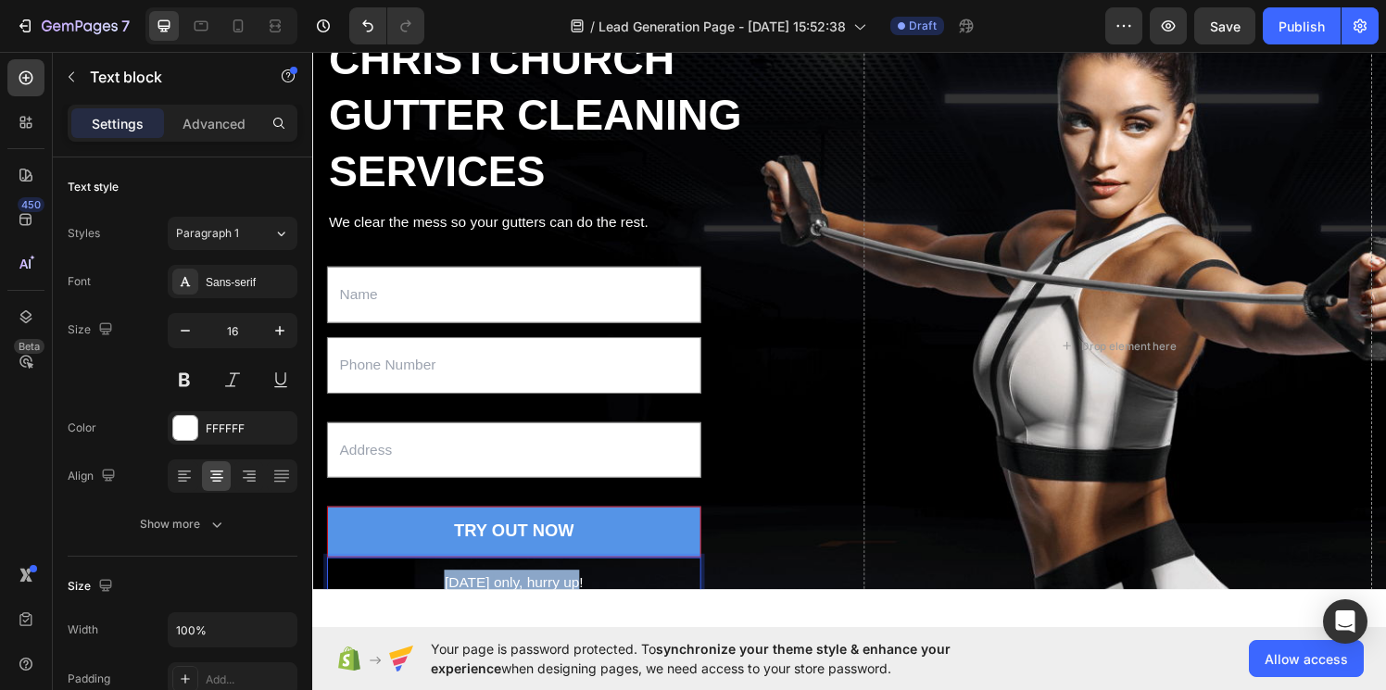
click at [569, 598] on p "[DATE] only, hurry up!" at bounding box center [520, 600] width 383 height 27
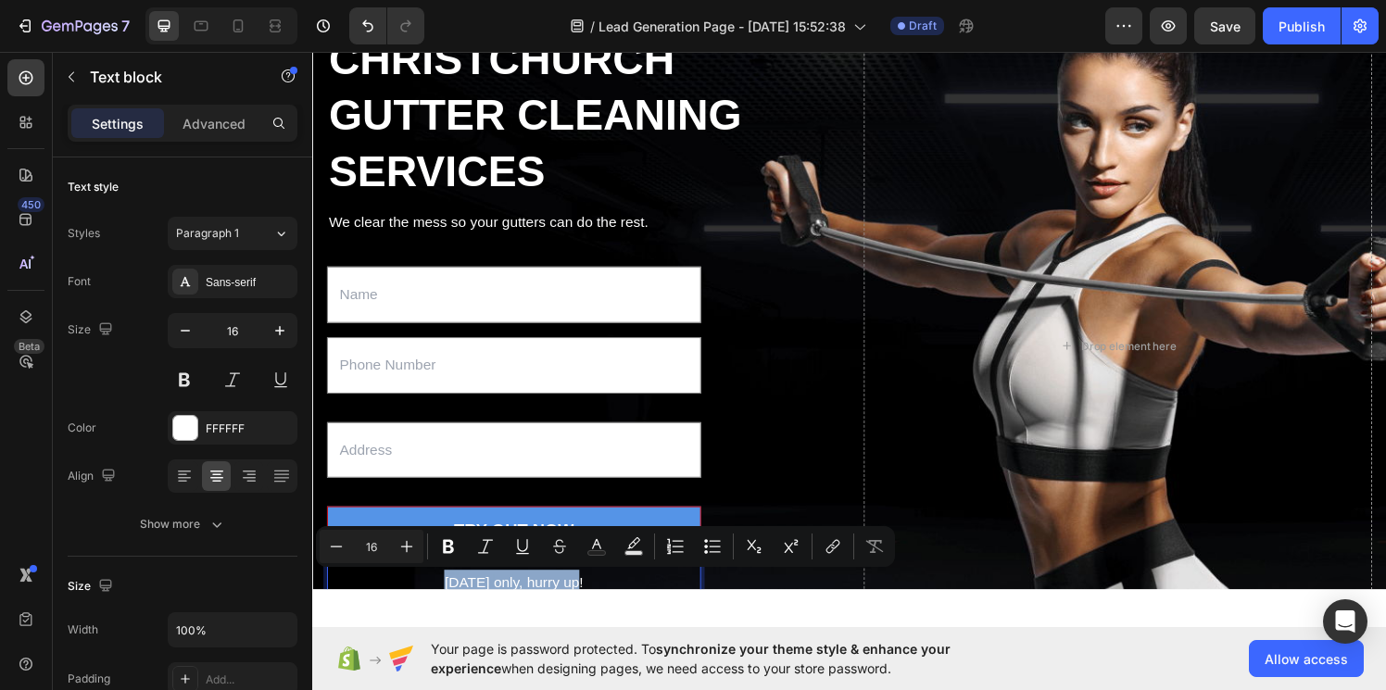
scroll to position [24, 0]
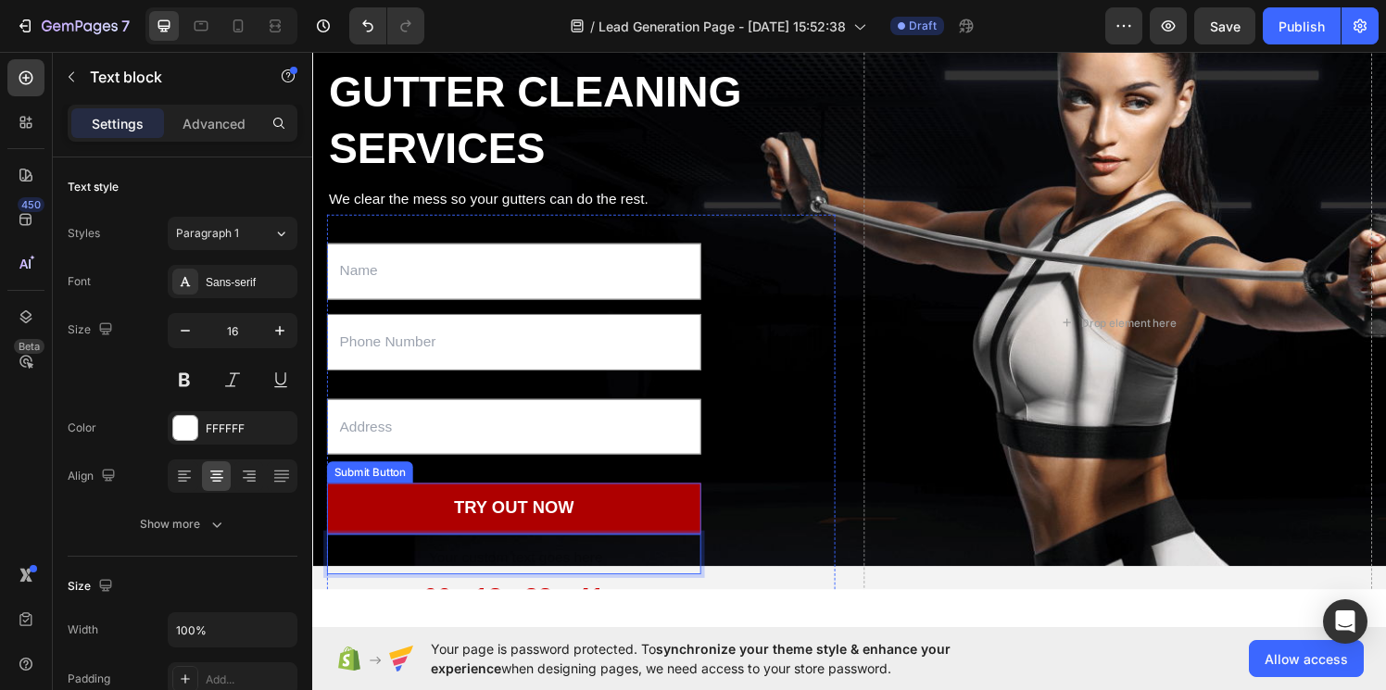
click at [667, 524] on button "TRY OUT NOW" at bounding box center [520, 523] width 387 height 53
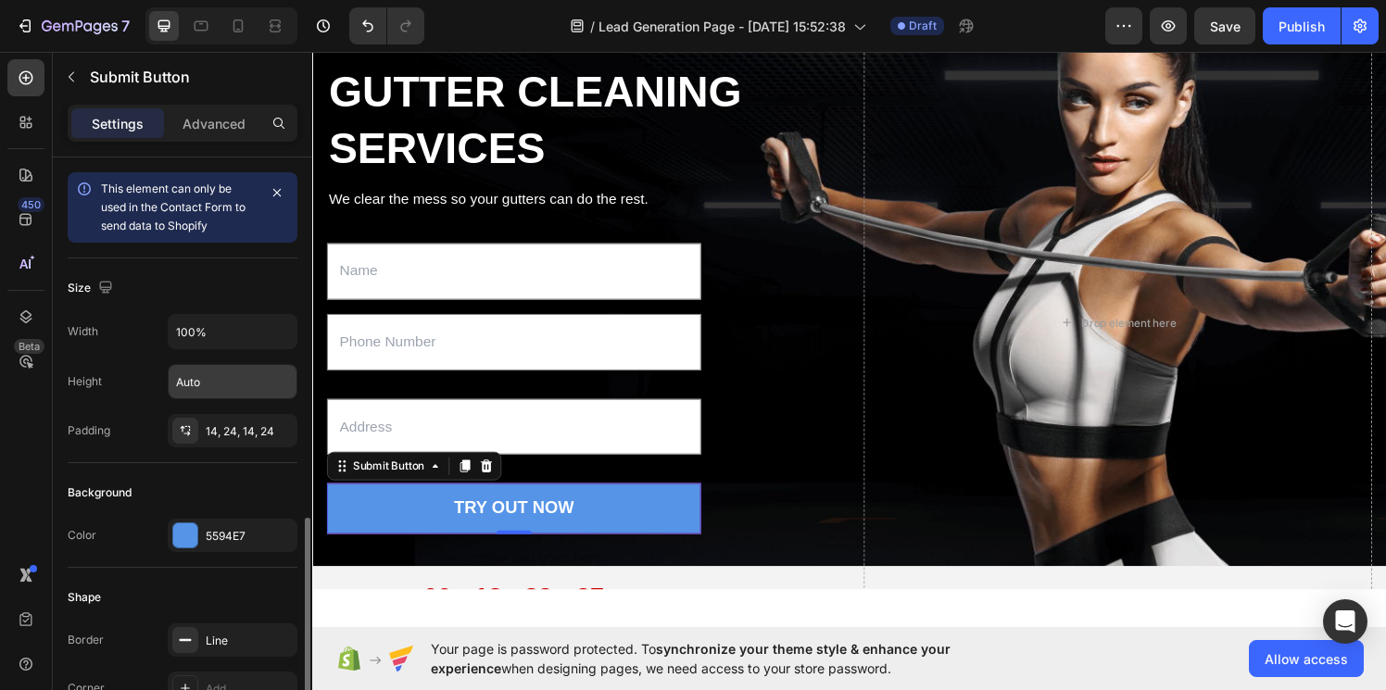
scroll to position [728, 0]
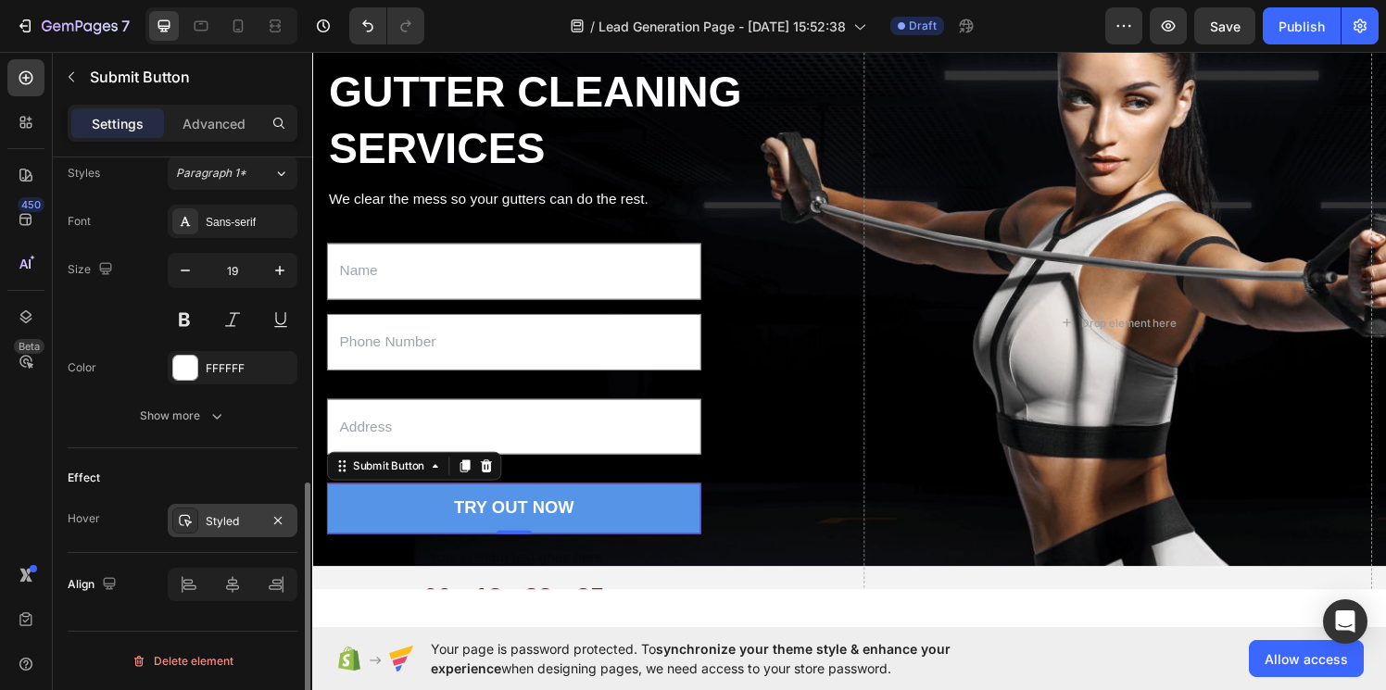
click at [196, 533] on div "Styled" at bounding box center [233, 520] width 130 height 33
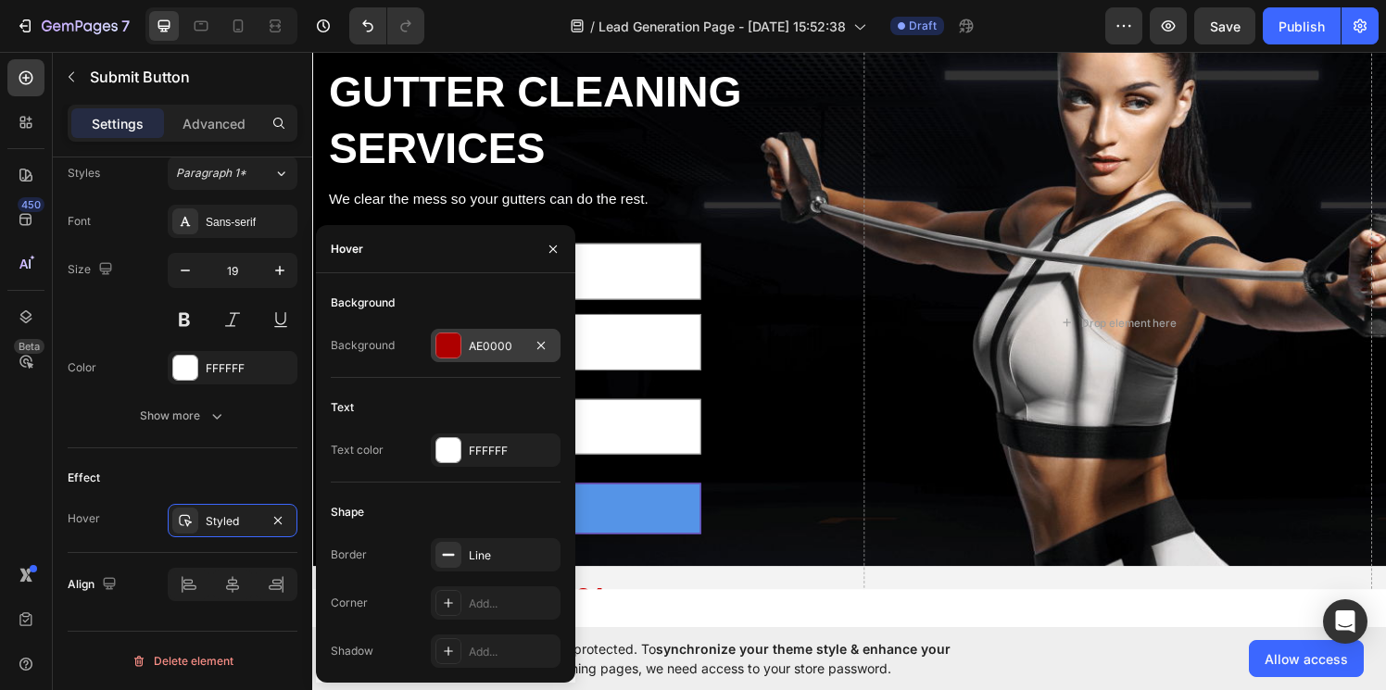
click at [453, 342] on div at bounding box center [448, 345] width 24 height 24
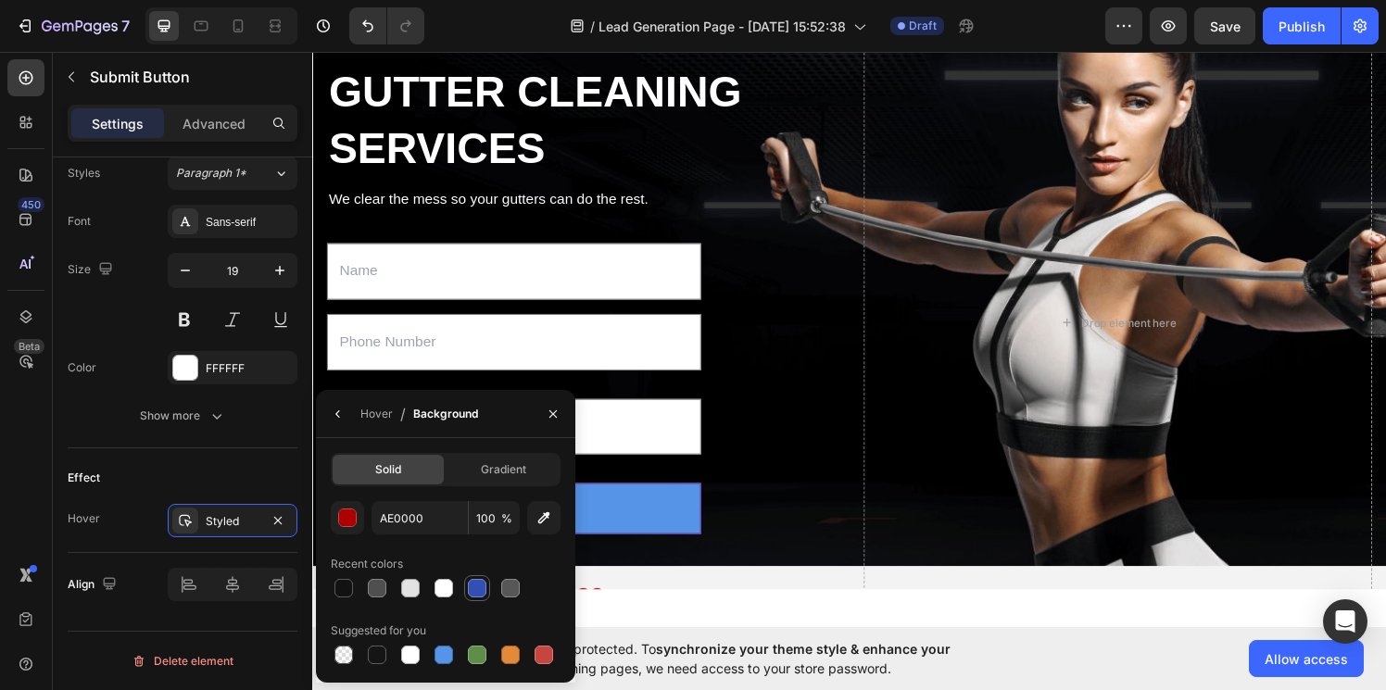
click at [481, 595] on div at bounding box center [477, 588] width 19 height 19
type input "334FB4"
click at [239, 474] on div "Effect" at bounding box center [183, 478] width 230 height 30
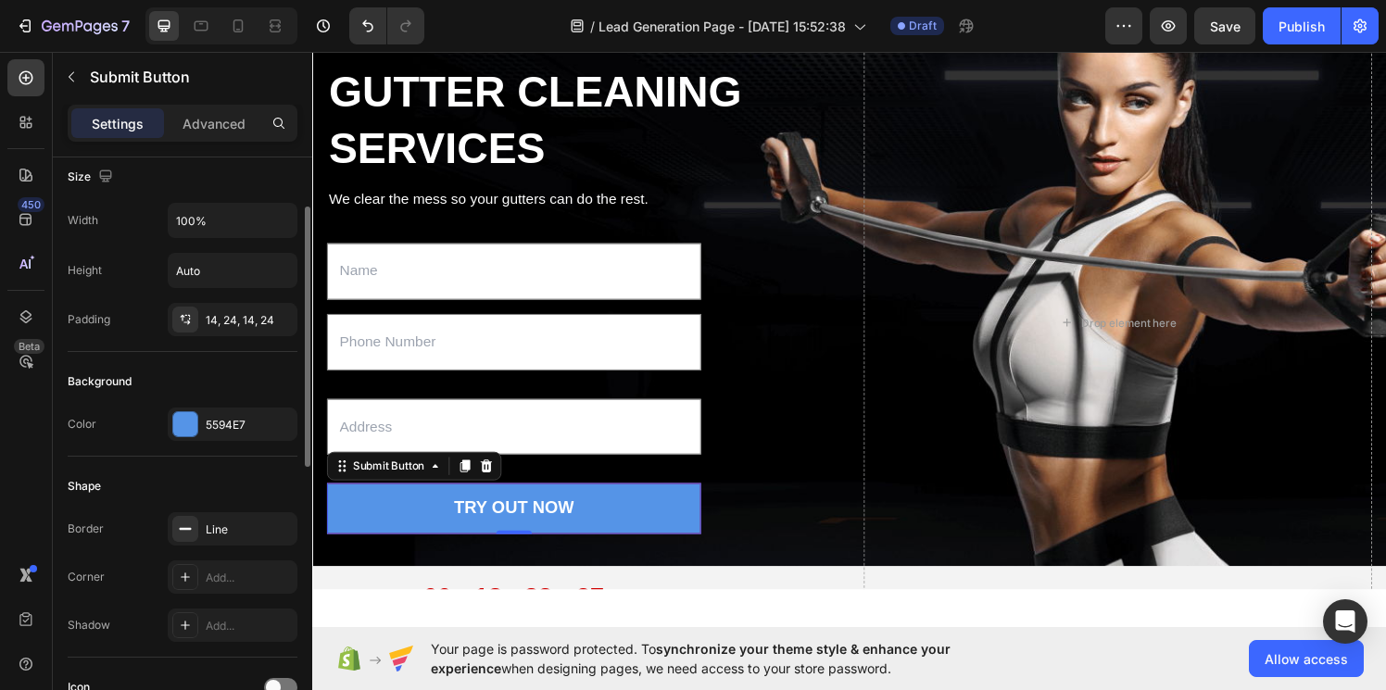
scroll to position [0, 0]
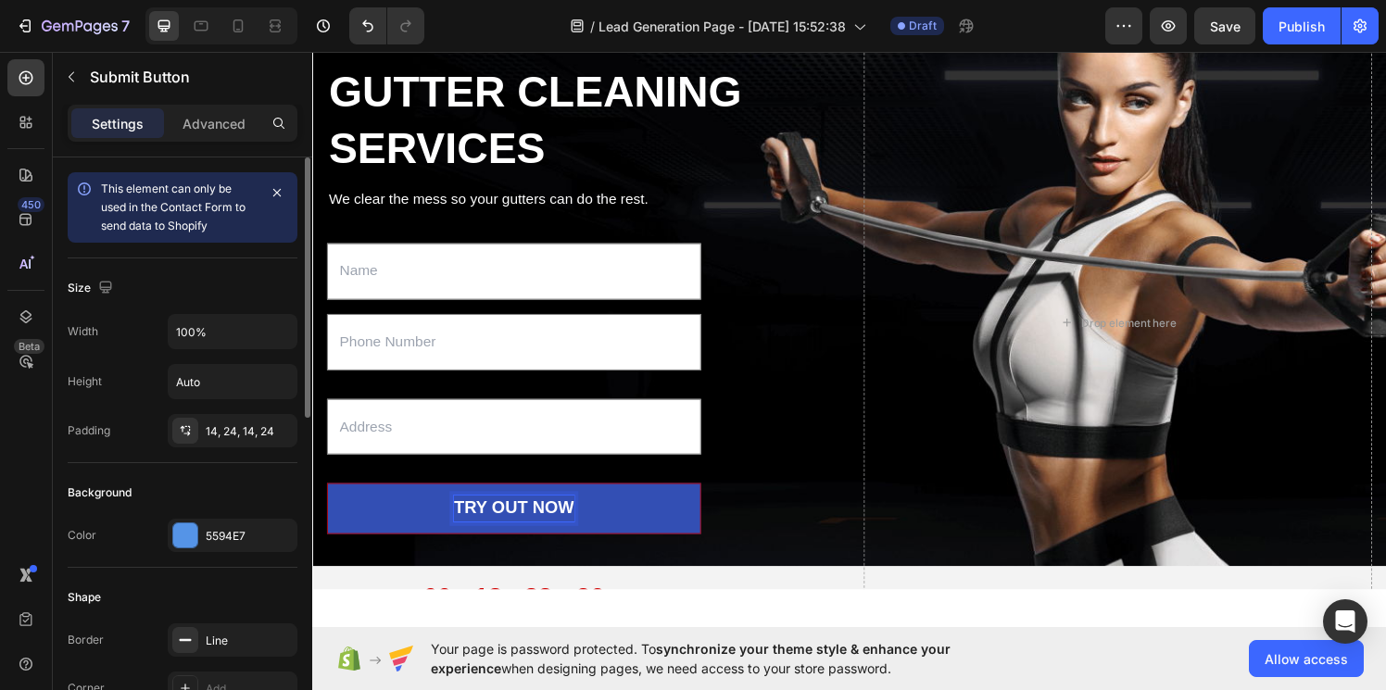
click at [480, 523] on div "TRY OUT NOW" at bounding box center [520, 523] width 124 height 27
click at [480, 523] on p "TRY OUT NOW" at bounding box center [520, 523] width 124 height 27
click at [327, 497] on button "GET" at bounding box center [520, 523] width 387 height 53
click at [327, 497] on button "GET A" at bounding box center [520, 523] width 387 height 53
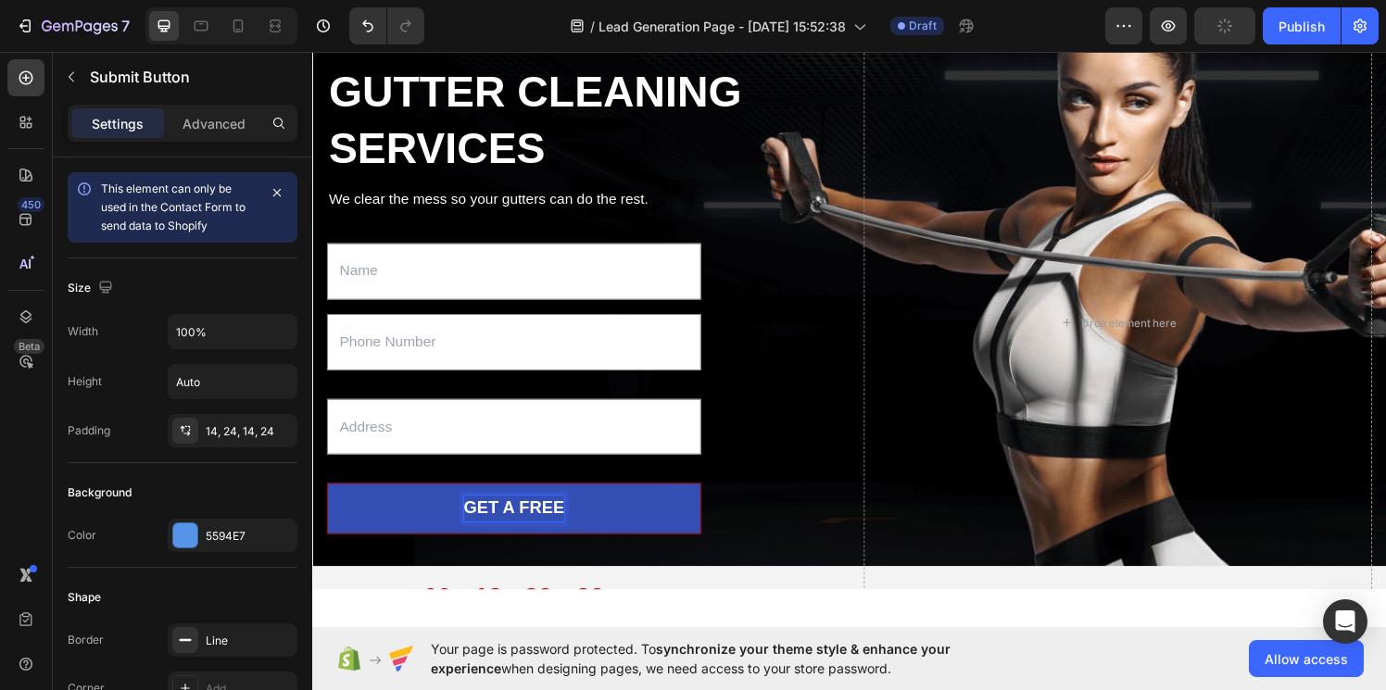
click at [327, 497] on button "GET A FREE" at bounding box center [520, 523] width 387 height 53
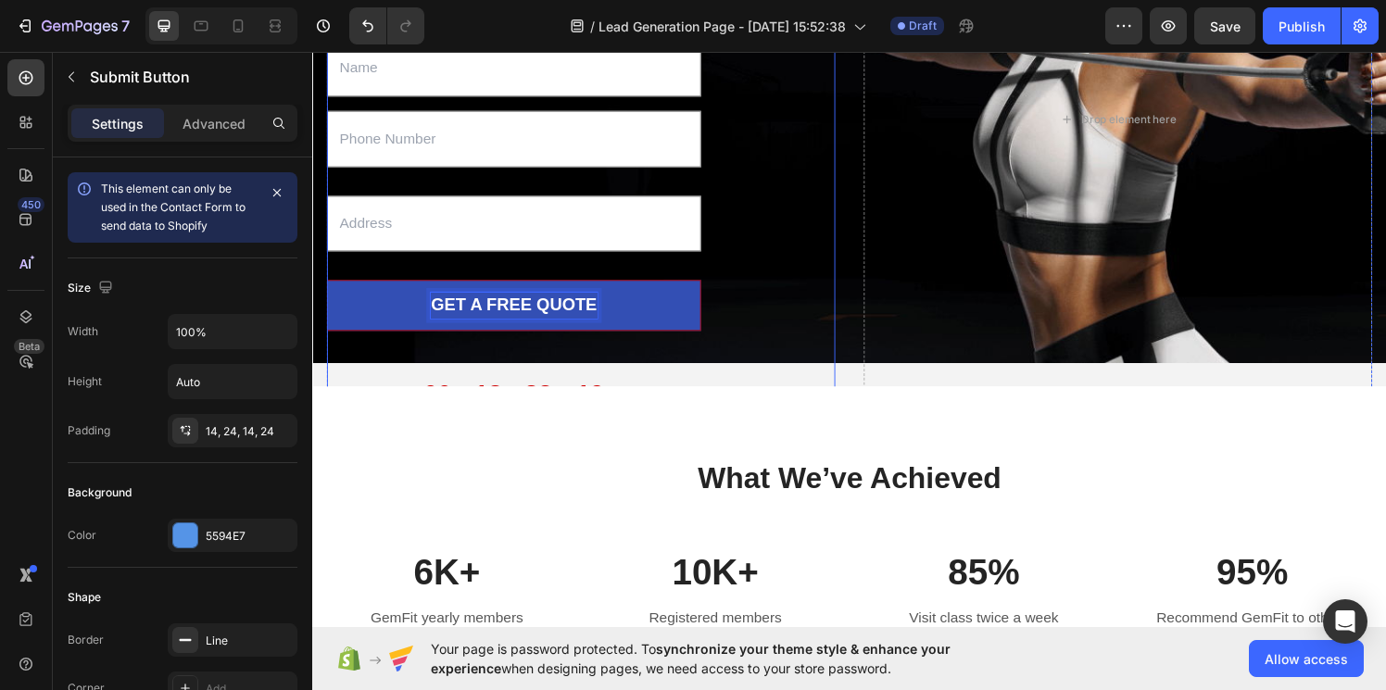
scroll to position [385, 0]
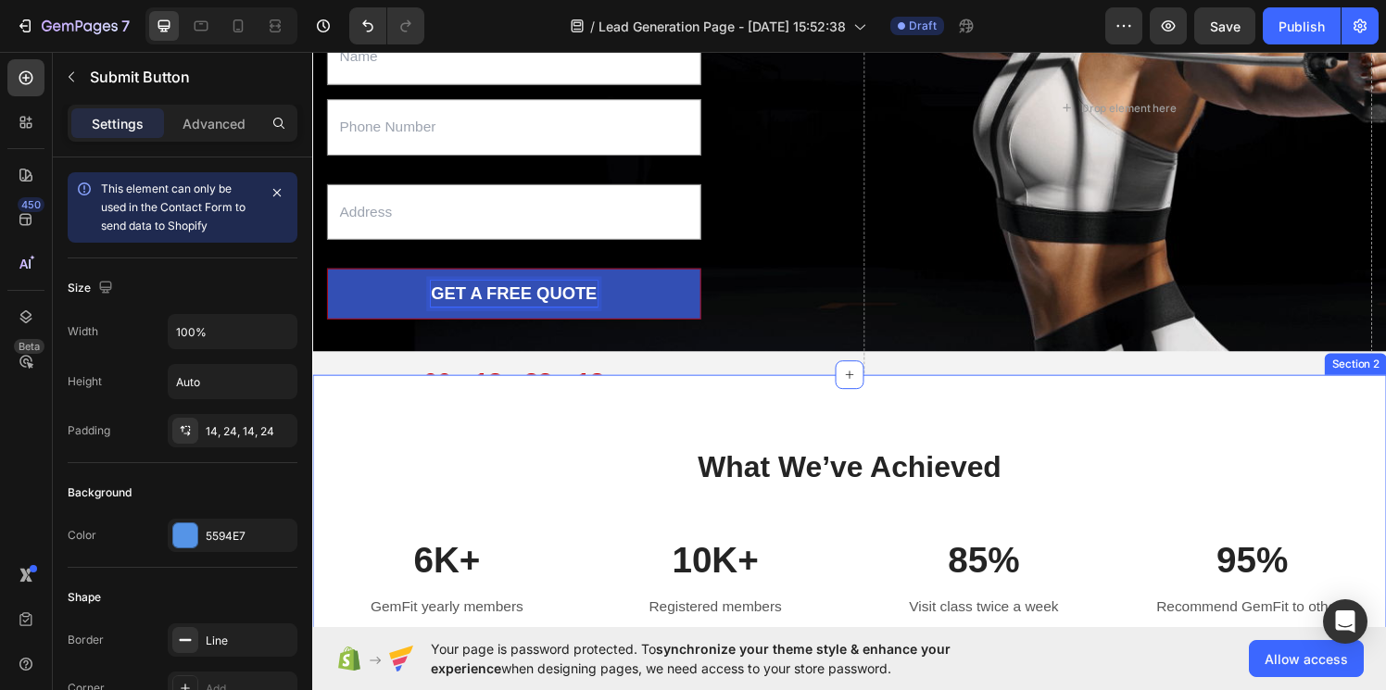
click at [790, 420] on div "What We’ve Achieved Heading Row 6K+ Text block GemFit yearly members Text block…" at bounding box center [867, 550] width 1111 height 330
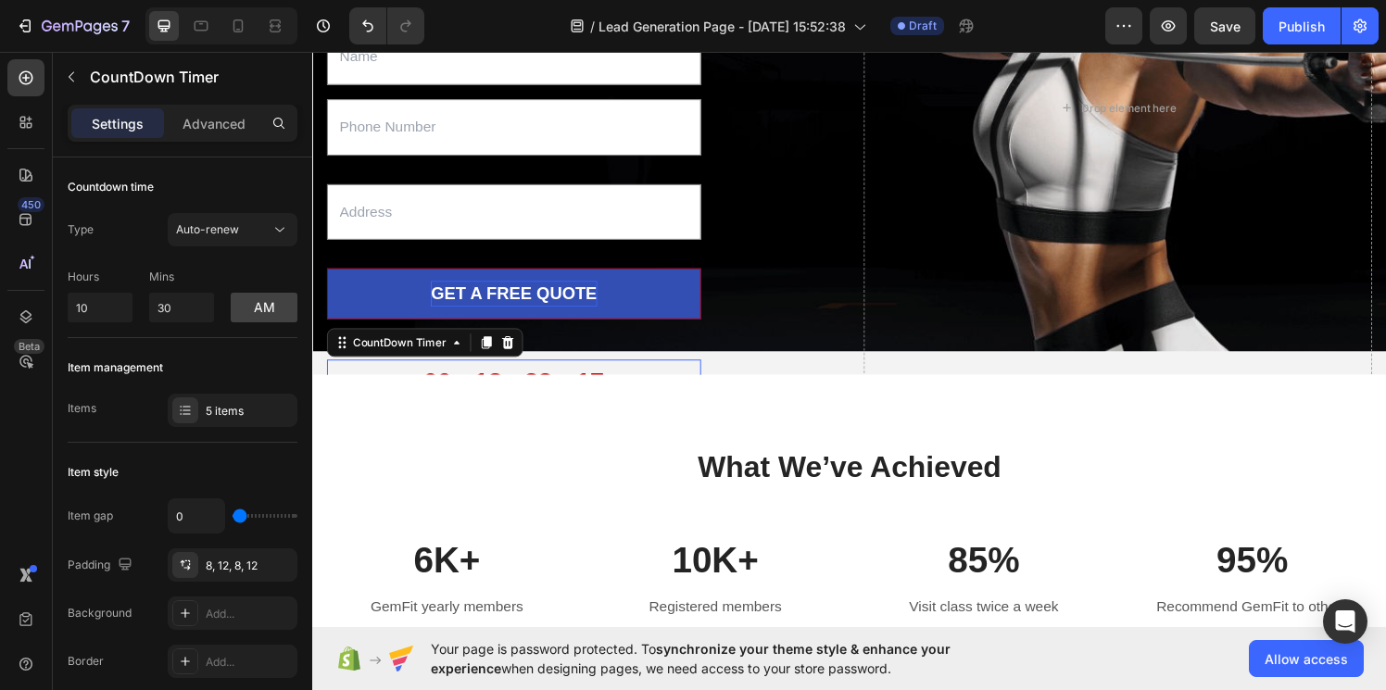
click at [646, 375] on div "00 DAYS 18 HRS 33 MINS 17 SECS" at bounding box center [520, 403] width 387 height 67
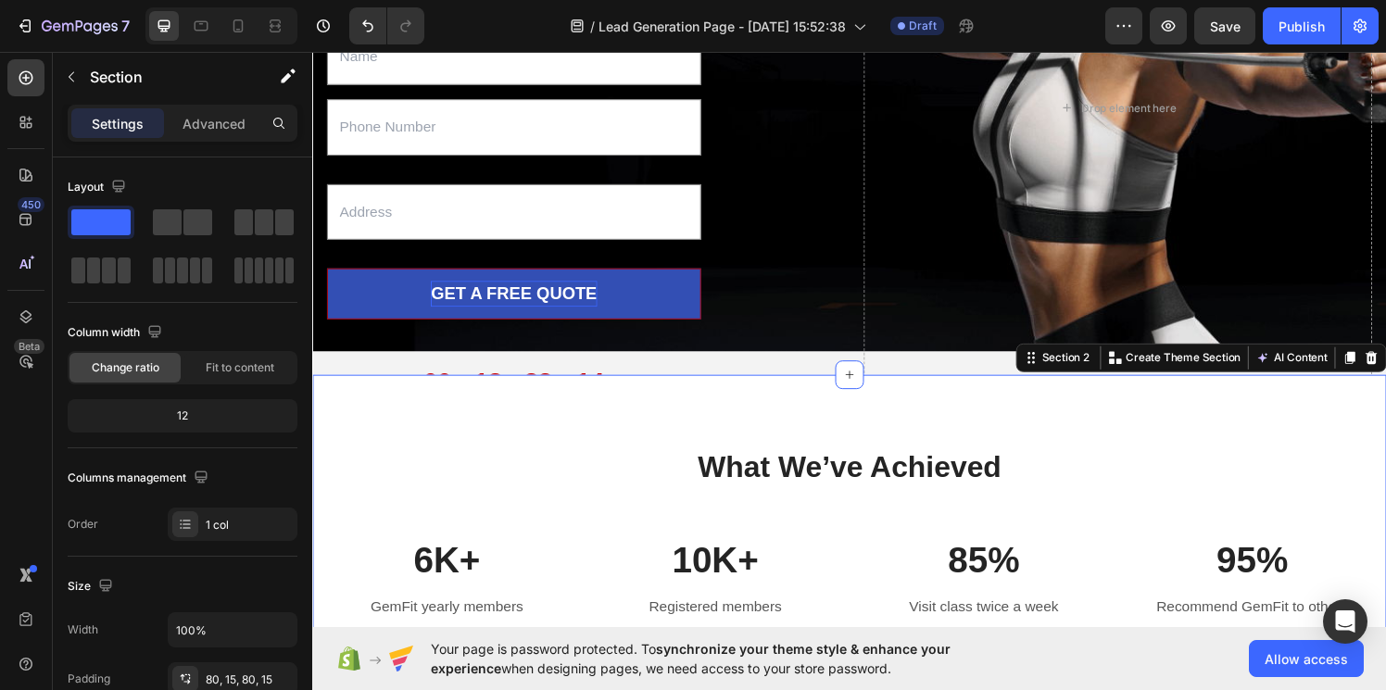
click at [795, 445] on div "What We’ve Achieved Heading Row 6K+ Text block GemFit yearly members Text block…" at bounding box center [867, 550] width 1111 height 330
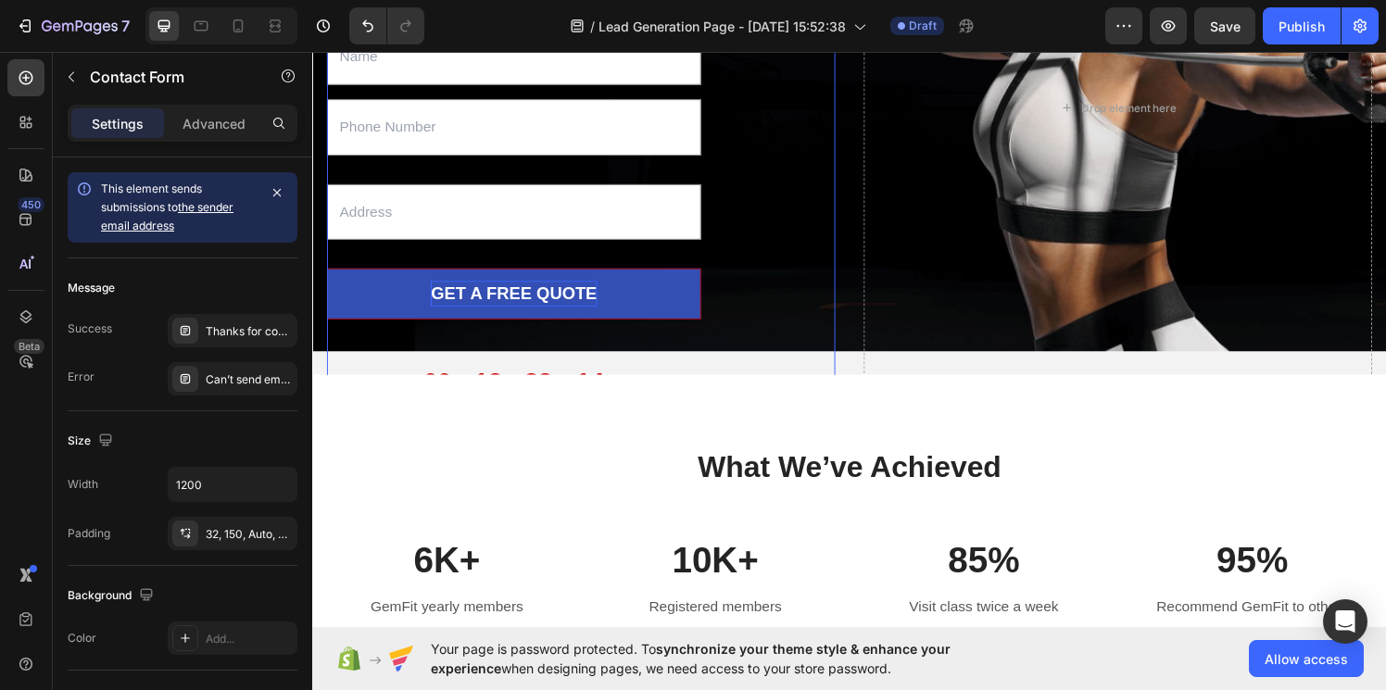
click at [847, 377] on div "Text Field Text Field Text Field GET A FREE QUOTE Submit Button Text block 00 D…" at bounding box center [590, 216] width 526 height 439
click at [744, 371] on div "Text Field Text Field Text Field GET A FREE QUOTE Submit Button Text block 00 D…" at bounding box center [590, 216] width 526 height 439
click at [660, 388] on div "What We’ve Achieved Heading Row 6K+ Text block GemFit yearly members Text block…" at bounding box center [867, 550] width 1111 height 330
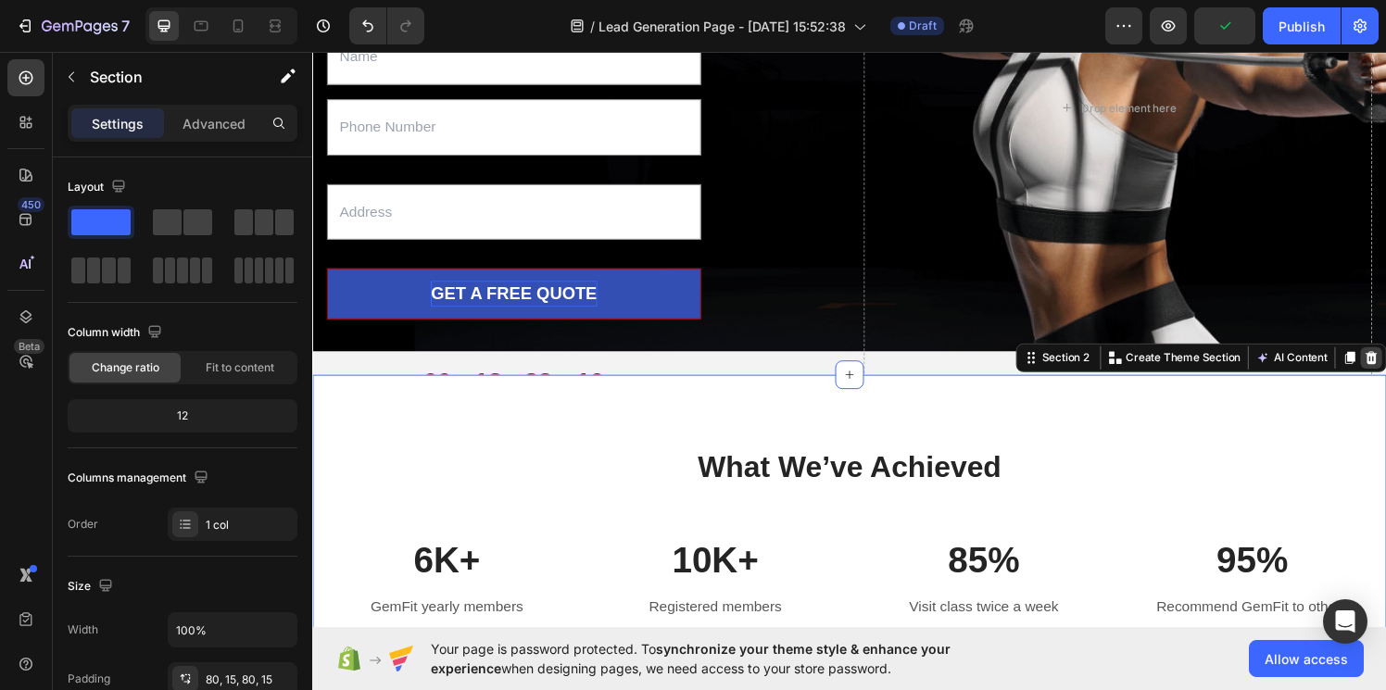
click at [1385, 366] on icon at bounding box center [1407, 367] width 15 height 15
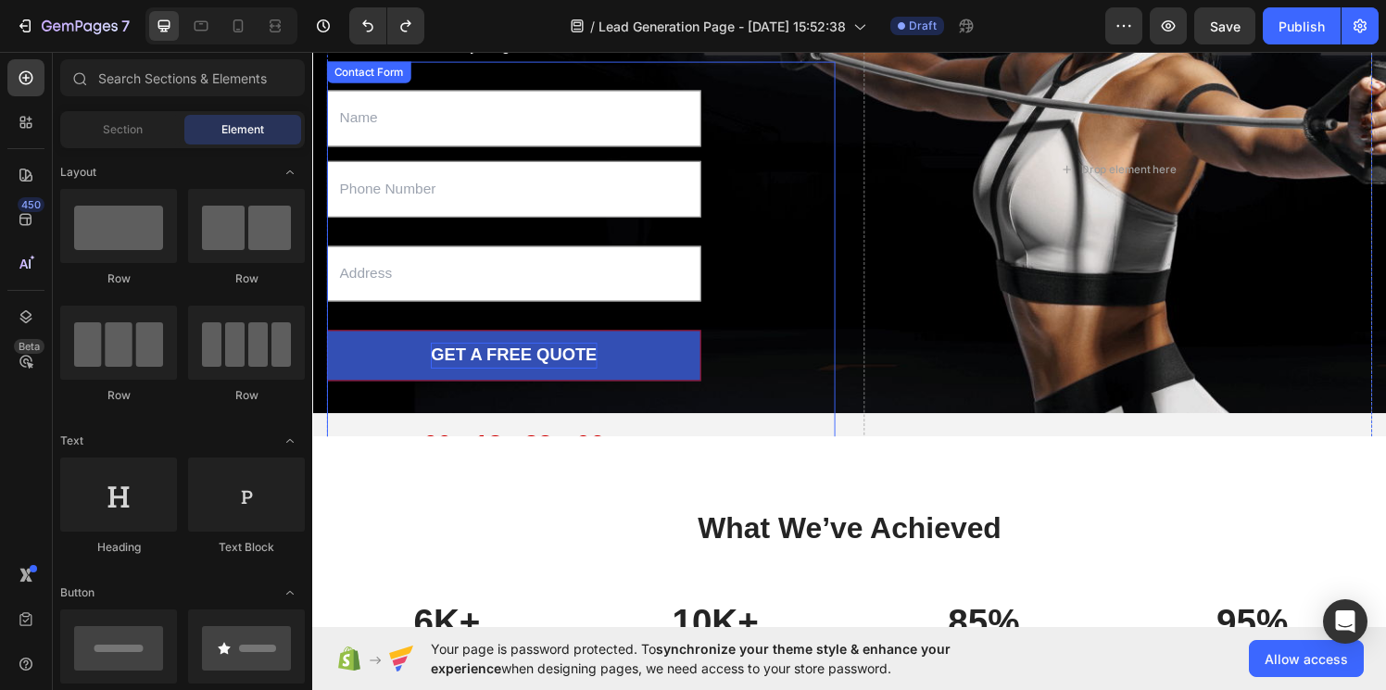
scroll to position [345, 0]
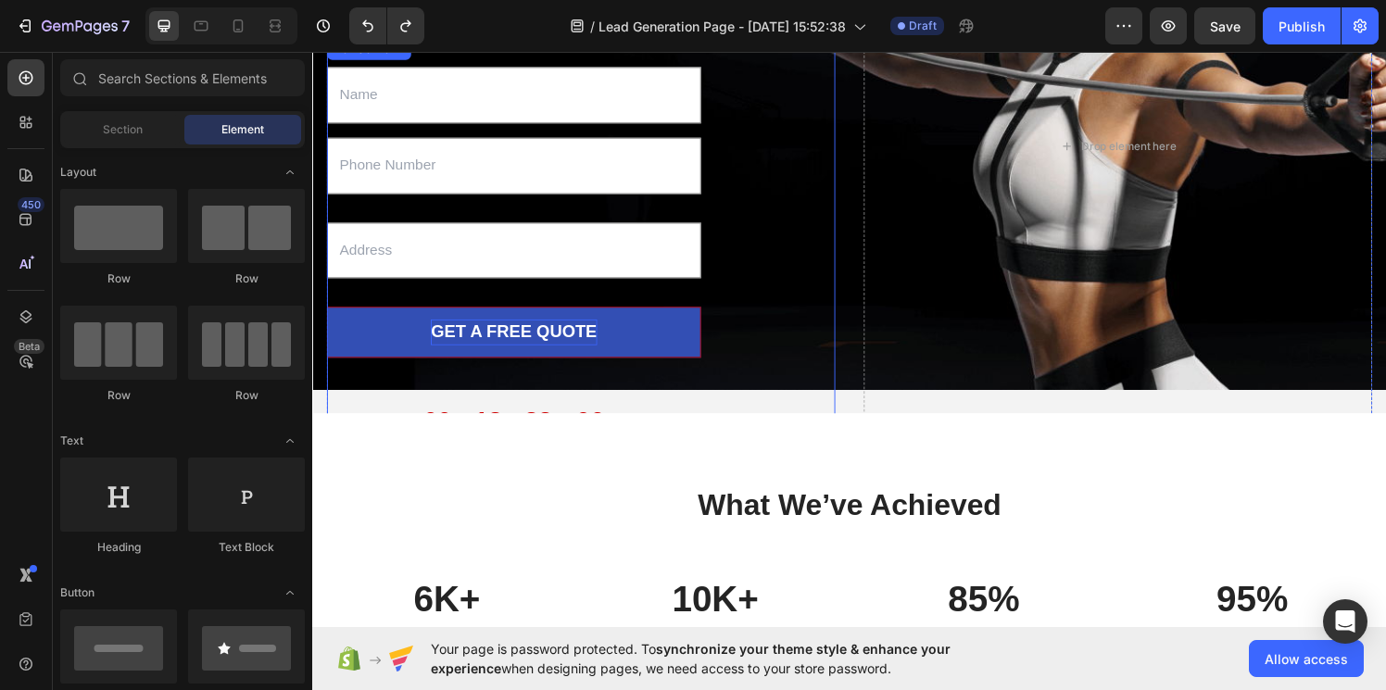
click at [799, 383] on div "Text Field Text Field Text Field GET A FREE QUOTE Submit Button Text block 00 D…" at bounding box center [590, 256] width 526 height 439
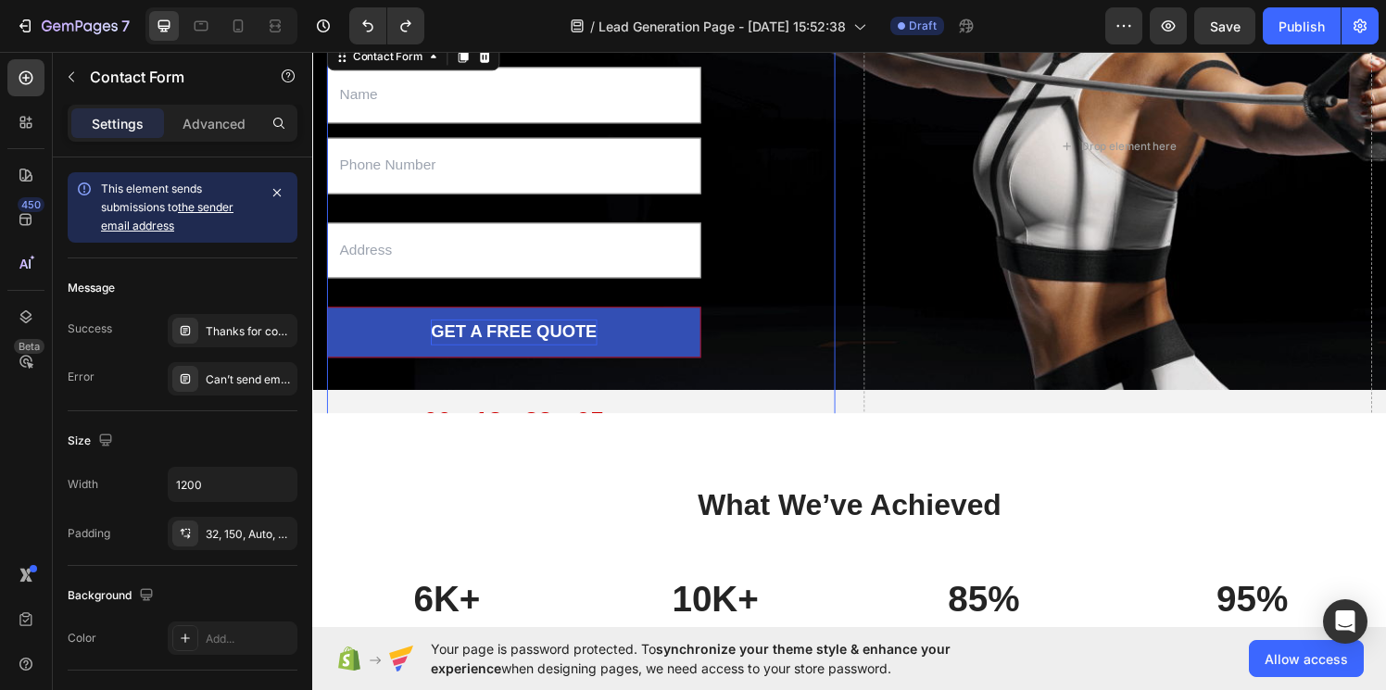
click at [773, 417] on div "Text Field Text Field Text Field GET A FREE QUOTE Submit Button Text block 00 D…" at bounding box center [590, 256] width 526 height 439
click at [740, 407] on div "Text Field Text Field Text Field GET A FREE QUOTE Submit Button Text block 00 D…" at bounding box center [590, 256] width 526 height 439
click at [633, 416] on div "00 DAYS 18 HRS 33 MINS 03 SECS" at bounding box center [520, 442] width 387 height 67
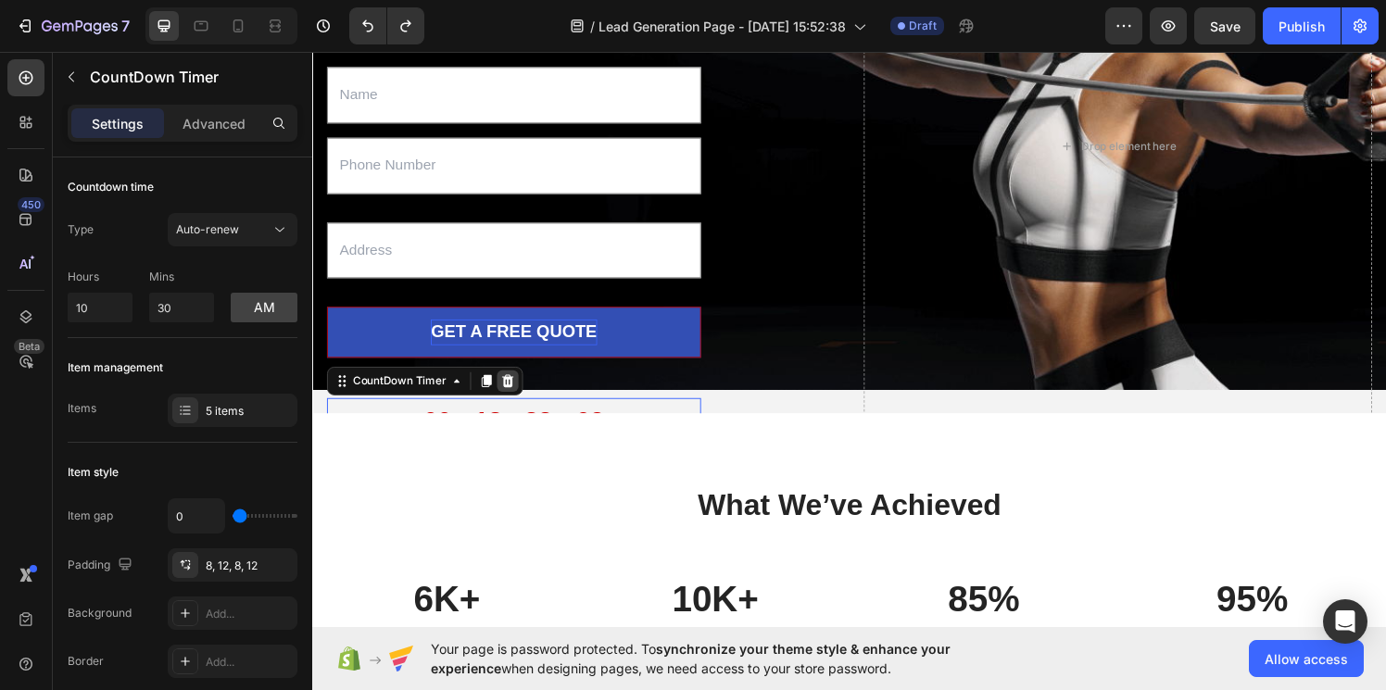
click at [517, 396] on icon at bounding box center [514, 391] width 12 height 13
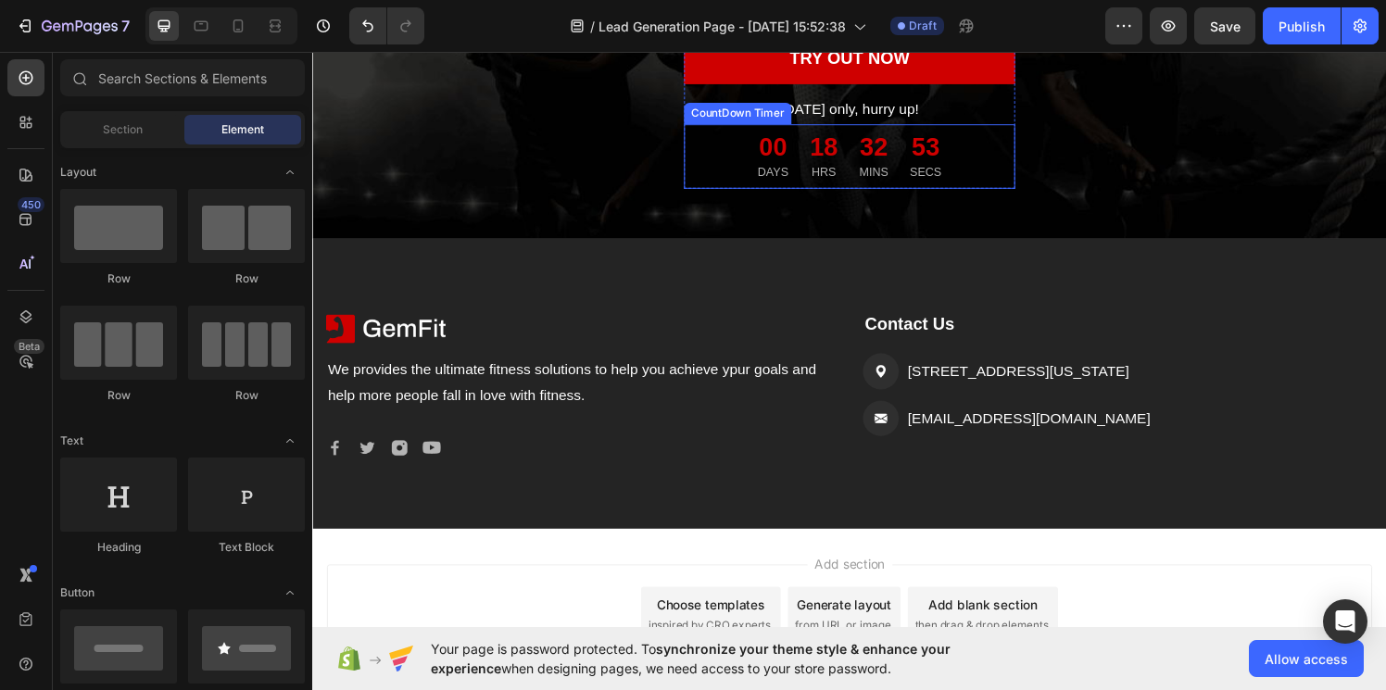
scroll to position [2528, 0]
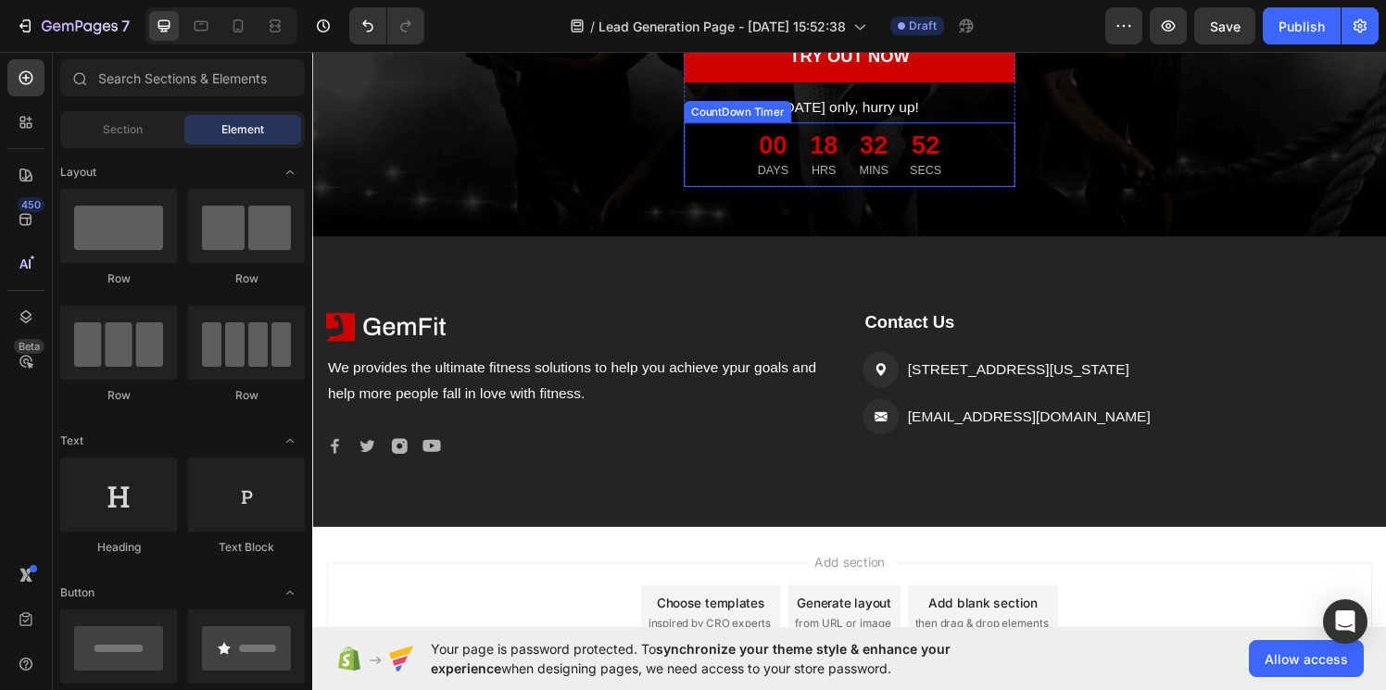
click at [945, 152] on div "52" at bounding box center [946, 148] width 32 height 33
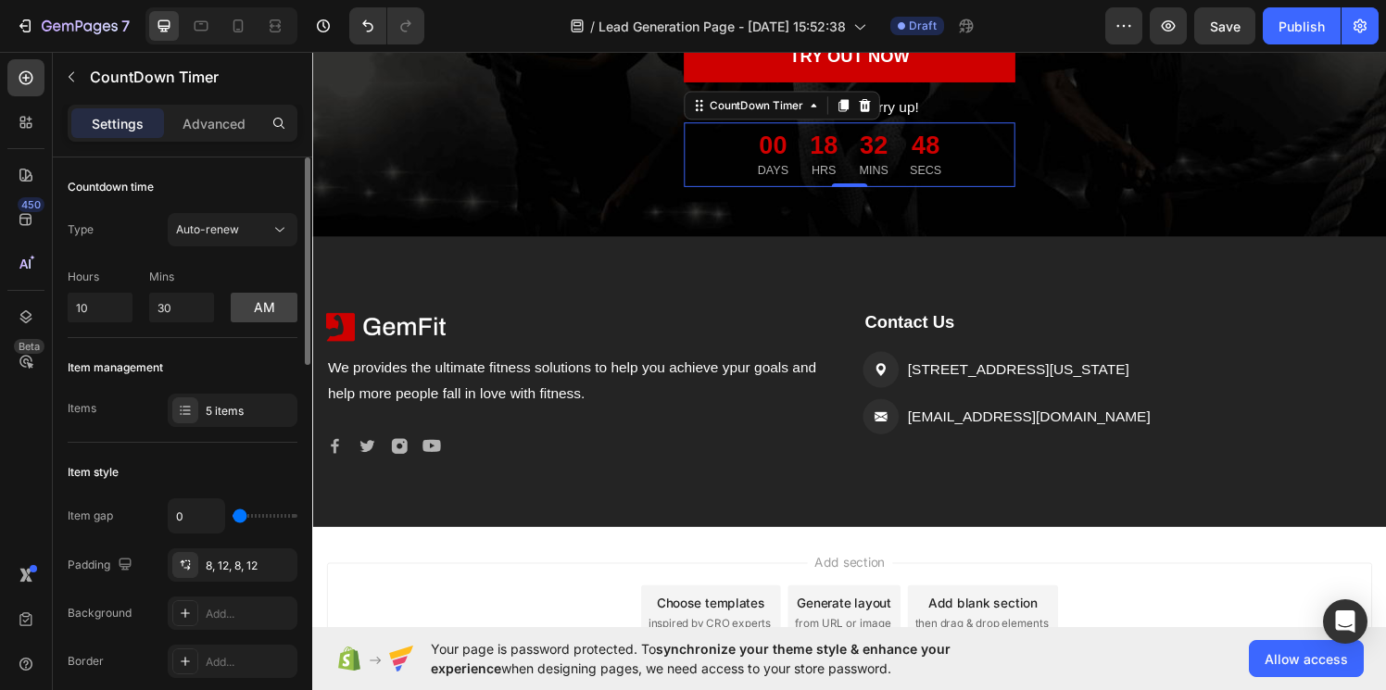
click at [265, 250] on div "Type Auto-renew Hours 10 Mins 30 am" at bounding box center [183, 267] width 230 height 109
click at [257, 239] on button "Auto-renew" at bounding box center [233, 229] width 130 height 33
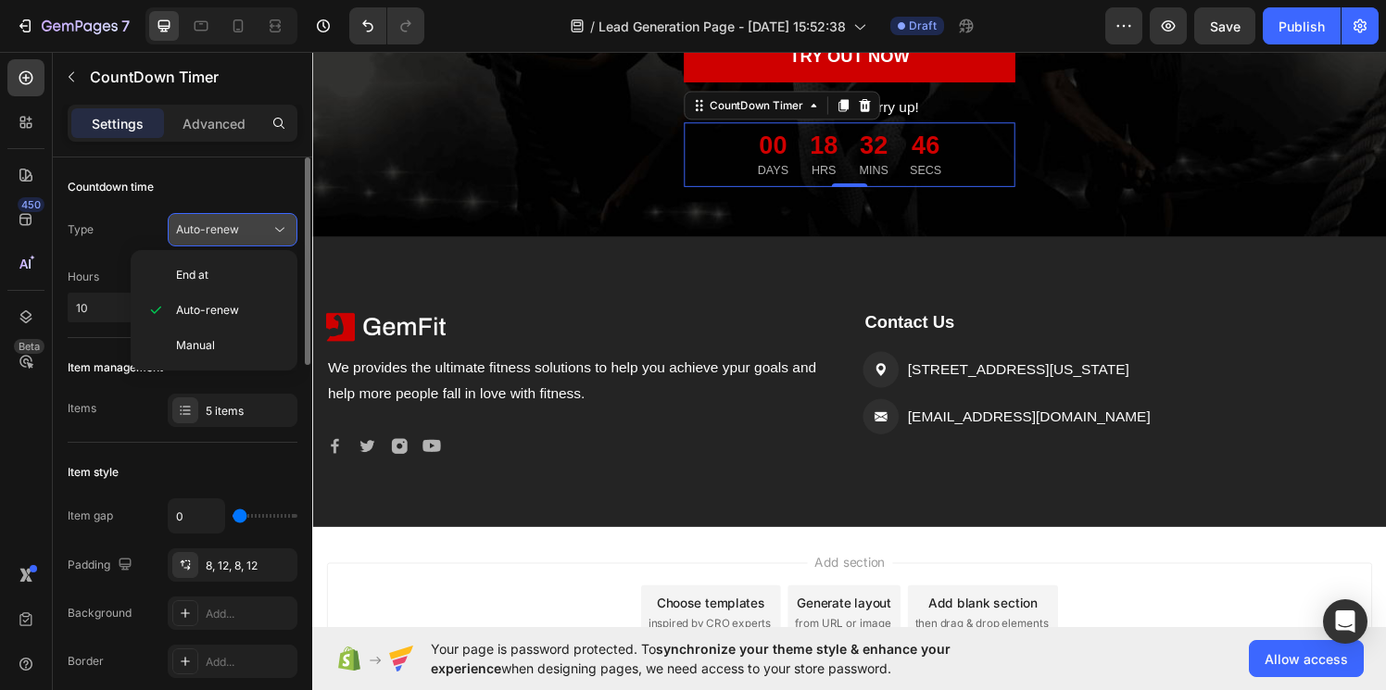
click at [251, 233] on div "Auto-renew" at bounding box center [223, 229] width 94 height 17
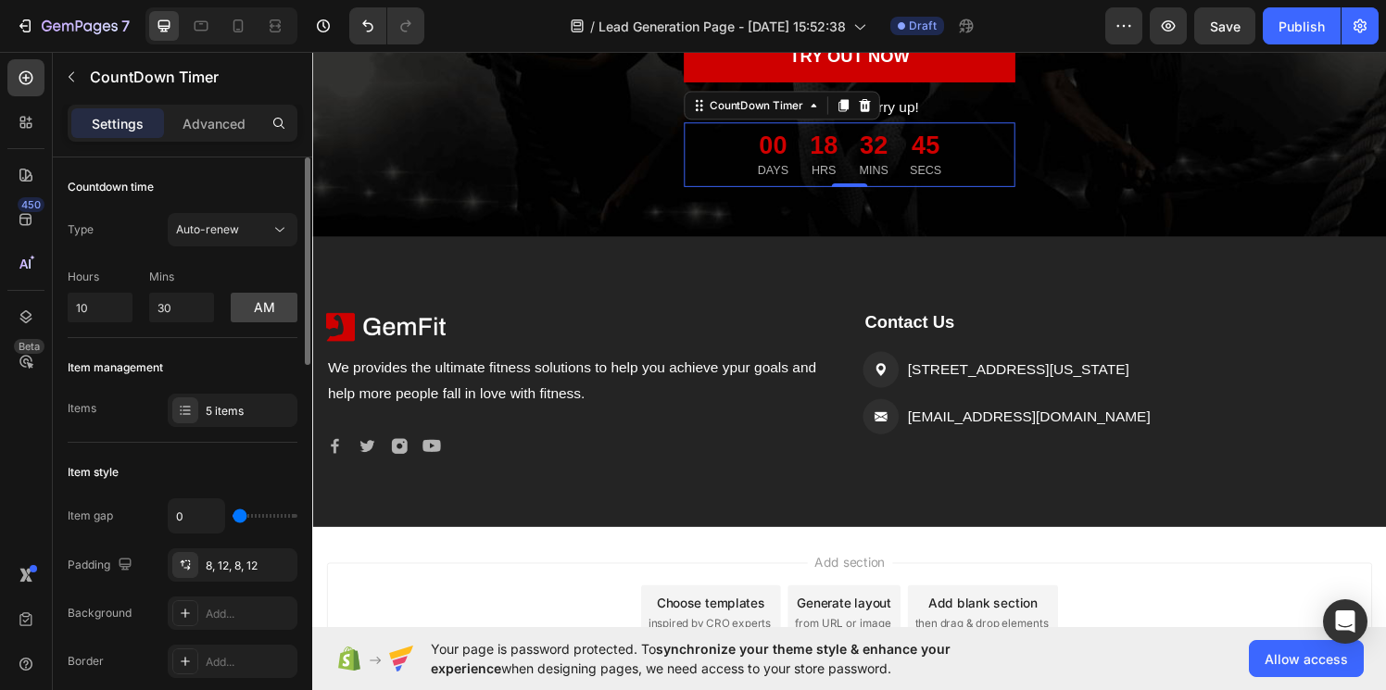
click at [245, 191] on div "Countdown time" at bounding box center [183, 187] width 230 height 30
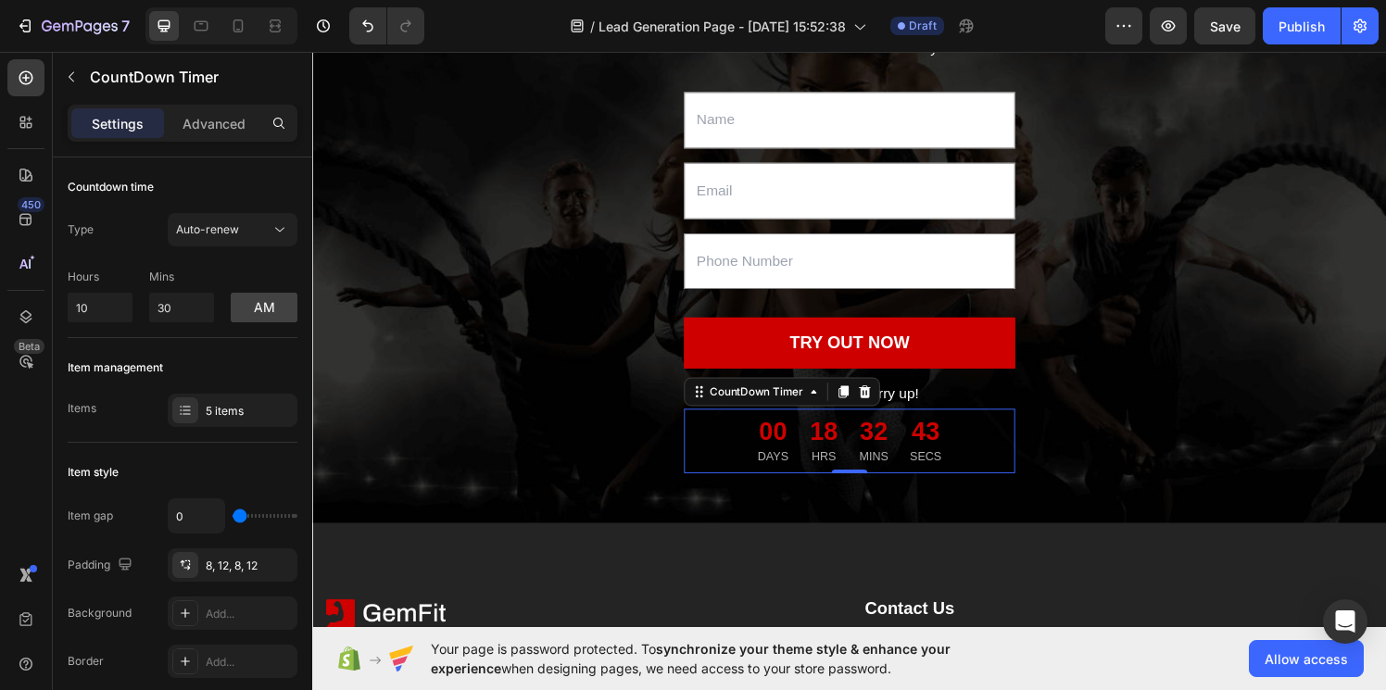
scroll to position [2222, 0]
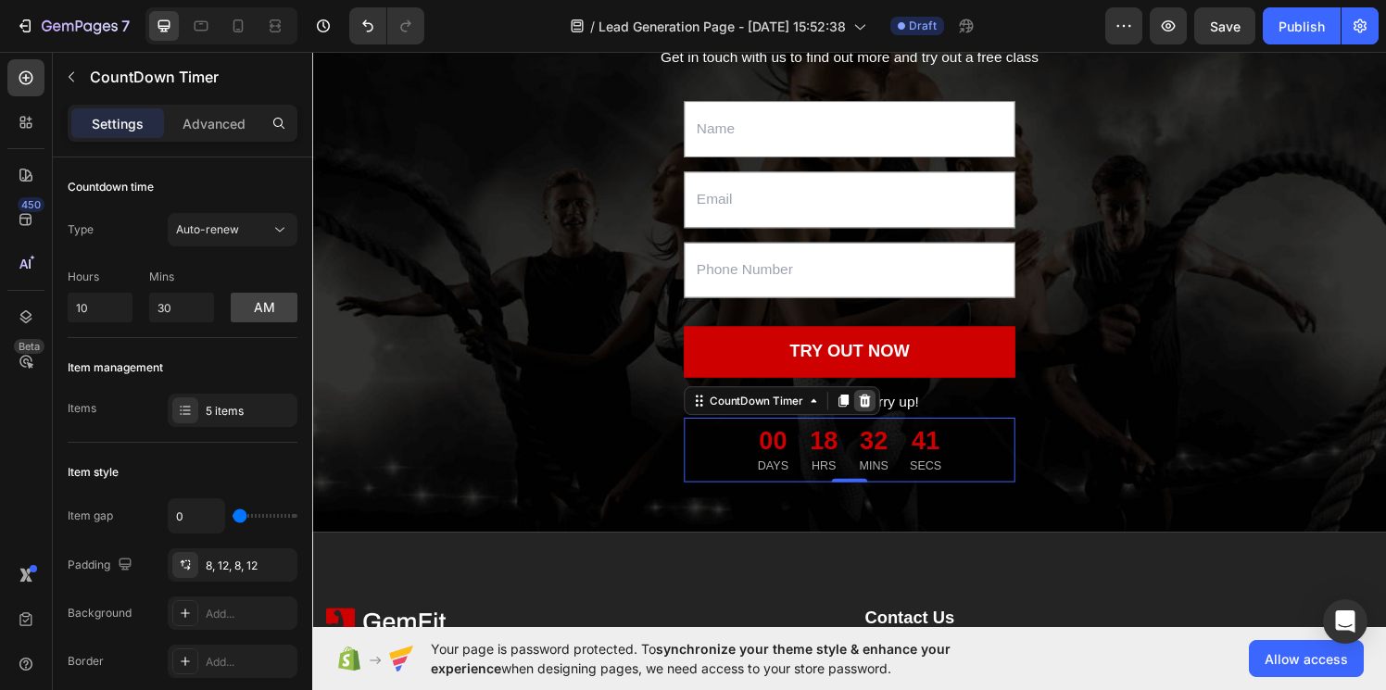
click at [881, 411] on icon at bounding box center [884, 412] width 12 height 13
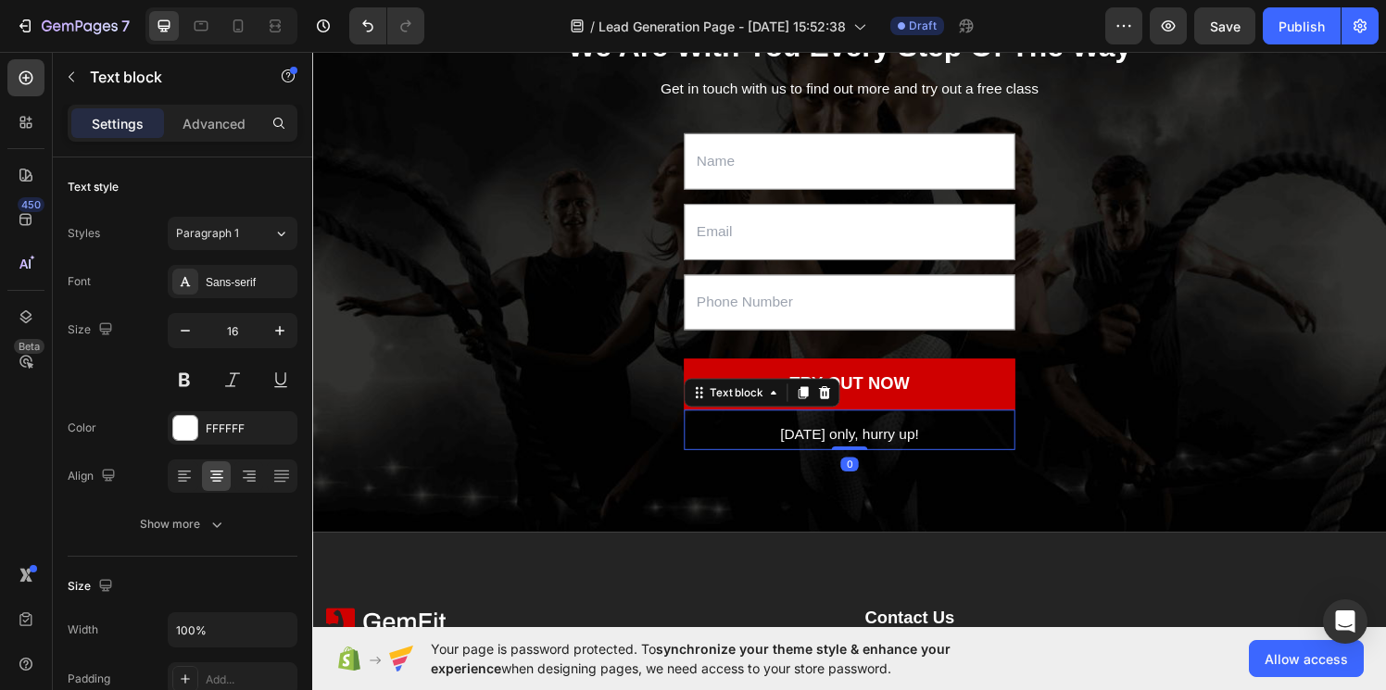
click at [884, 457] on p "[DATE] only, hurry up!" at bounding box center [867, 447] width 339 height 27
click at [847, 408] on icon at bounding box center [842, 403] width 15 height 15
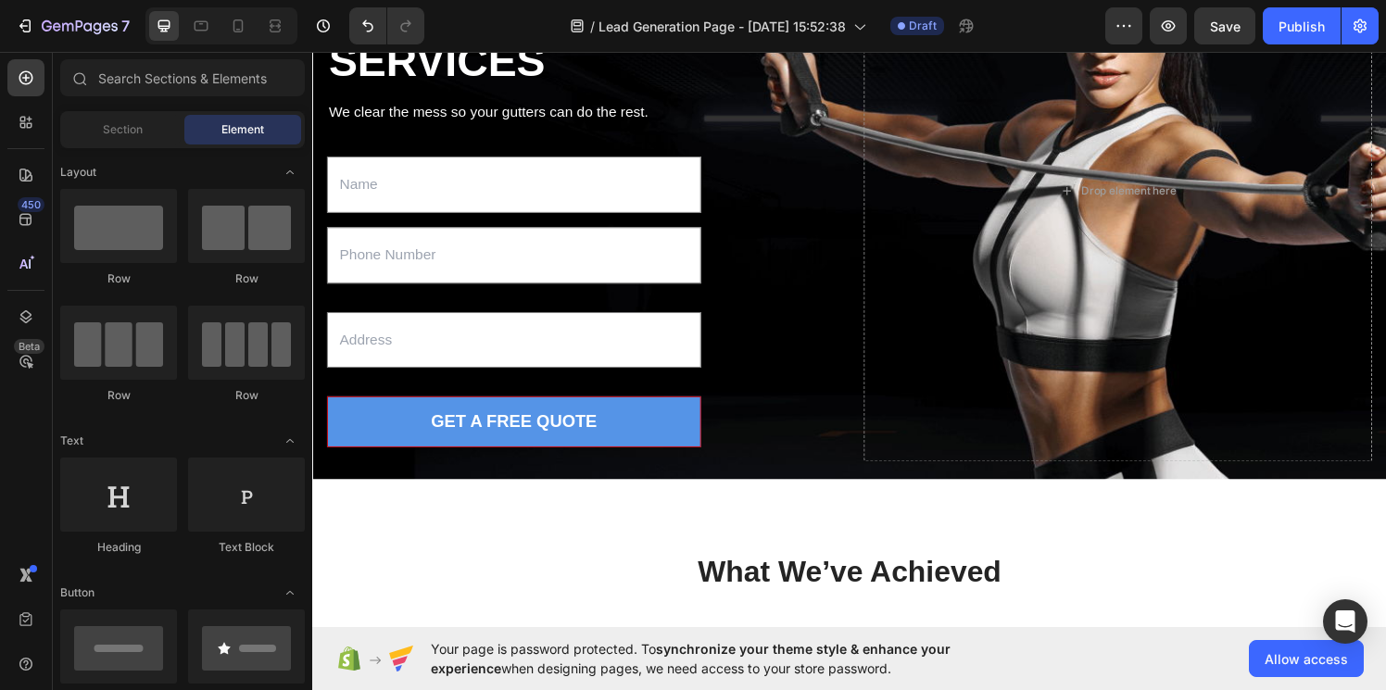
scroll to position [238, 0]
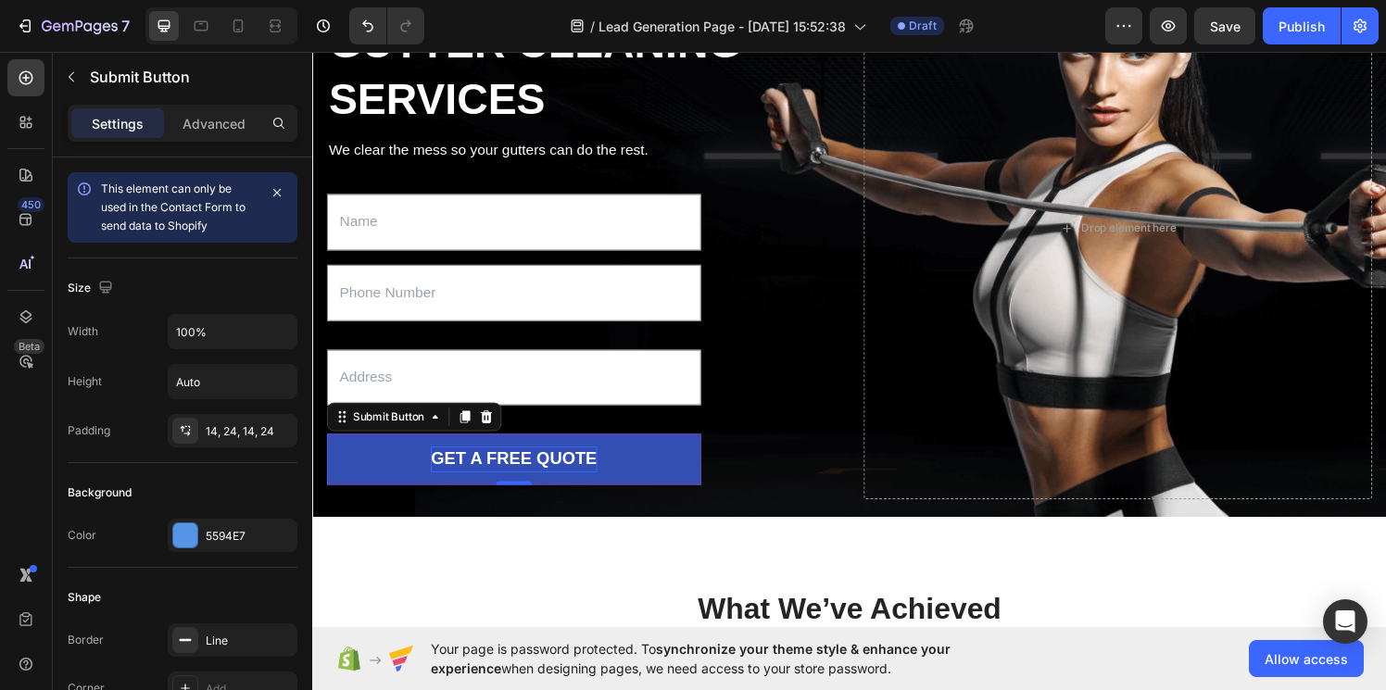
click at [583, 471] on div "GET A FREE QUOTE" at bounding box center [519, 472] width 171 height 27
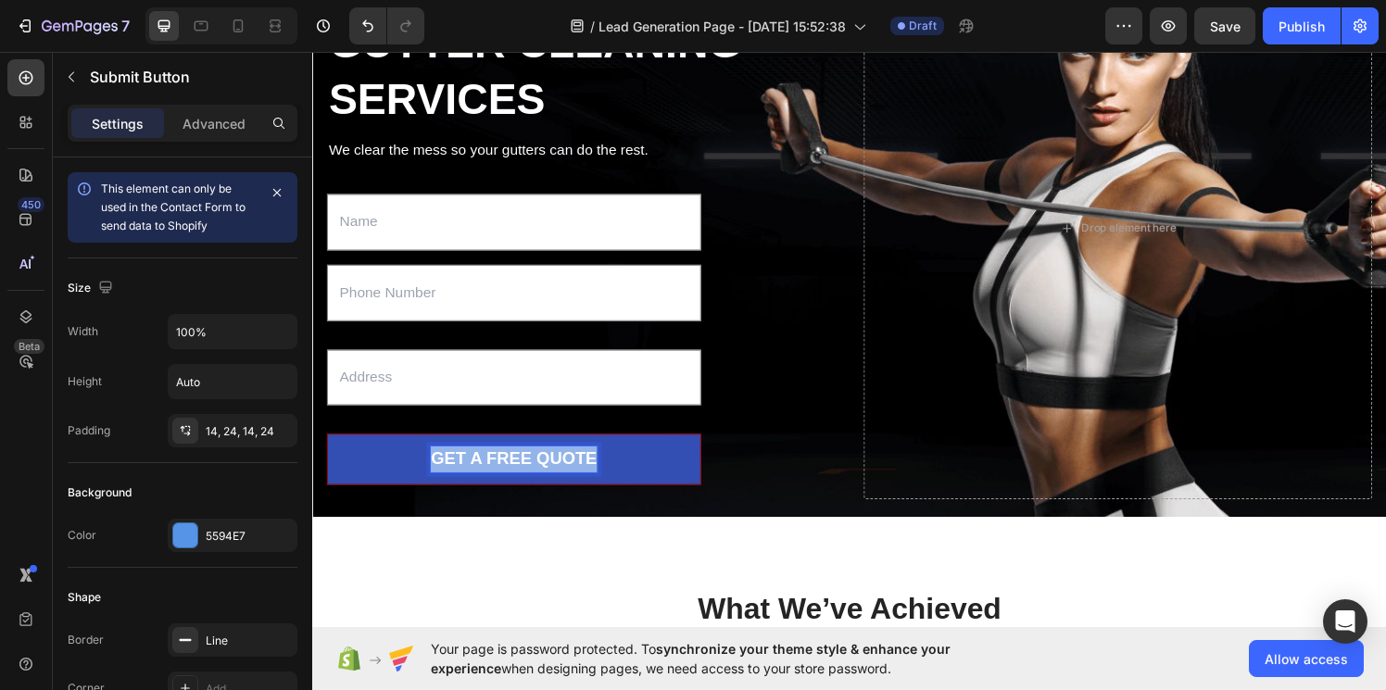
click at [583, 471] on p "GET A FREE QUOTE" at bounding box center [519, 472] width 171 height 27
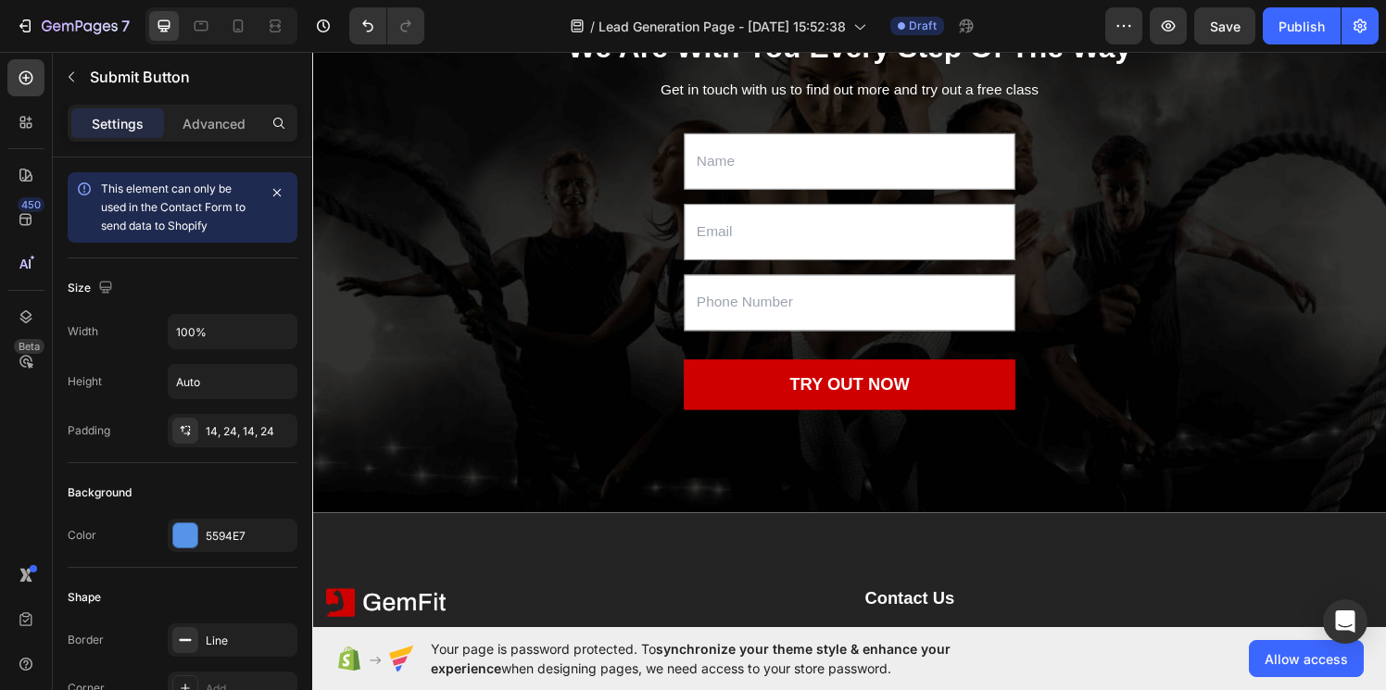
scroll to position [2209, 0]
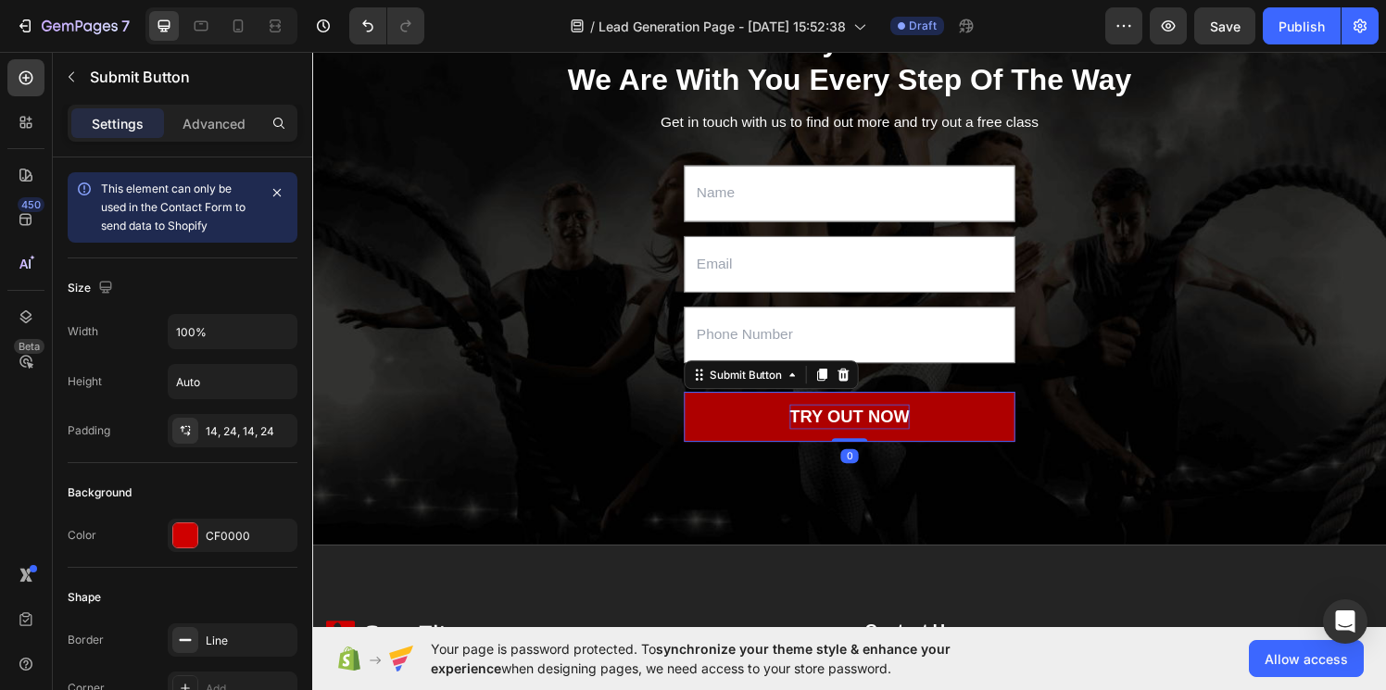
click at [855, 429] on div "TRY OUT NOW" at bounding box center [868, 429] width 124 height 27
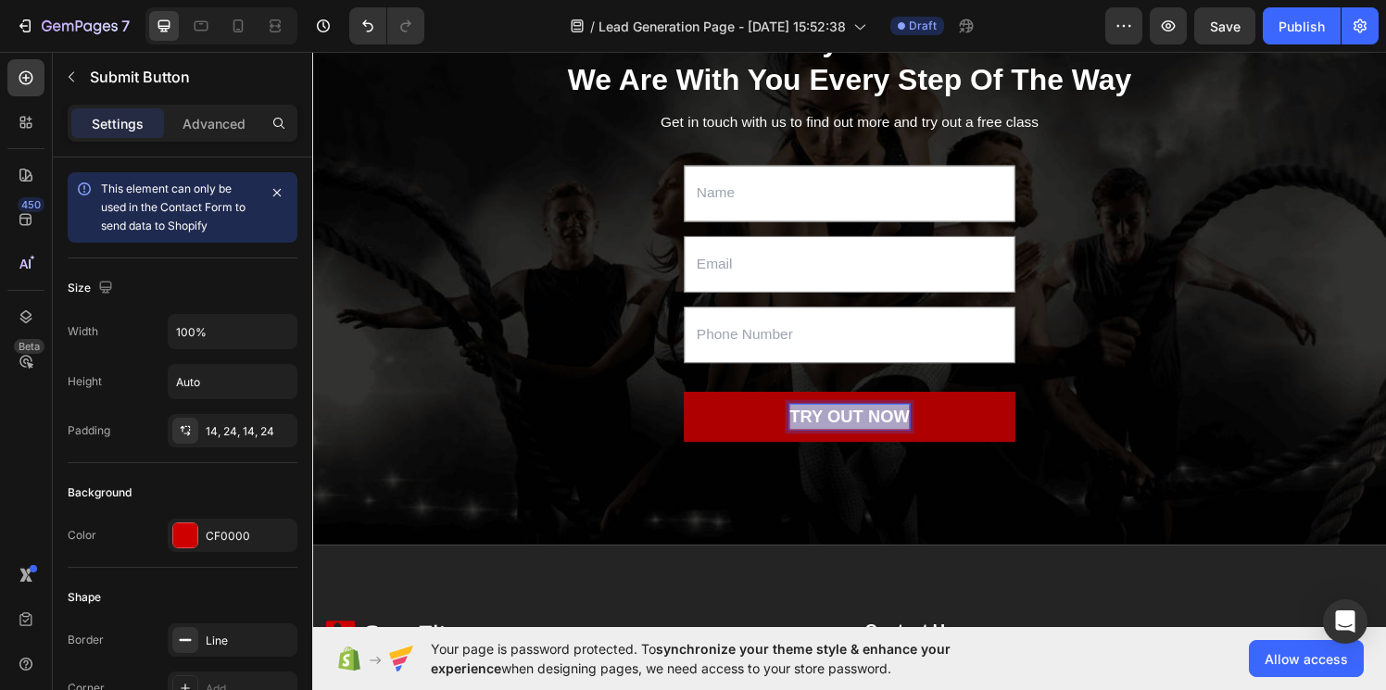
click at [855, 429] on p "TRY OUT NOW" at bounding box center [868, 429] width 124 height 27
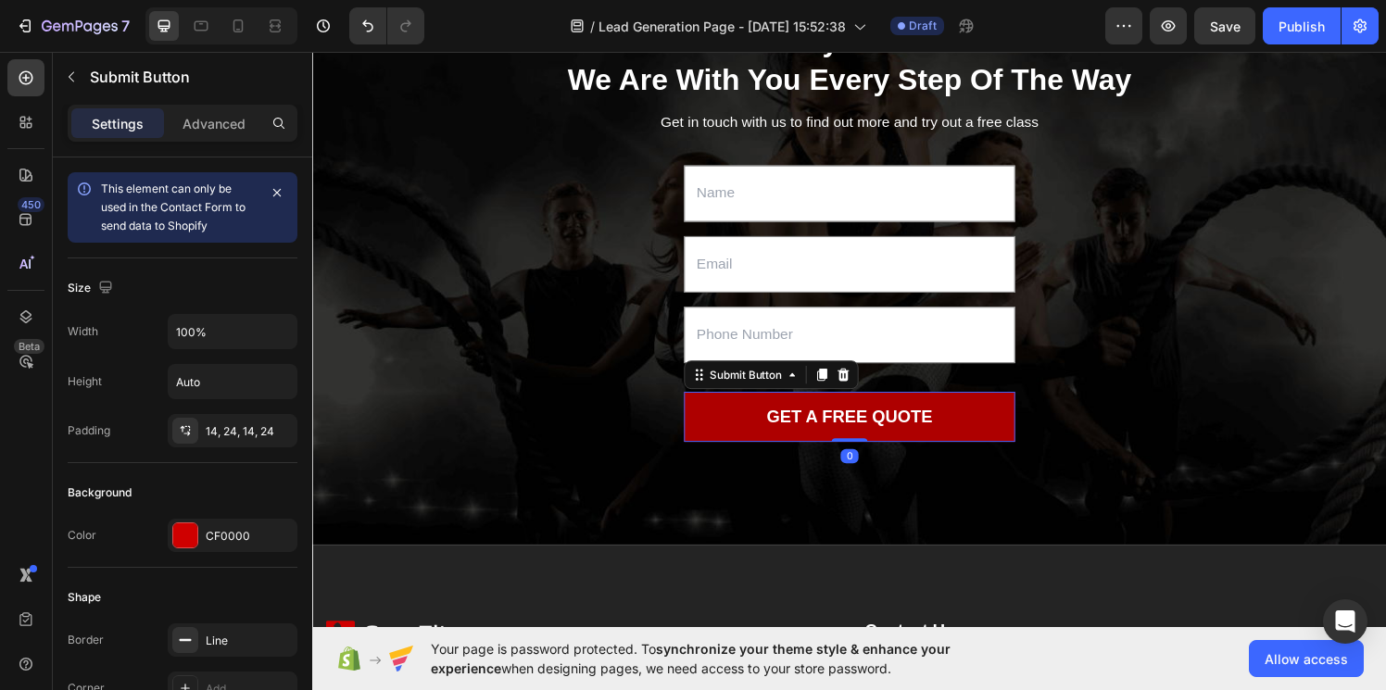
click at [757, 431] on button "GET A FREE QUOTE" at bounding box center [867, 429] width 343 height 53
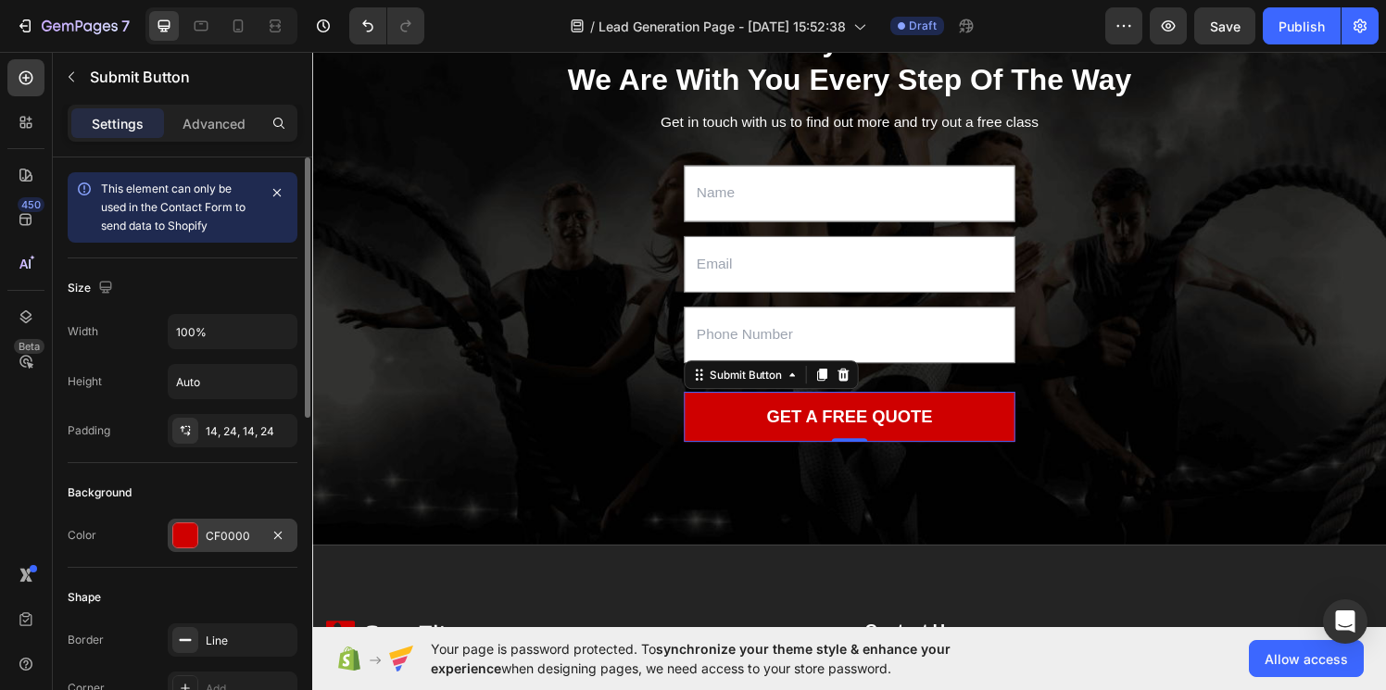
click at [182, 542] on div at bounding box center [185, 535] width 24 height 24
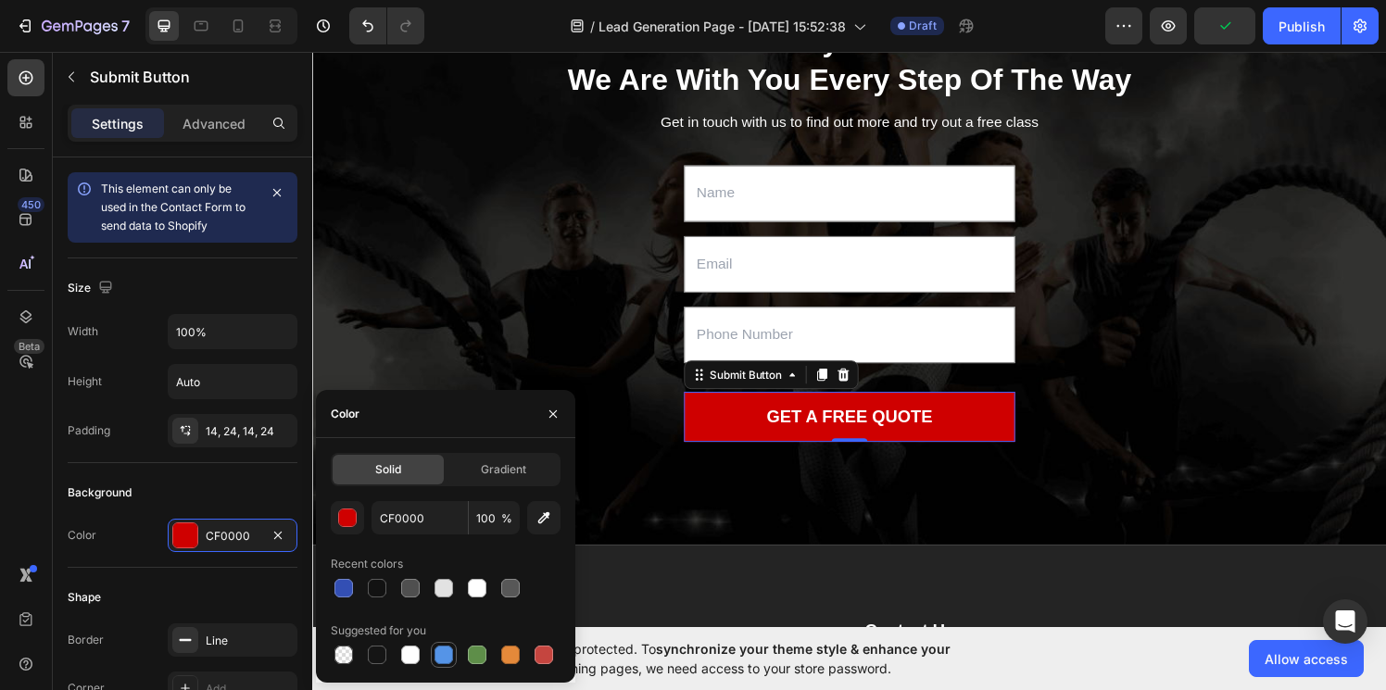
click at [442, 654] on div at bounding box center [443, 655] width 19 height 19
type input "5594E7"
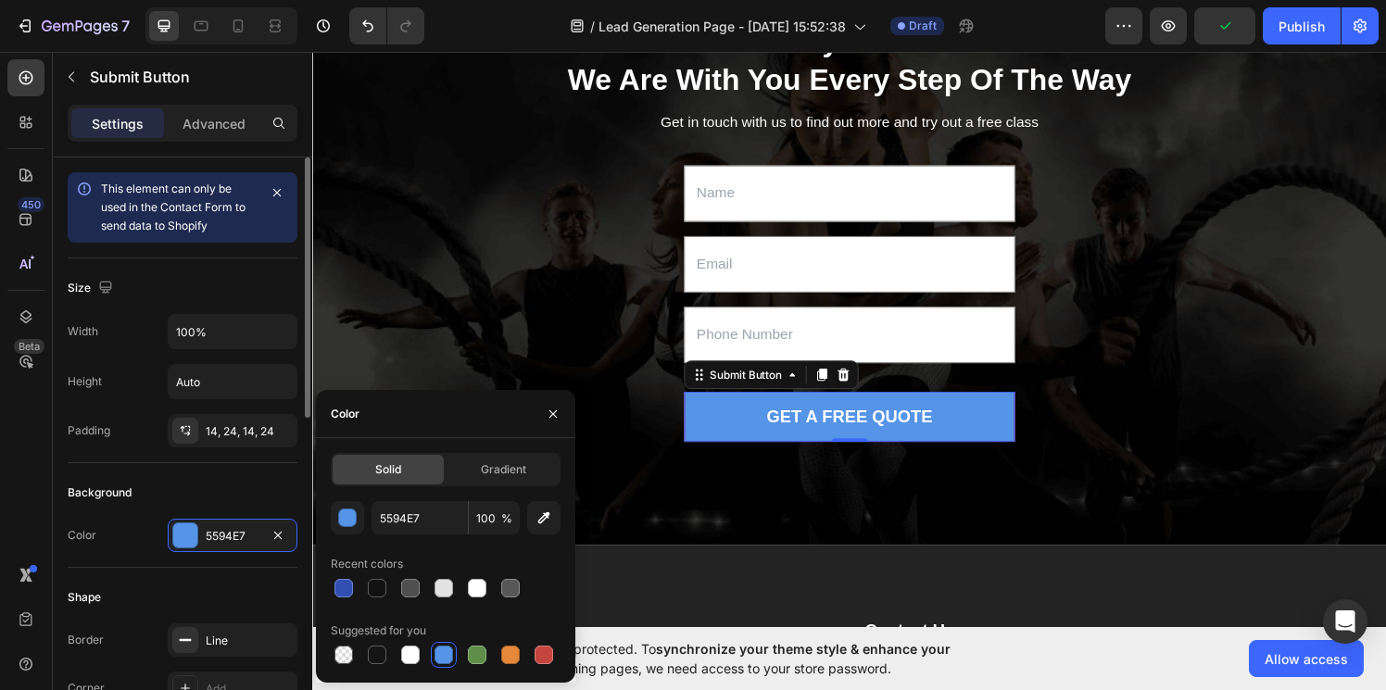
click at [217, 572] on div "Shape Border Line Corner Add... Shadow Add..." at bounding box center [183, 668] width 230 height 201
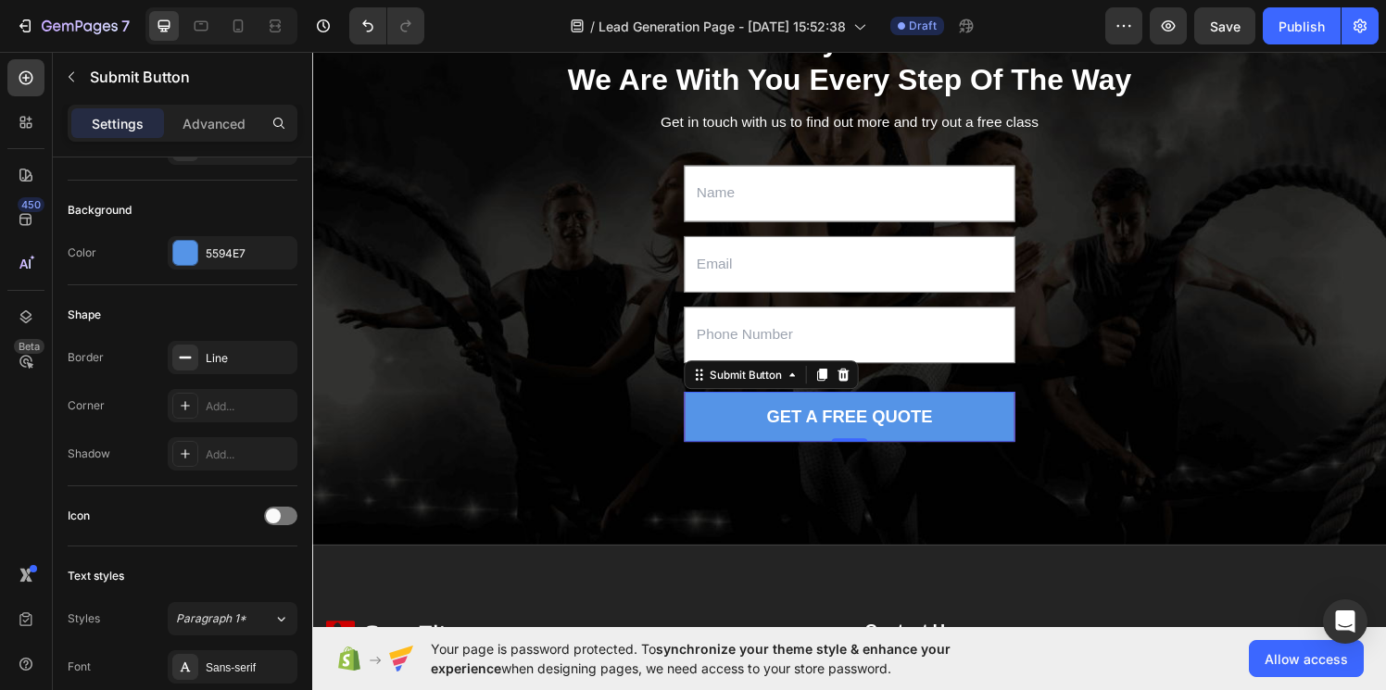
scroll to position [728, 0]
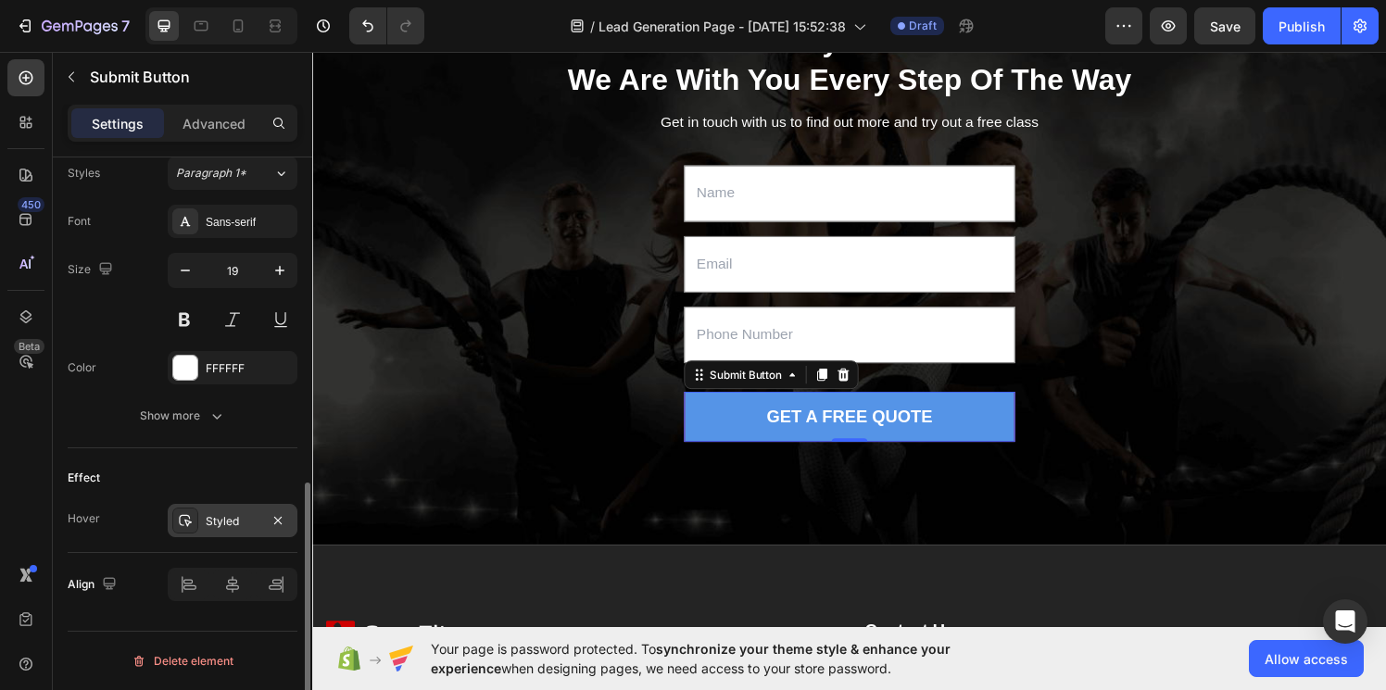
click at [207, 527] on div "Styled" at bounding box center [233, 521] width 54 height 17
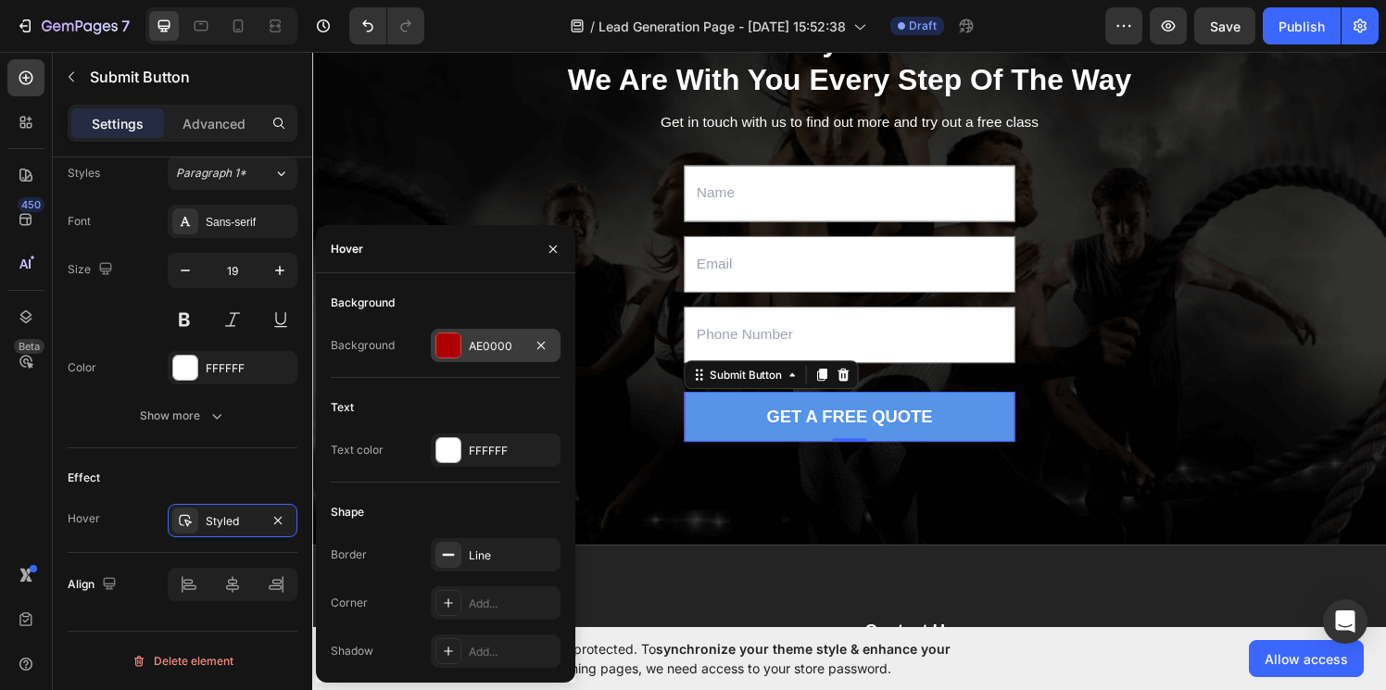
click at [461, 333] on div "AE0000" at bounding box center [496, 345] width 130 height 33
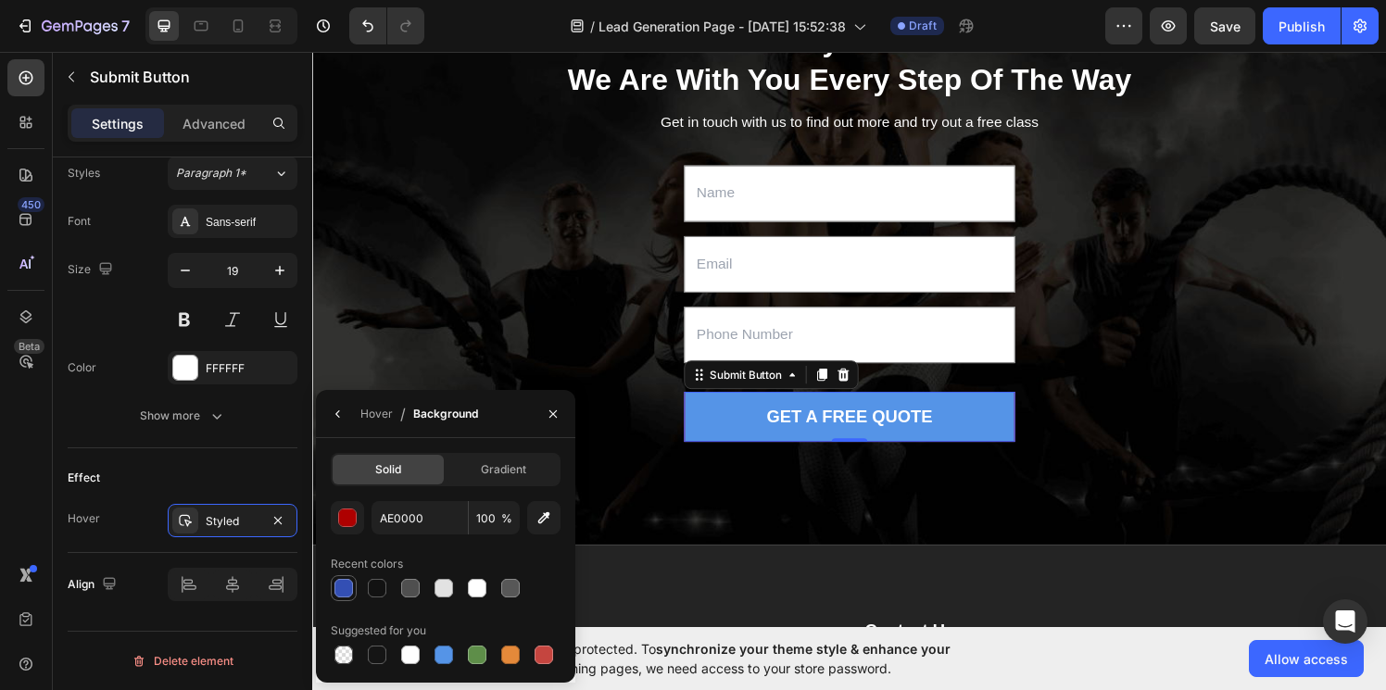
click at [345, 588] on div at bounding box center [343, 588] width 19 height 19
type input "334FB4"
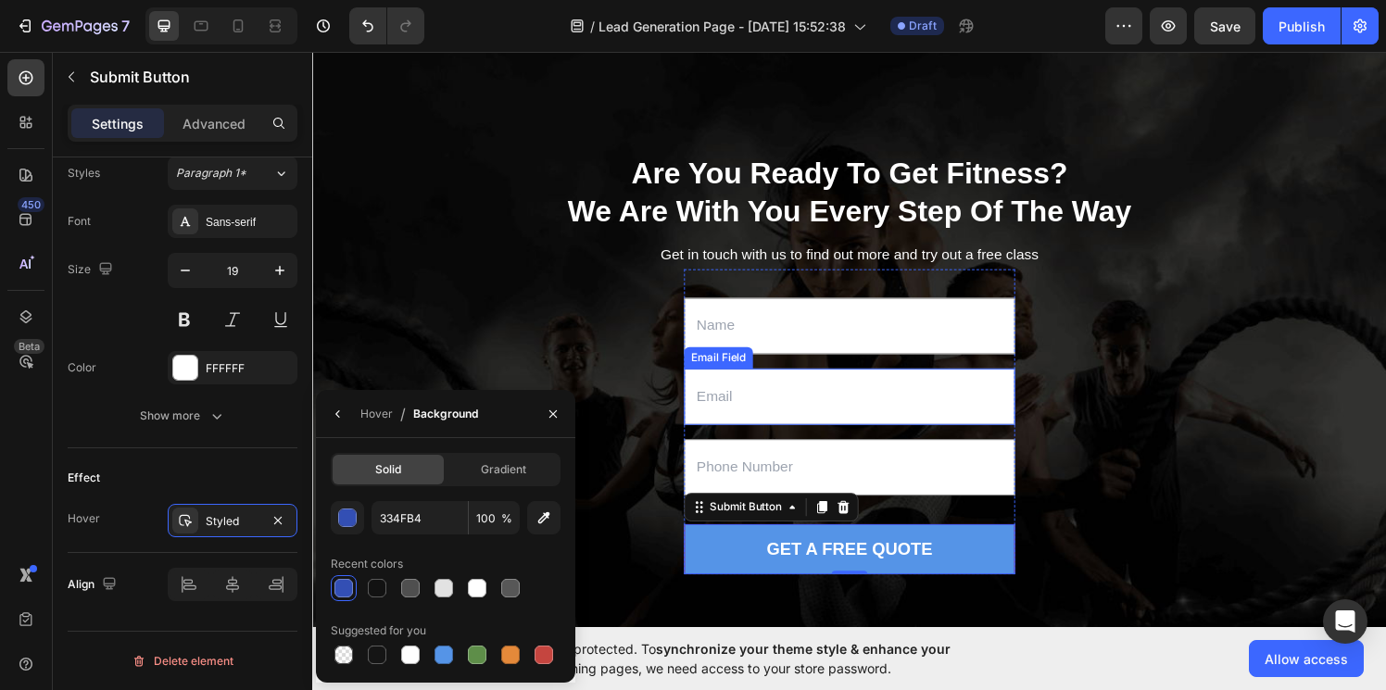
scroll to position [2064, 0]
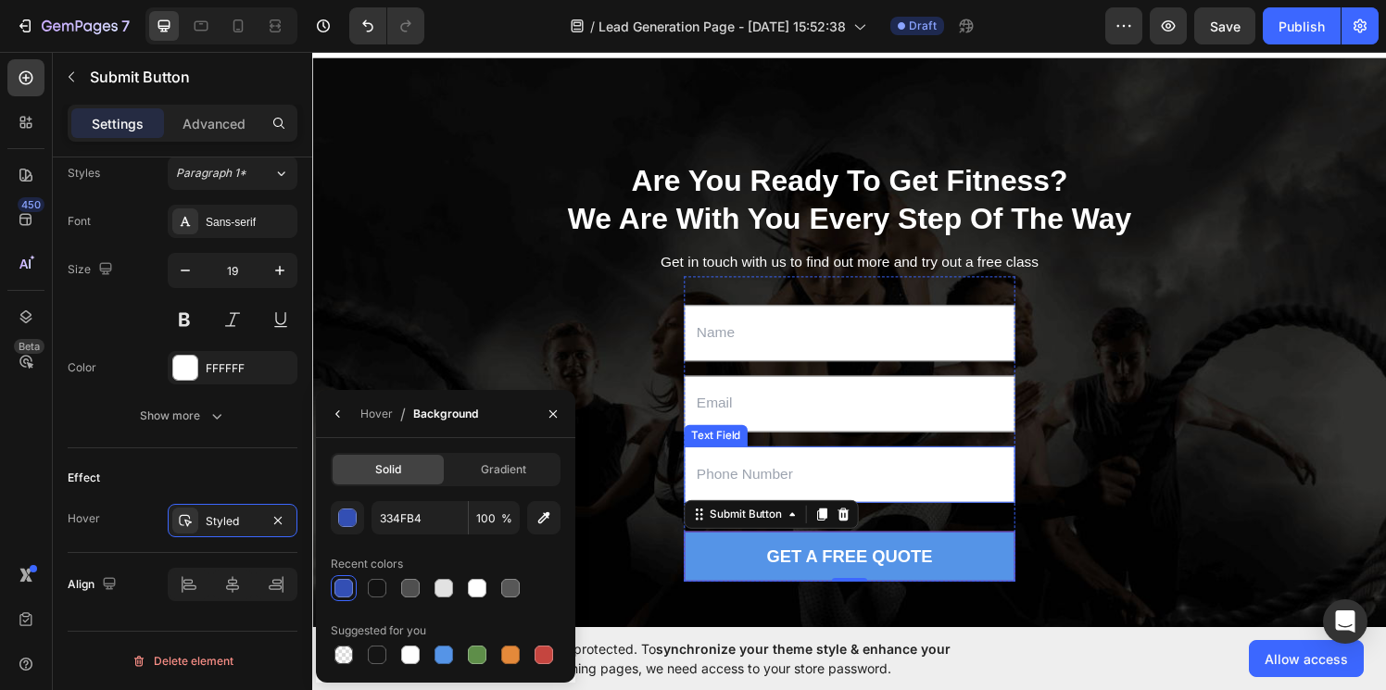
click at [864, 497] on input "text" at bounding box center [867, 488] width 343 height 58
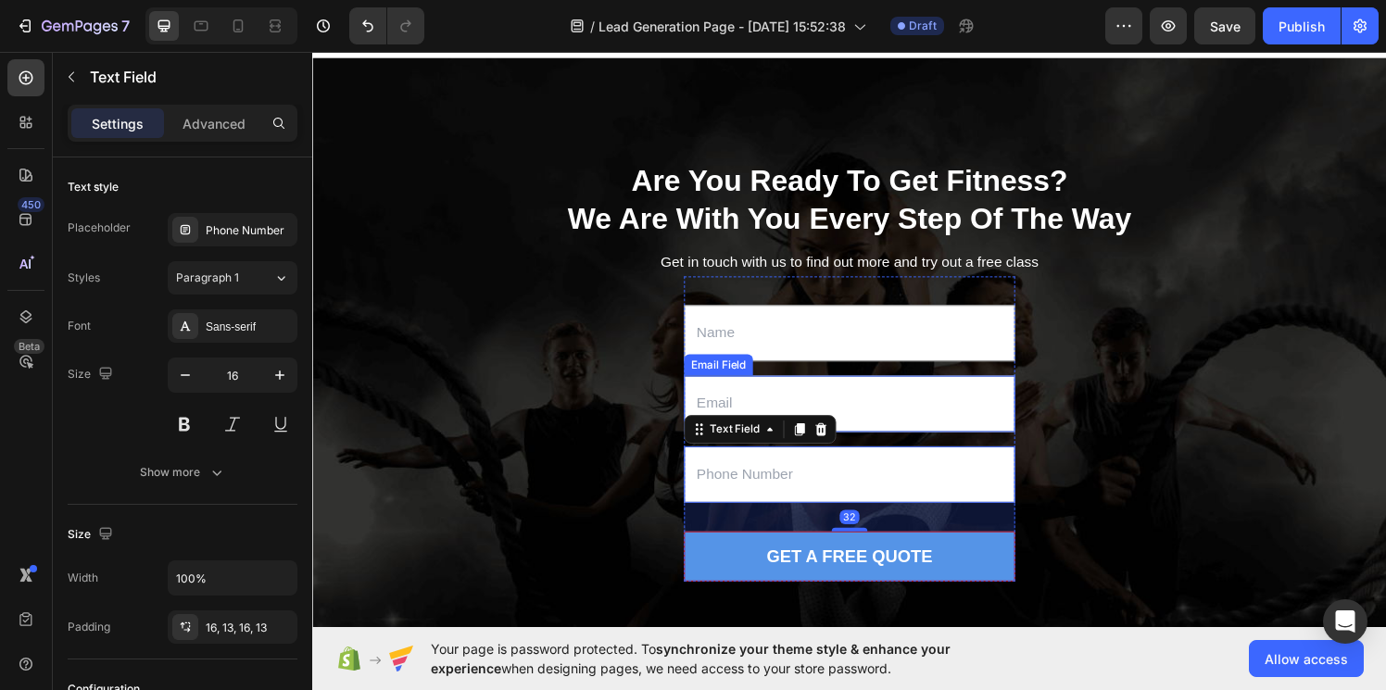
click at [840, 400] on input "email" at bounding box center [867, 415] width 343 height 58
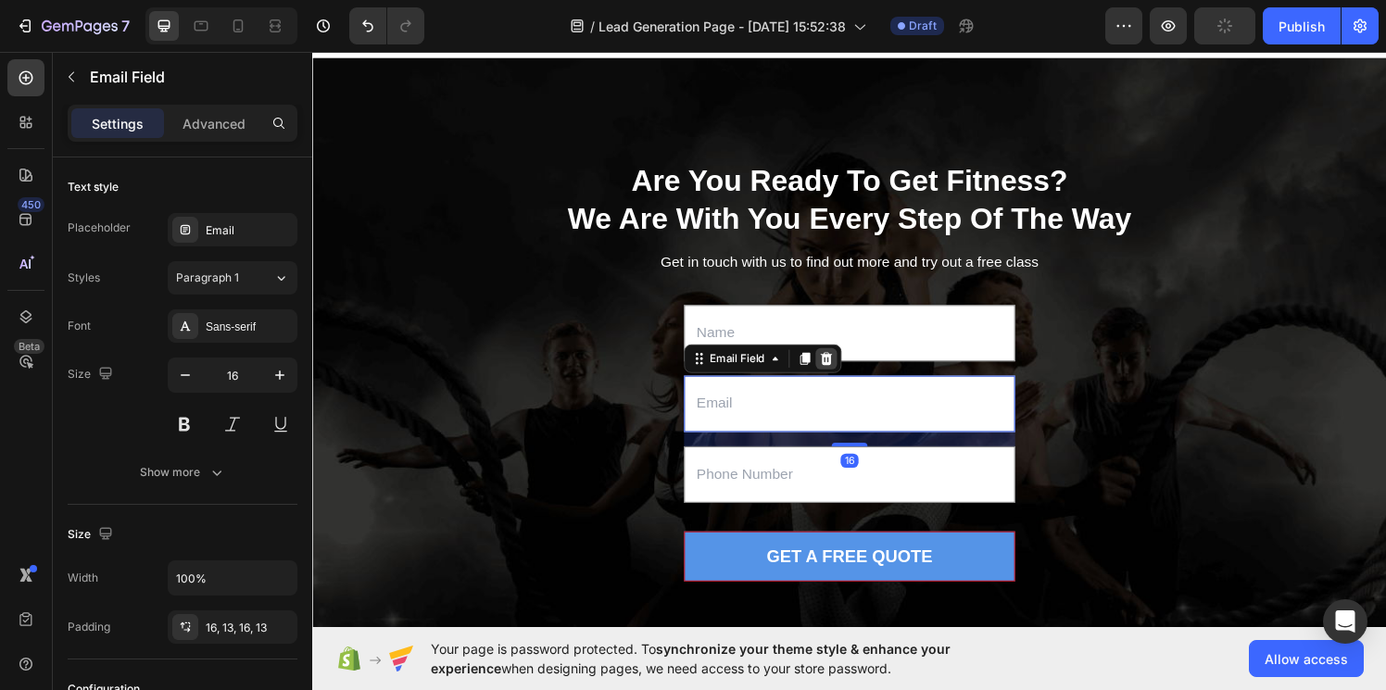
click at [837, 374] on icon at bounding box center [843, 368] width 15 height 15
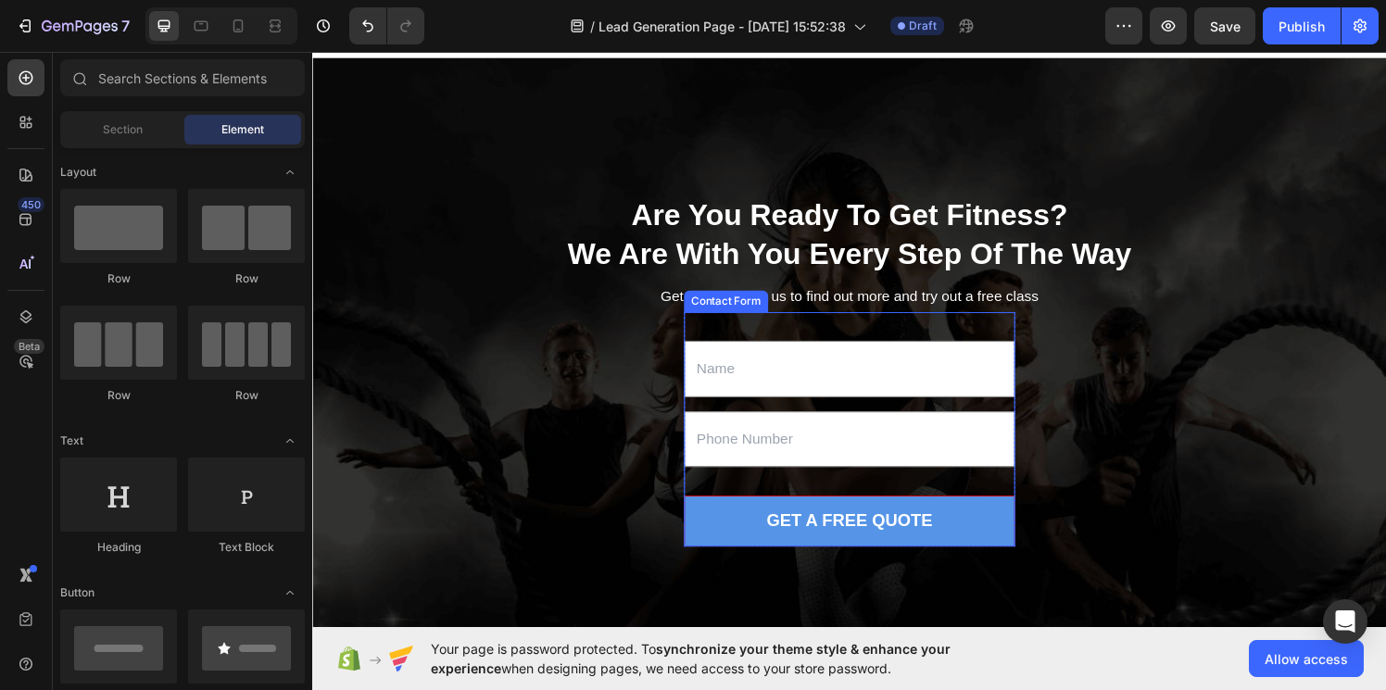
click at [782, 475] on input "text" at bounding box center [867, 452] width 343 height 58
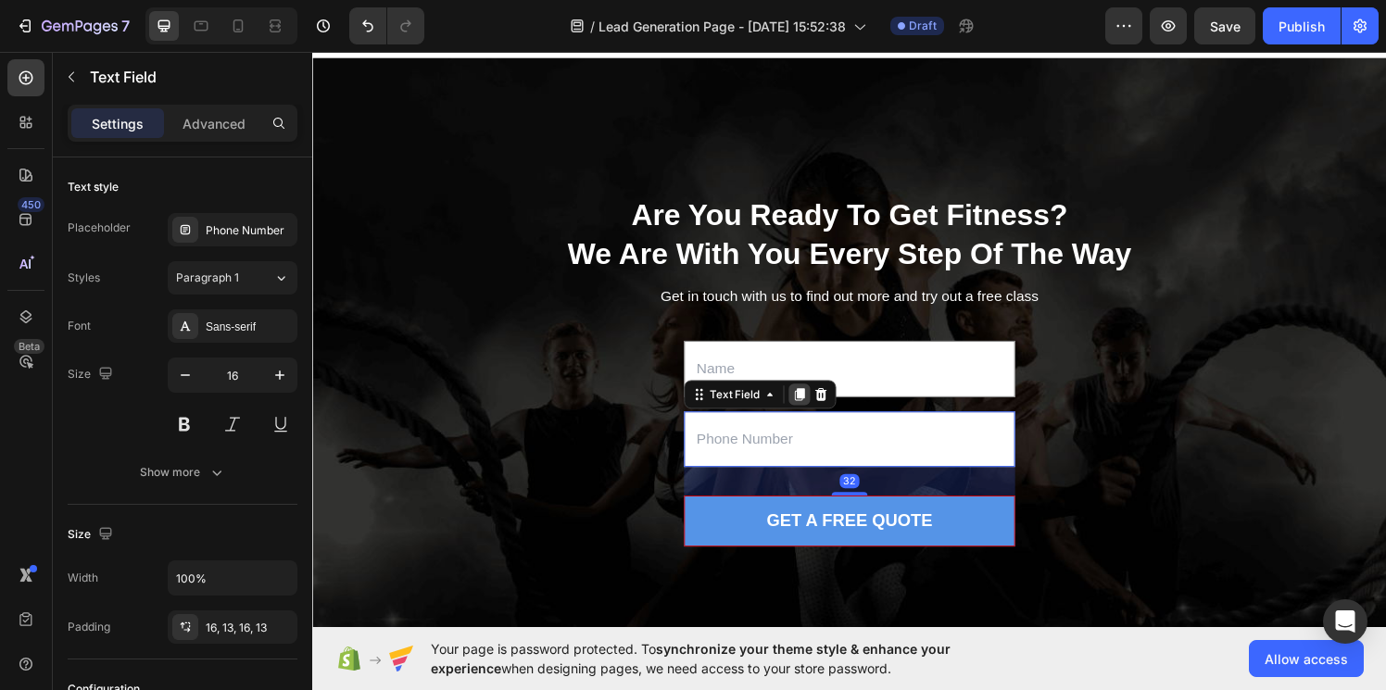
click at [816, 403] on icon at bounding box center [816, 405] width 10 height 13
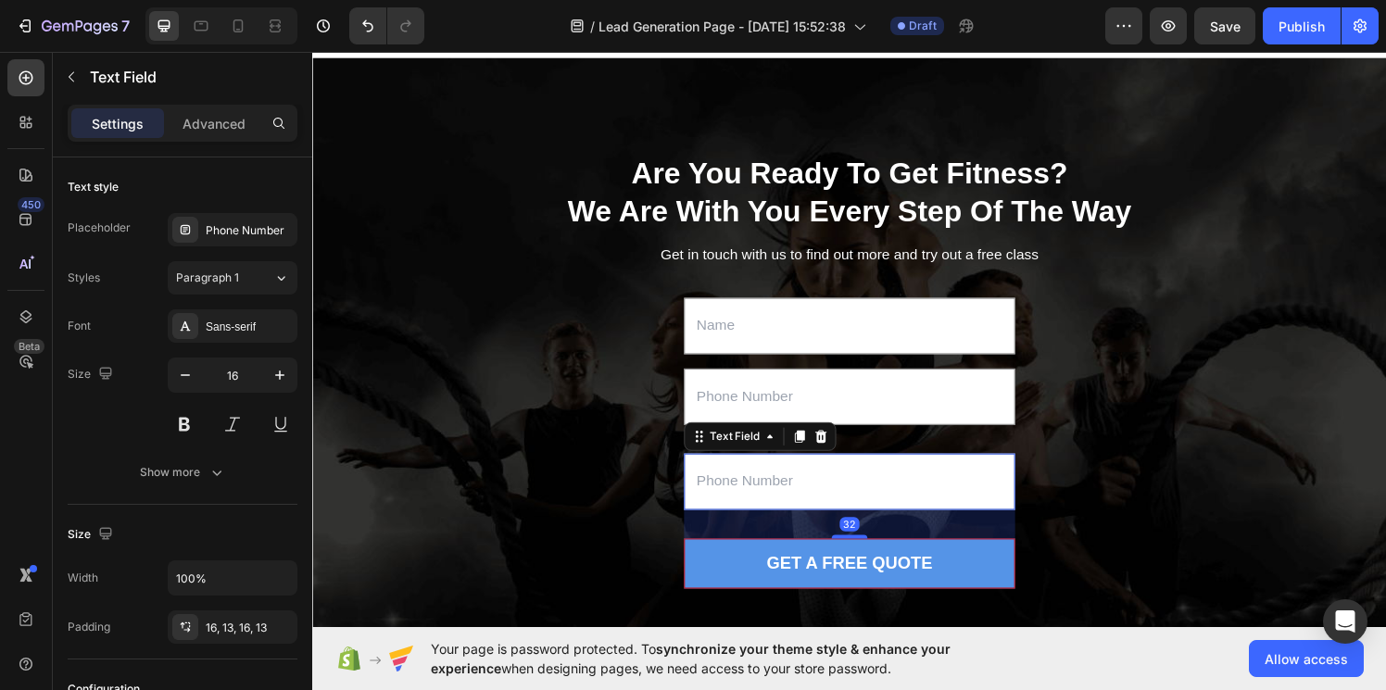
click at [774, 514] on input "text" at bounding box center [867, 496] width 343 height 58
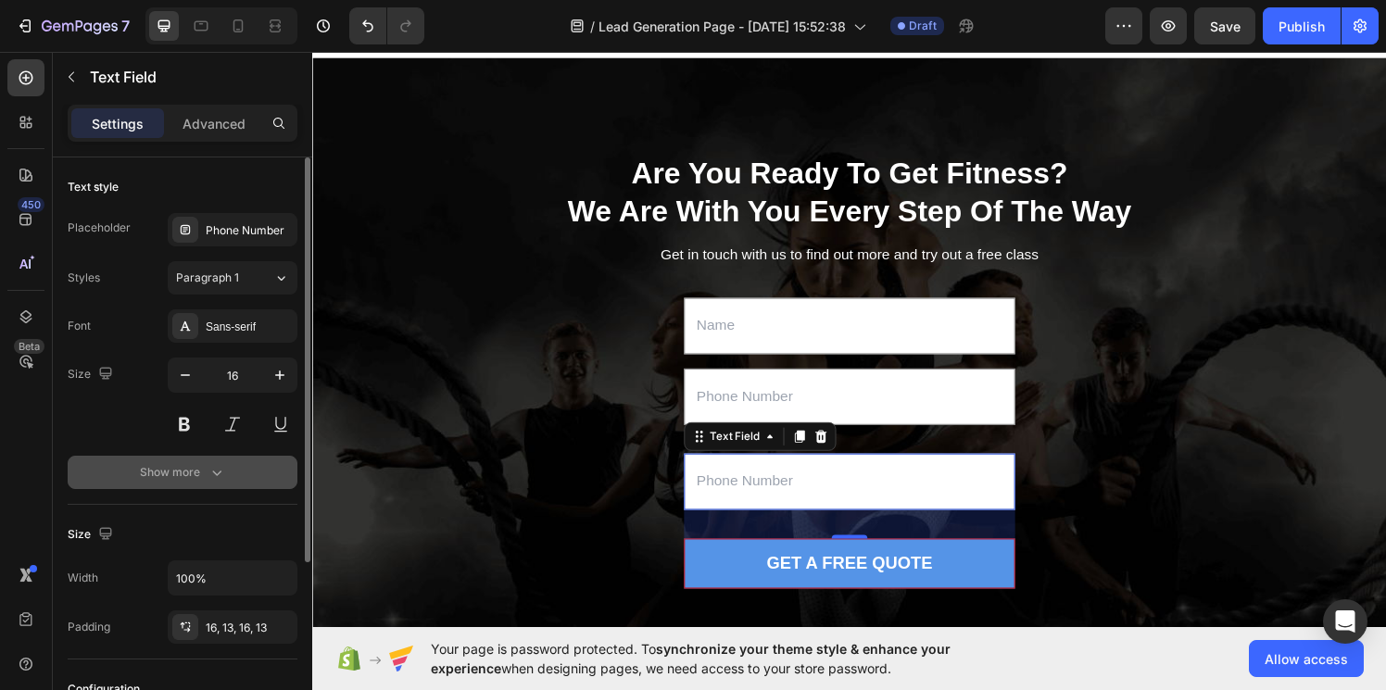
scroll to position [259, 0]
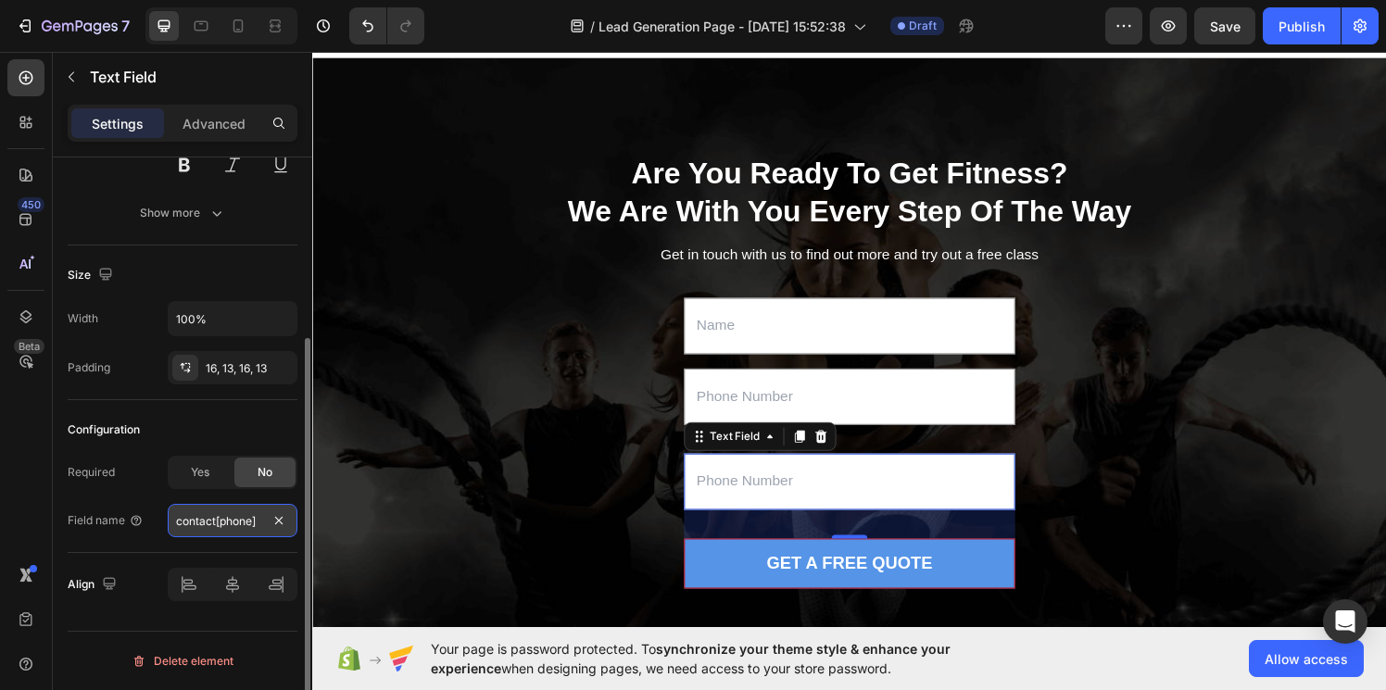
click at [243, 520] on input "contact[phone]" at bounding box center [233, 520] width 130 height 33
type input "A"
type input "address"
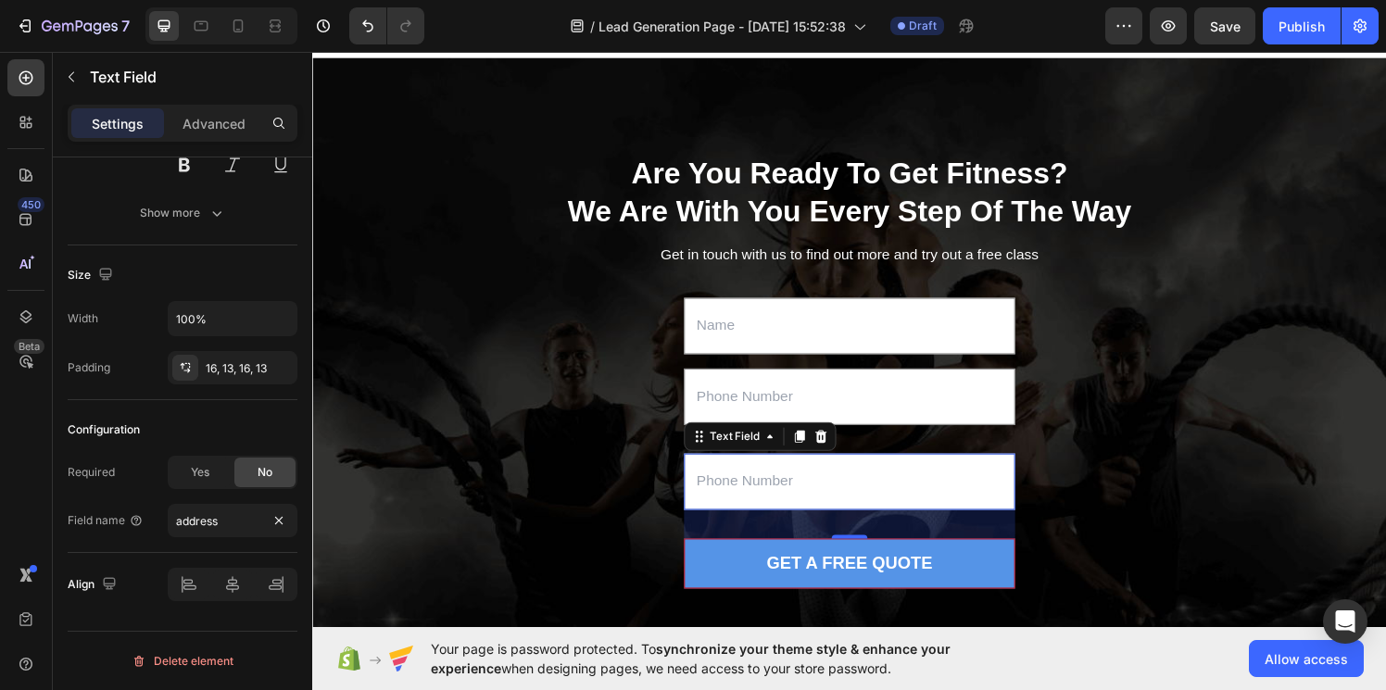
click at [762, 495] on input "text" at bounding box center [867, 496] width 343 height 58
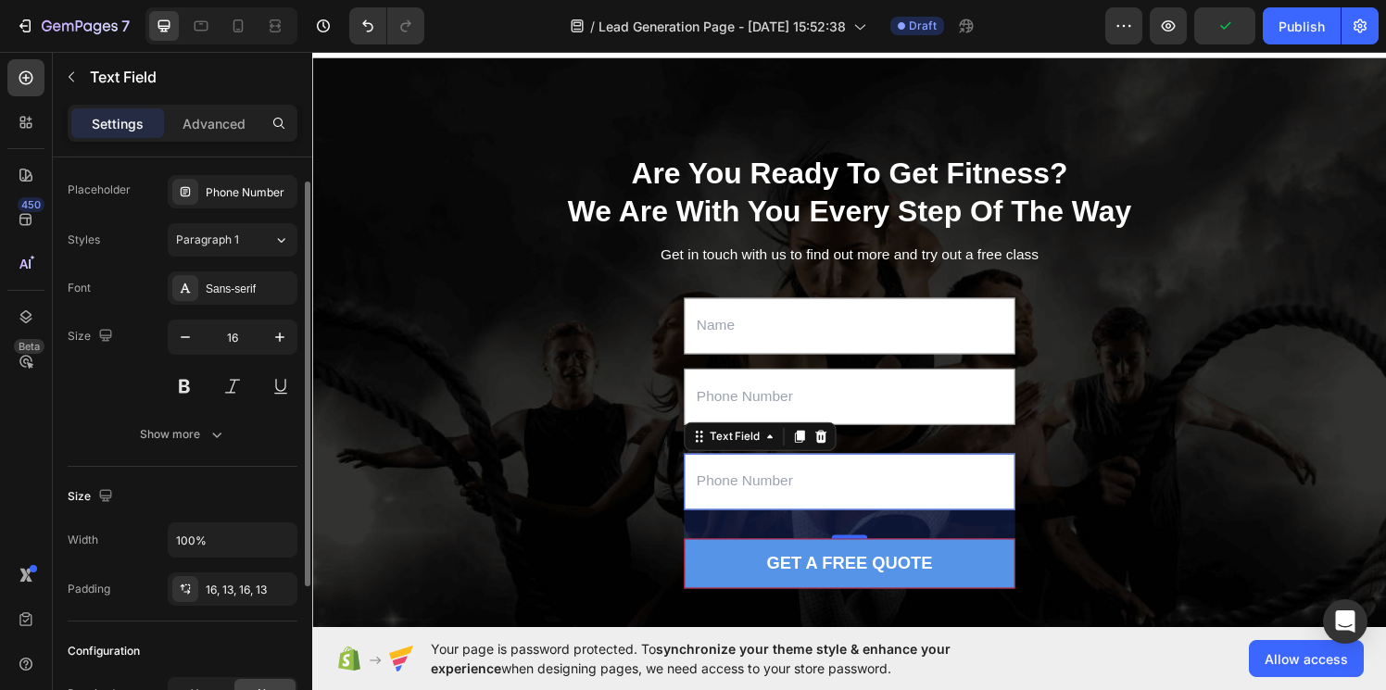
scroll to position [0, 0]
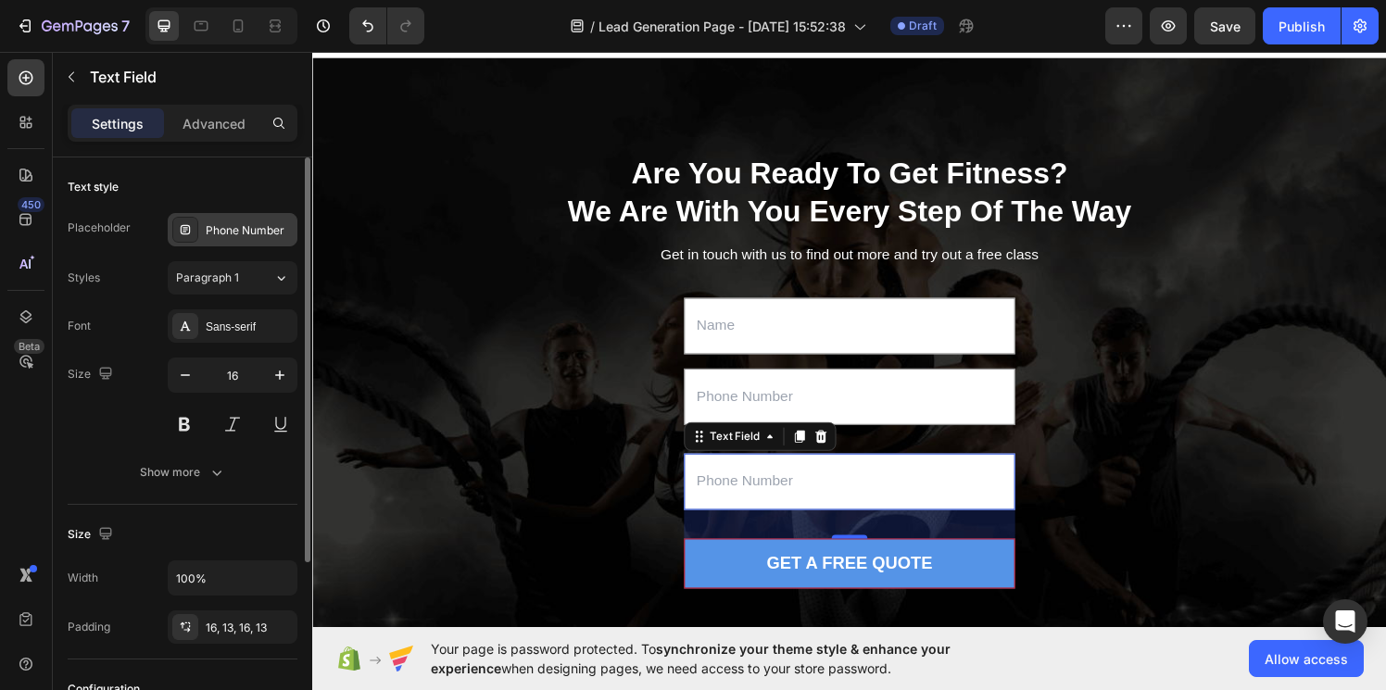
click at [266, 226] on div "Phone Number" at bounding box center [249, 230] width 87 height 17
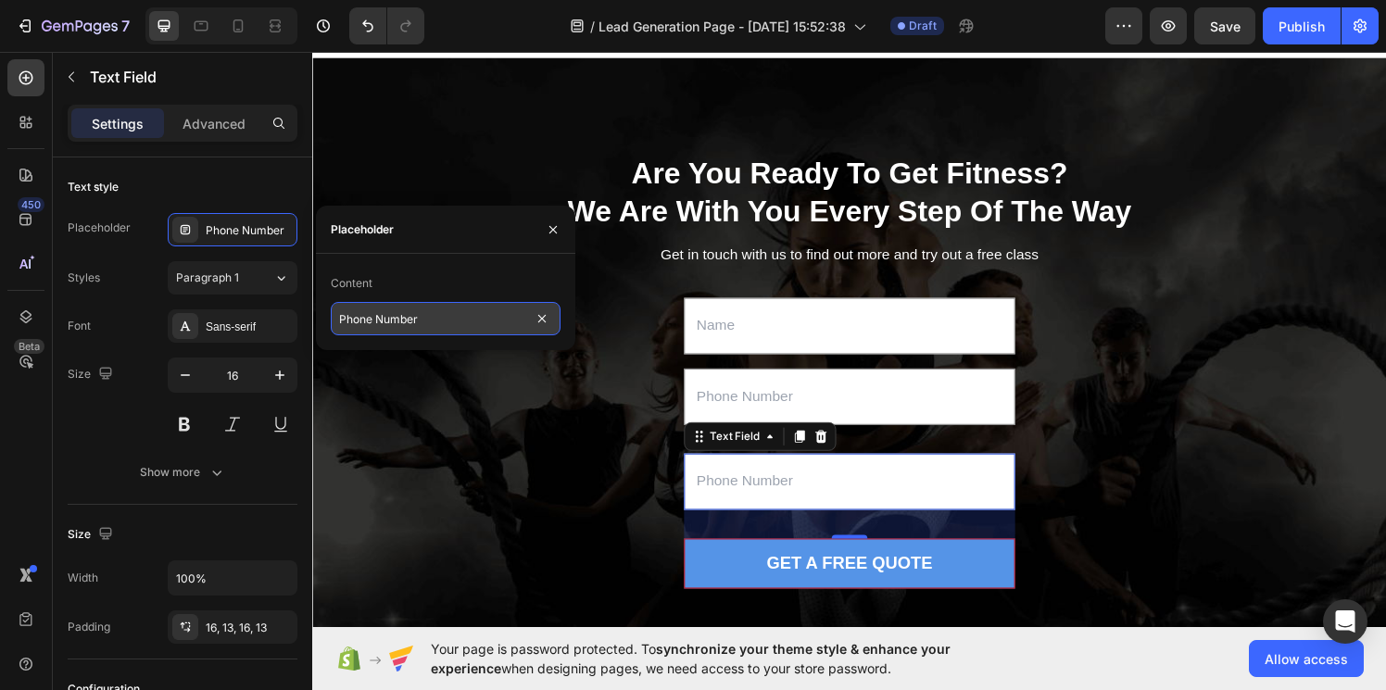
click at [395, 315] on input "Phone Number" at bounding box center [446, 318] width 230 height 33
type input "Address"
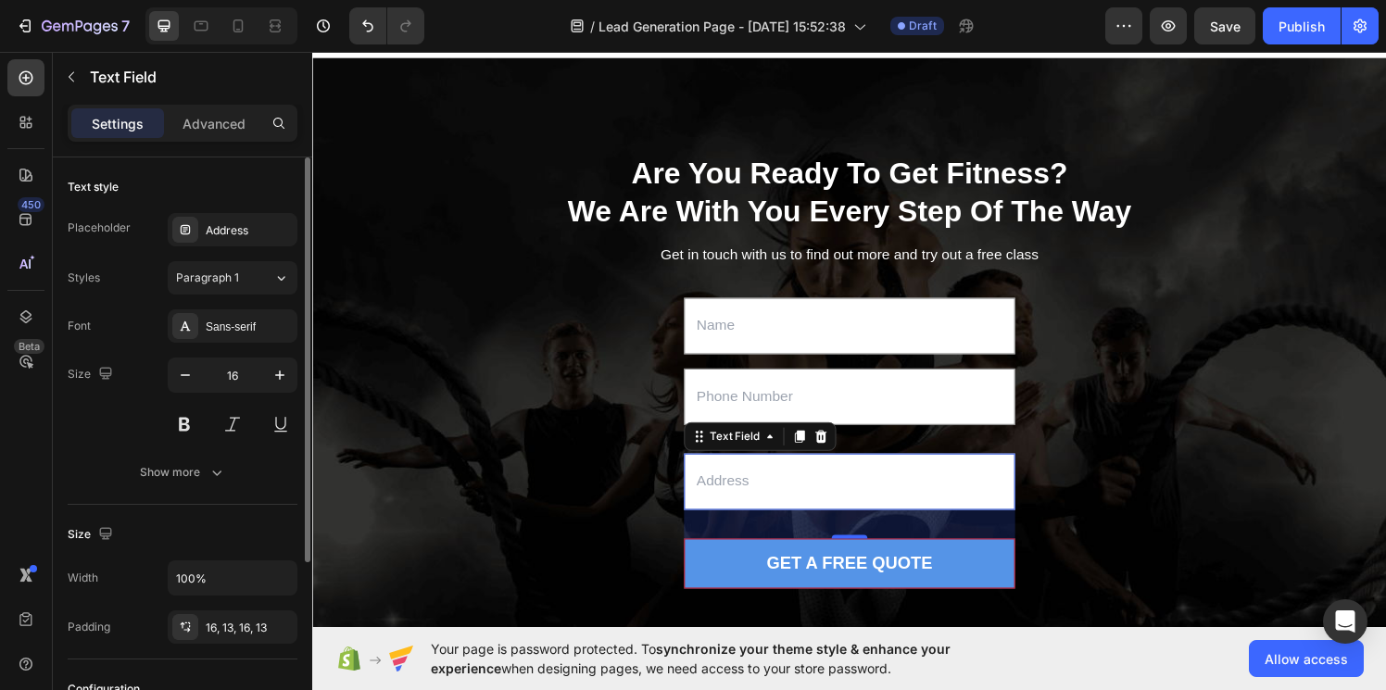
click at [120, 446] on div "Font Sans-serif Size 16 Show more" at bounding box center [183, 399] width 230 height 180
